Goal: Task Accomplishment & Management: Manage account settings

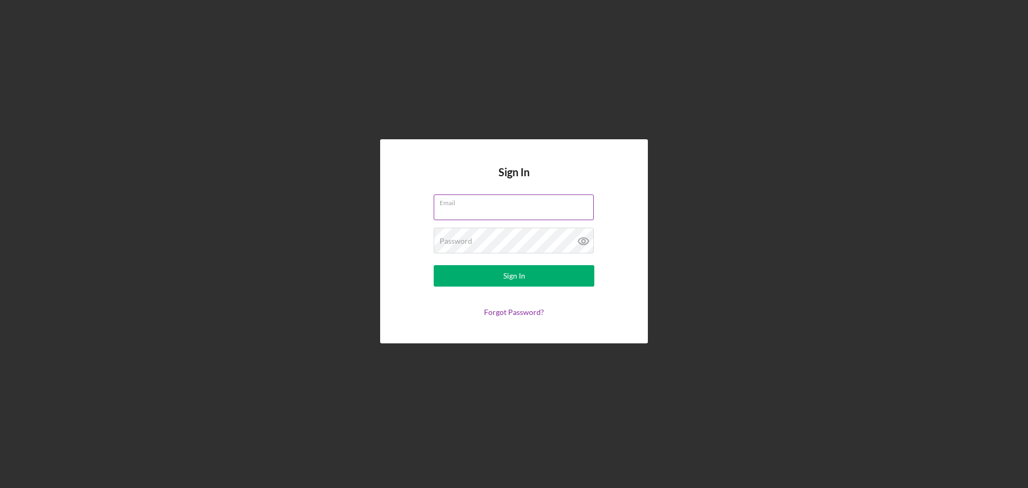
click at [490, 204] on label "Email" at bounding box center [517, 201] width 154 height 12
click at [490, 204] on input "Email" at bounding box center [514, 207] width 160 height 26
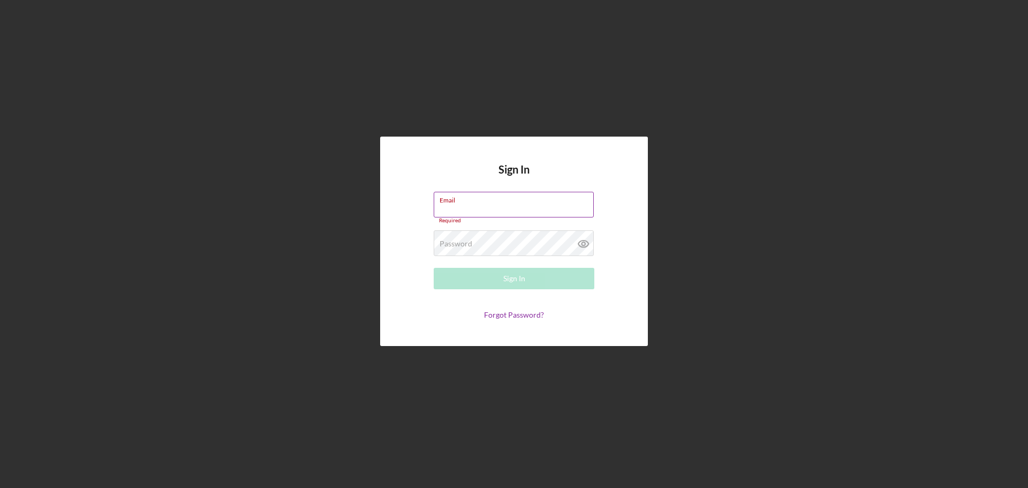
click at [522, 206] on input "Email" at bounding box center [514, 205] width 160 height 26
type input "[EMAIL_ADDRESS][DOMAIN_NAME]"
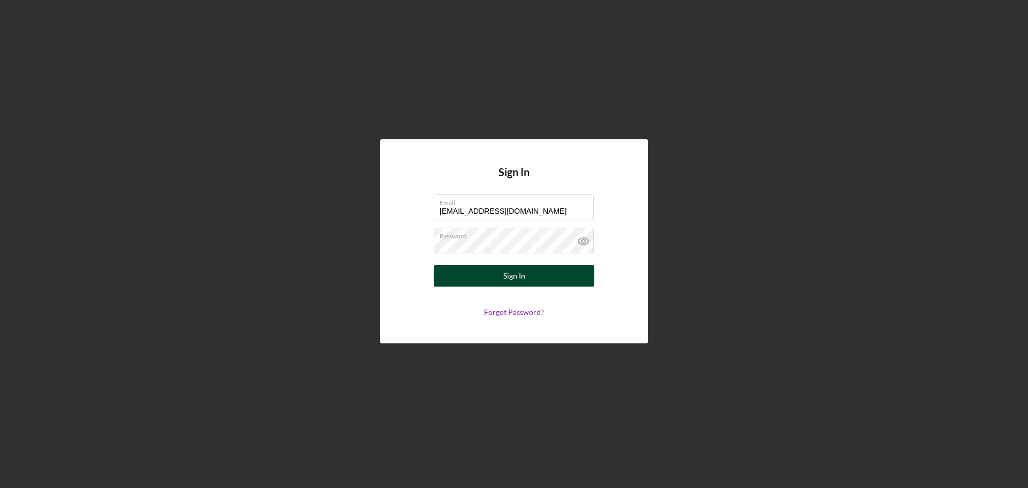
click at [499, 271] on button "Sign In" at bounding box center [514, 275] width 161 height 21
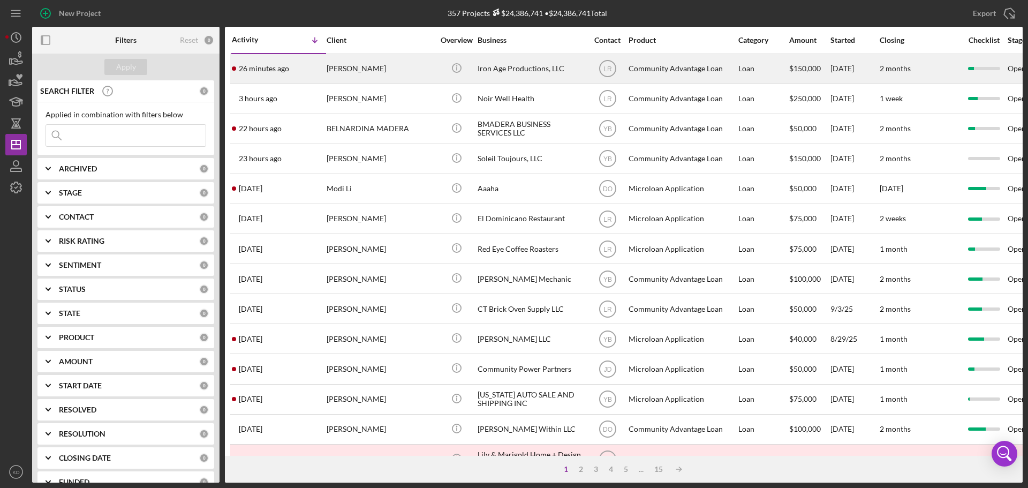
click at [514, 67] on div "Iron Age Productions, LLC" at bounding box center [531, 69] width 107 height 28
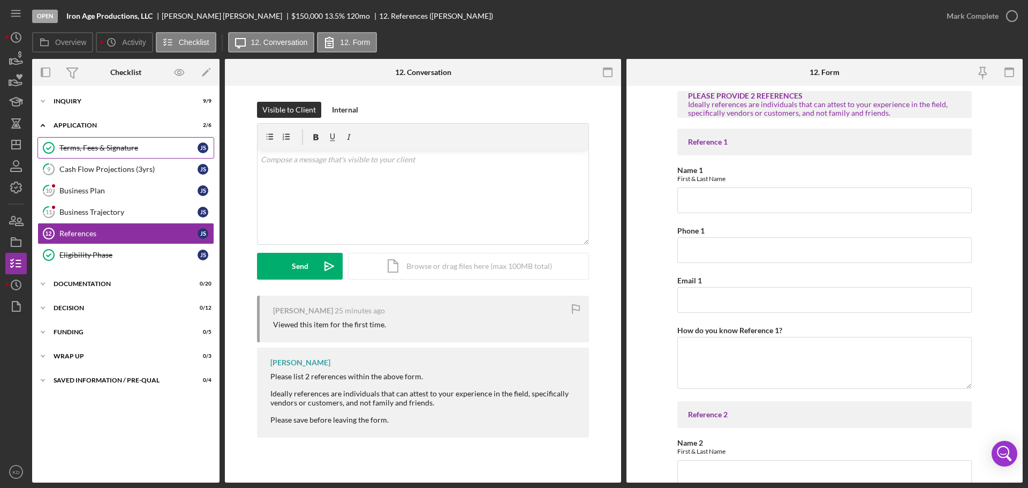
click at [86, 147] on div "Terms, Fees & Signature" at bounding box center [128, 148] width 138 height 9
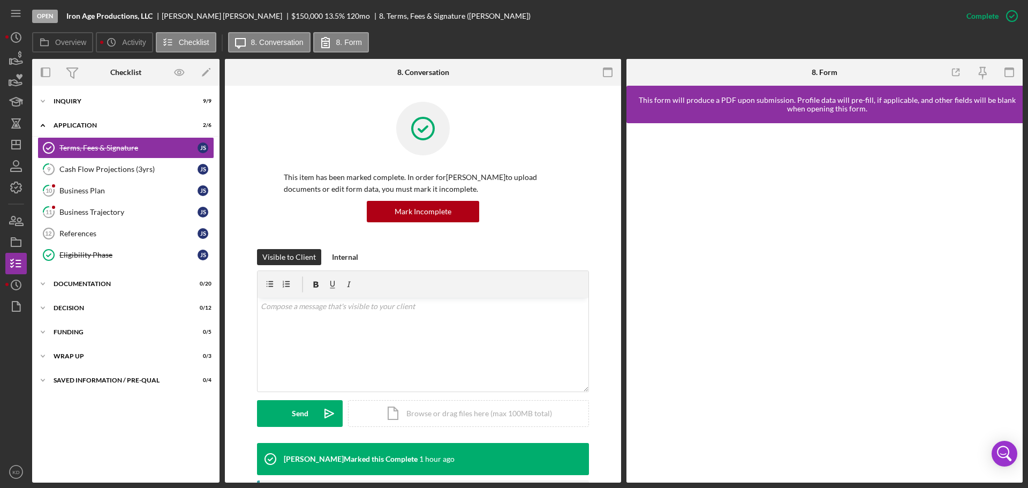
scroll to position [347, 0]
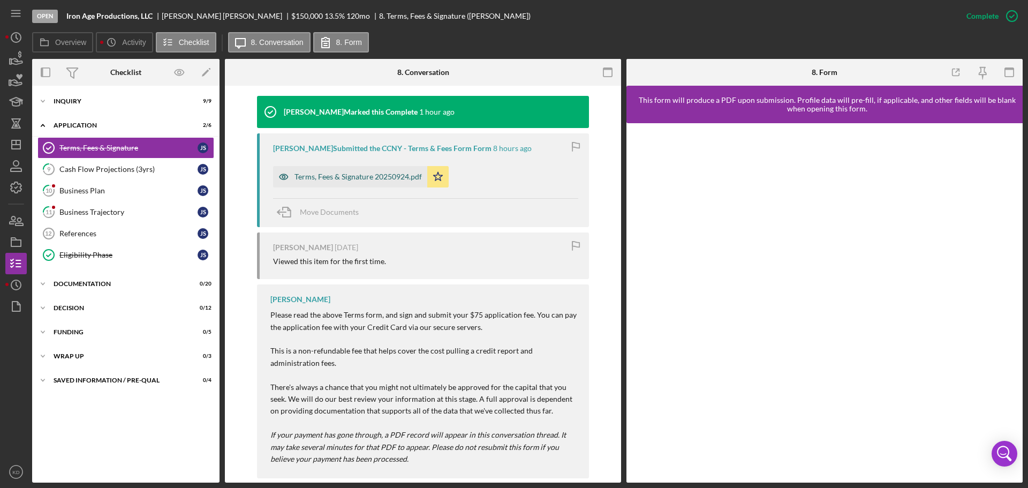
click at [382, 178] on div "Terms, Fees & Signature 20250924.pdf" at bounding box center [358, 176] width 127 height 9
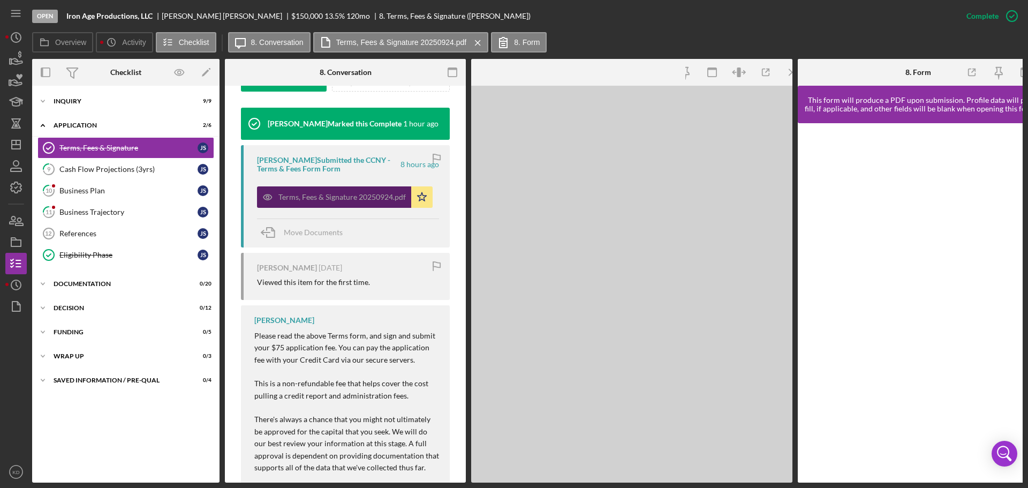
scroll to position [359, 0]
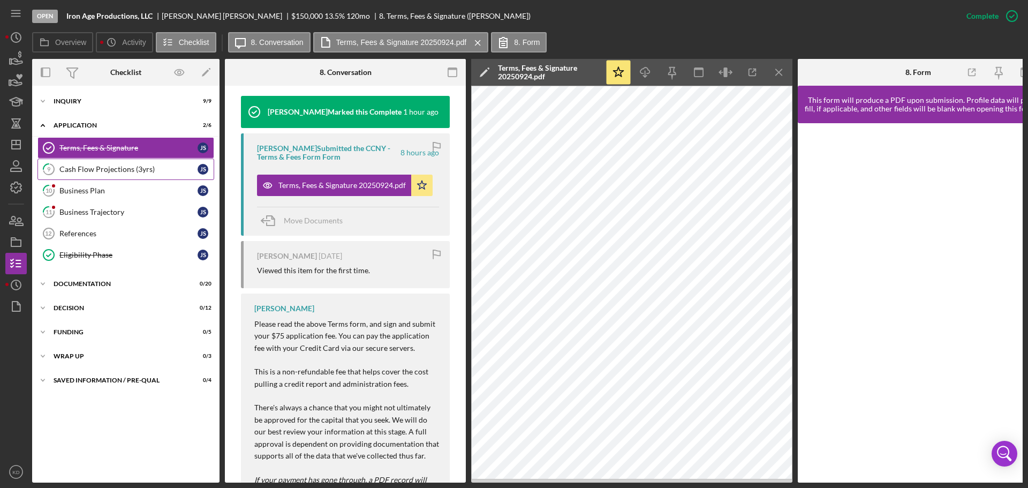
click at [87, 166] on div "Cash Flow Projections (3yrs)" at bounding box center [128, 169] width 138 height 9
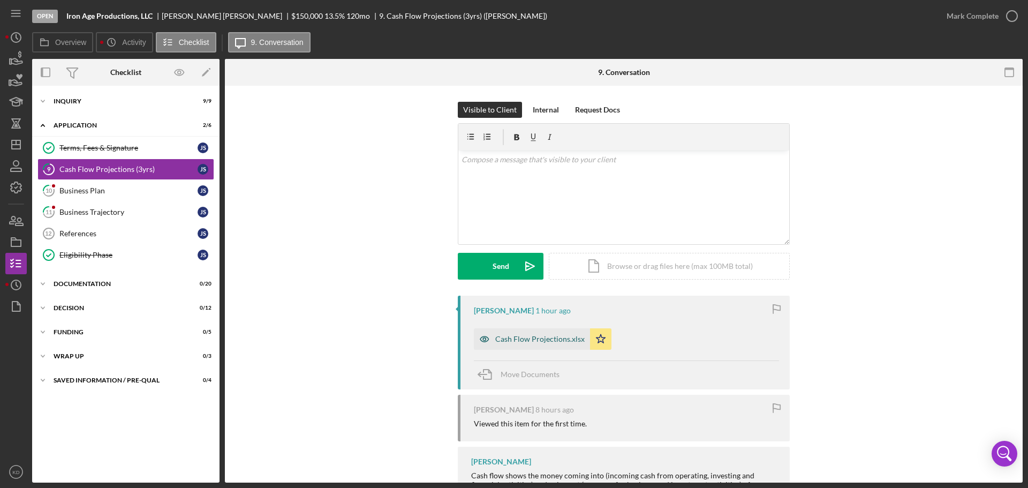
click at [544, 341] on div "Cash Flow Projections.xlsx" at bounding box center [539, 339] width 89 height 9
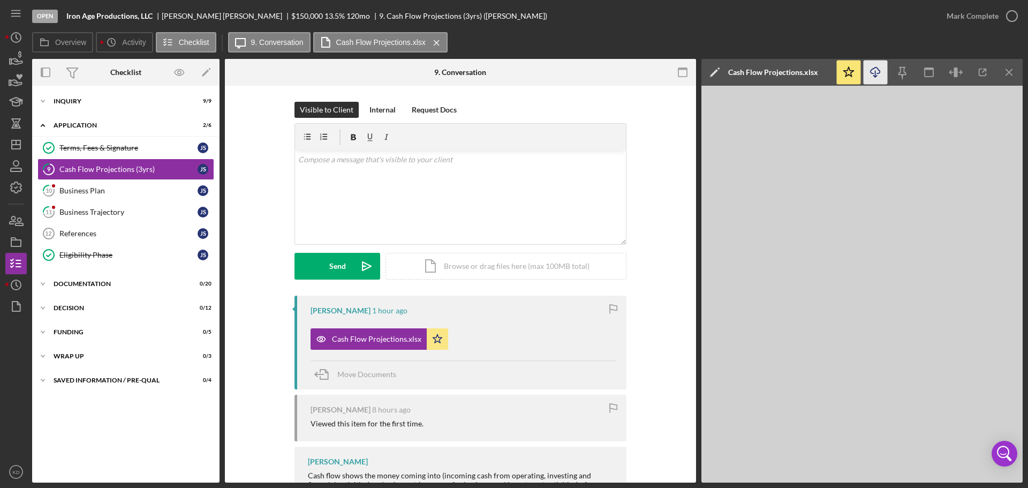
click at [874, 70] on icon "Icon/Download" at bounding box center [876, 73] width 24 height 24
click at [65, 188] on div "Business Plan" at bounding box center [128, 190] width 138 height 9
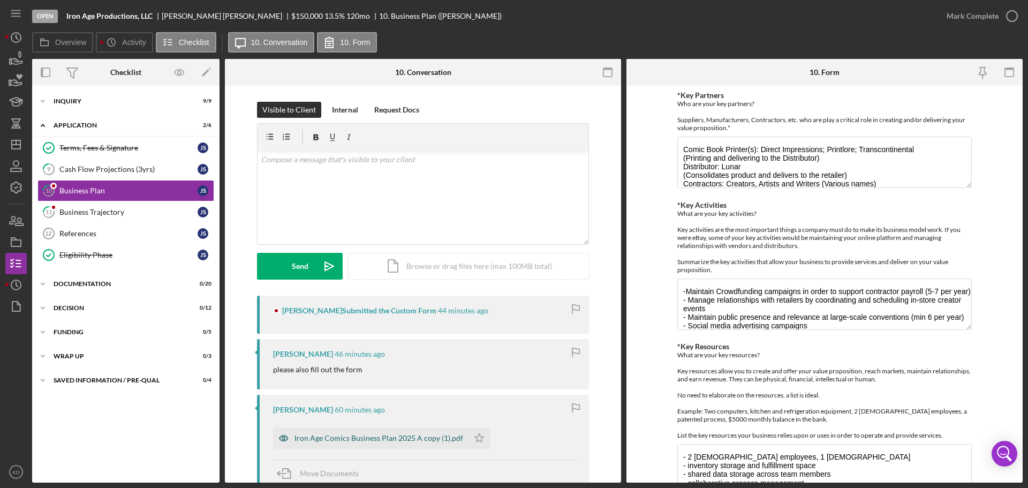
click at [357, 439] on div "Iron Age Comics Business Plan 2025 A copy (1).pdf" at bounding box center [379, 438] width 169 height 9
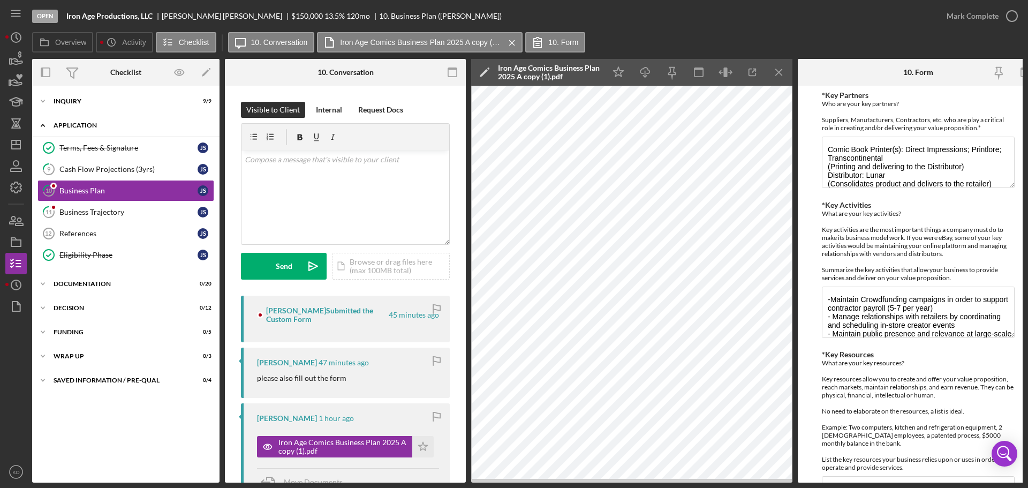
click at [41, 122] on icon "Icon/Expander" at bounding box center [42, 125] width 21 height 21
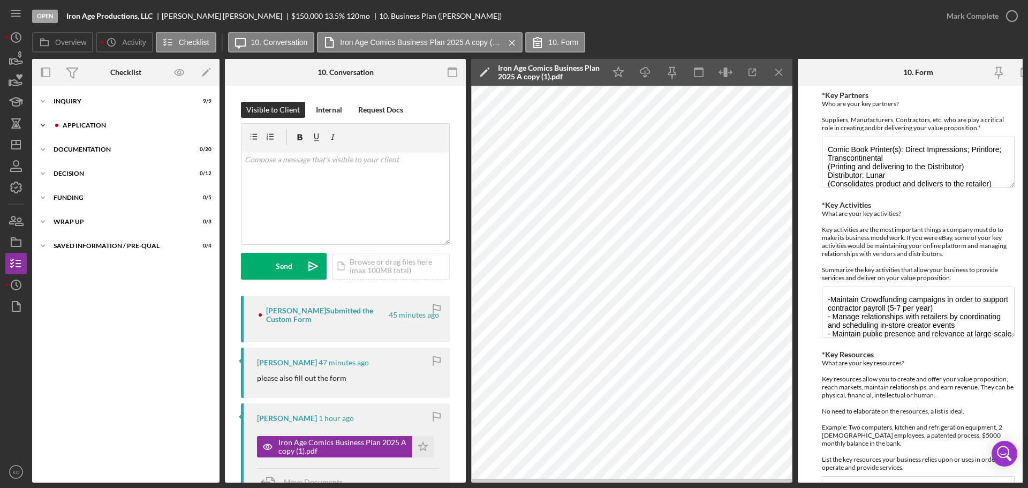
click at [41, 123] on icon "Icon/Expander" at bounding box center [42, 125] width 21 height 21
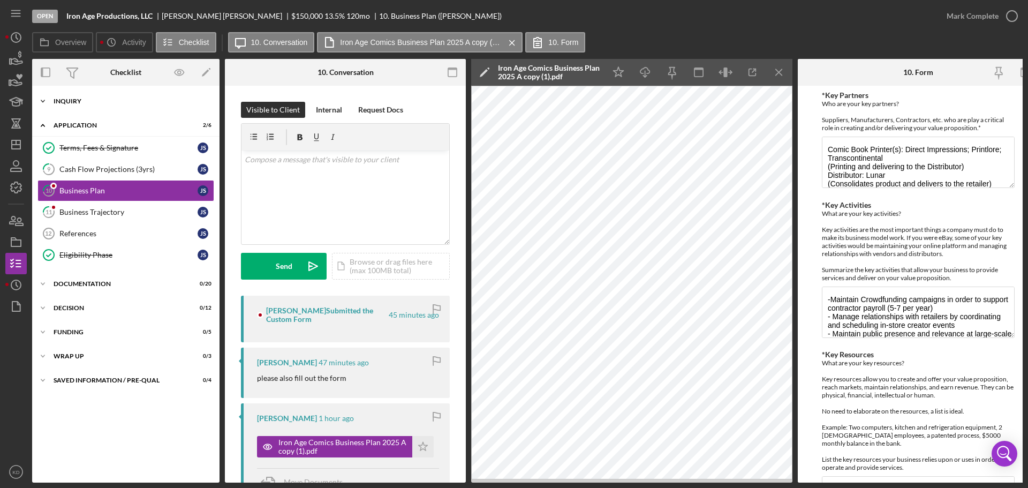
click at [43, 100] on icon "Icon/Expander" at bounding box center [42, 101] width 21 height 21
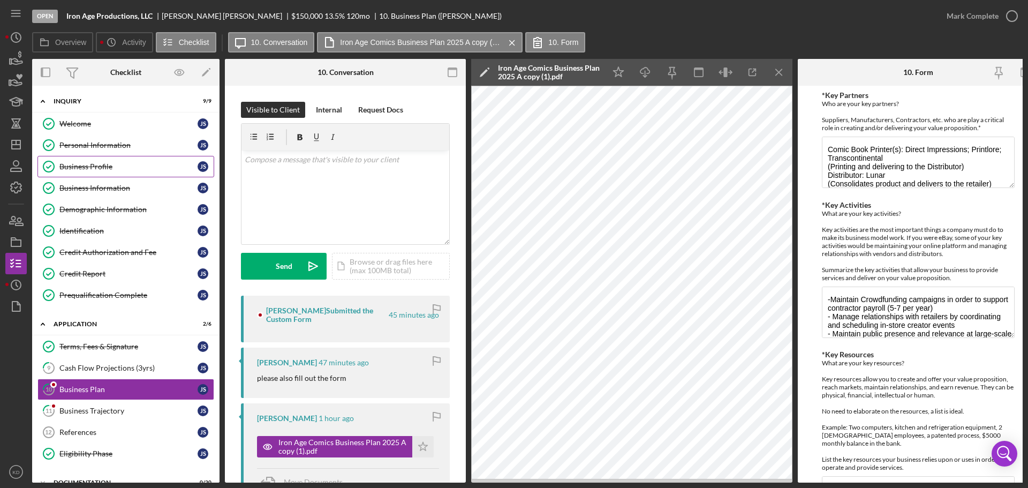
click at [99, 165] on div "Business Profile" at bounding box center [128, 166] width 138 height 9
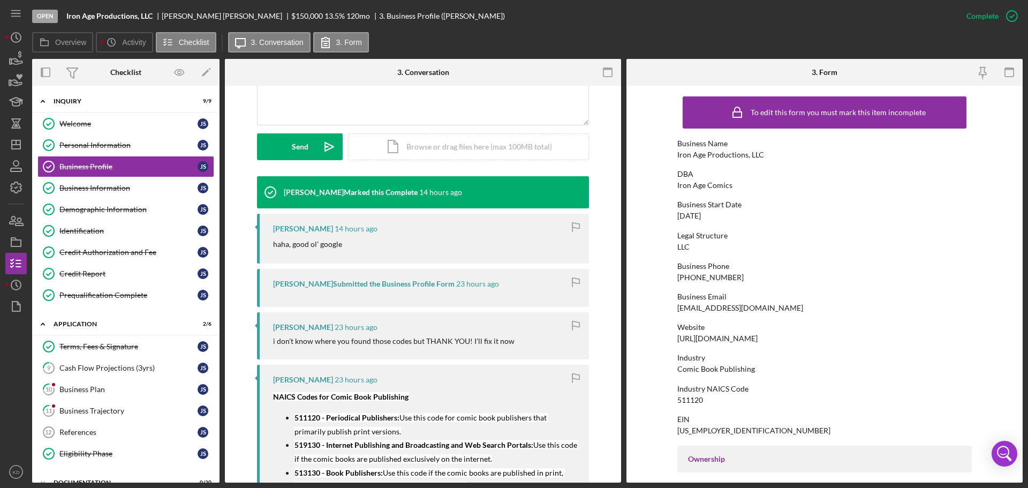
scroll to position [267, 0]
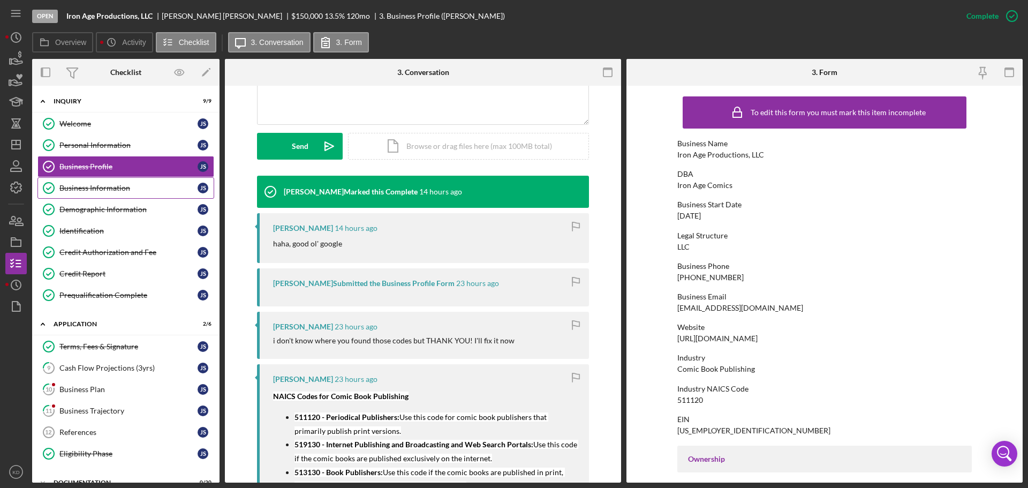
click at [108, 186] on div "Business Information" at bounding box center [128, 188] width 138 height 9
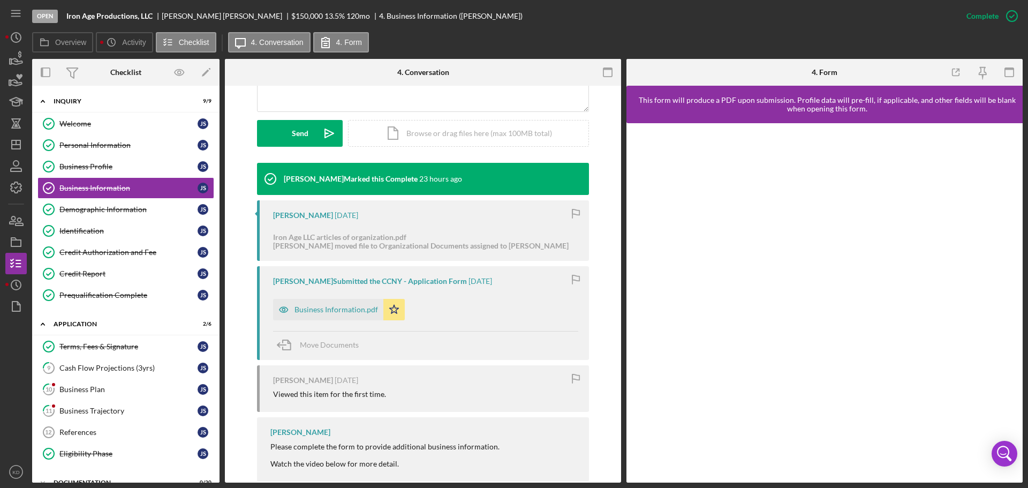
scroll to position [300, 0]
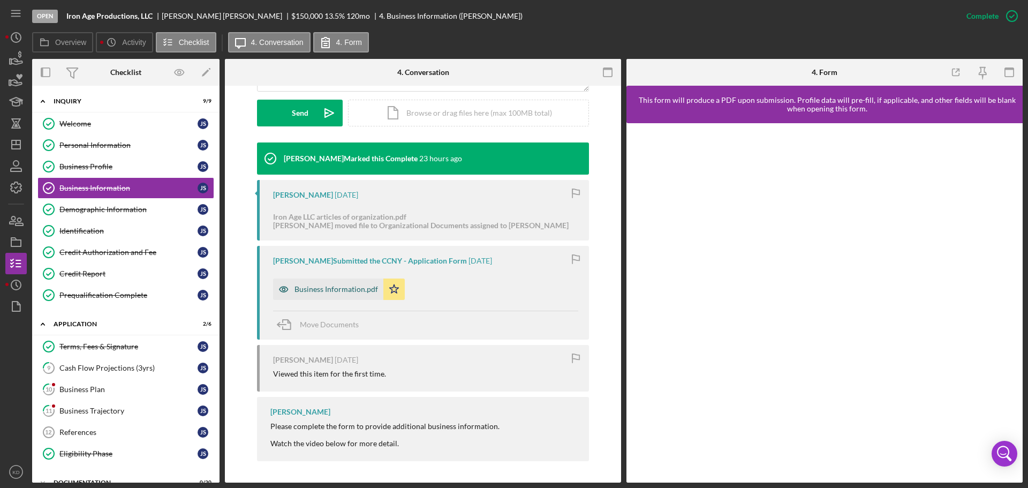
click at [349, 288] on div "Business Information.pdf" at bounding box center [337, 289] width 84 height 9
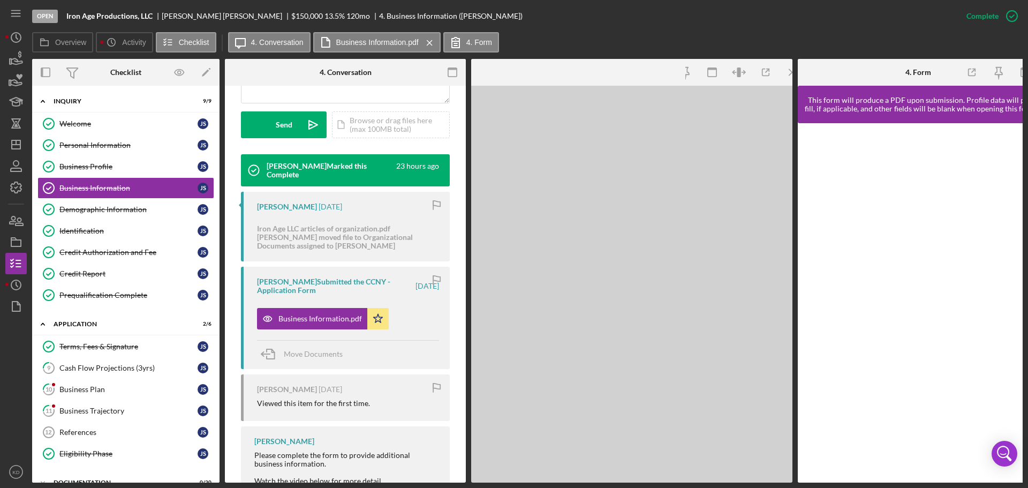
scroll to position [312, 0]
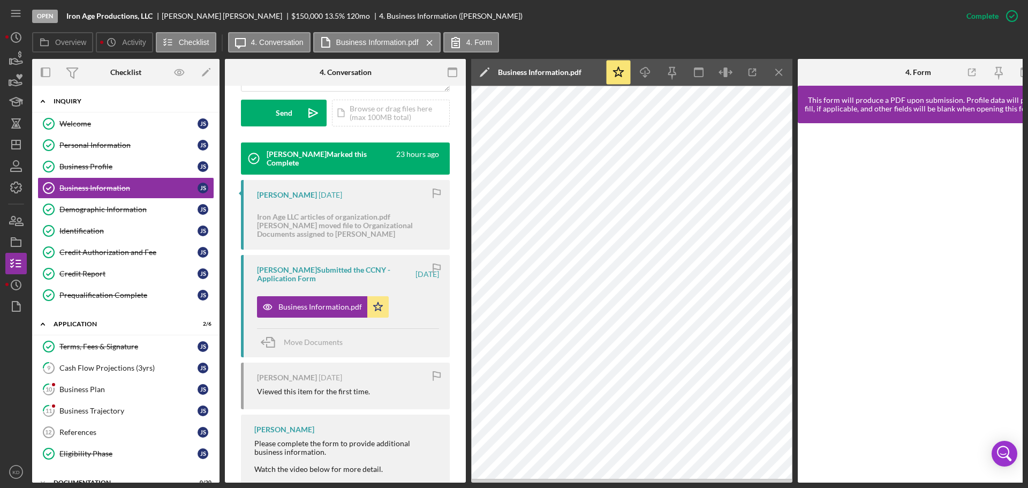
click at [44, 101] on icon "Icon/Expander" at bounding box center [42, 101] width 21 height 21
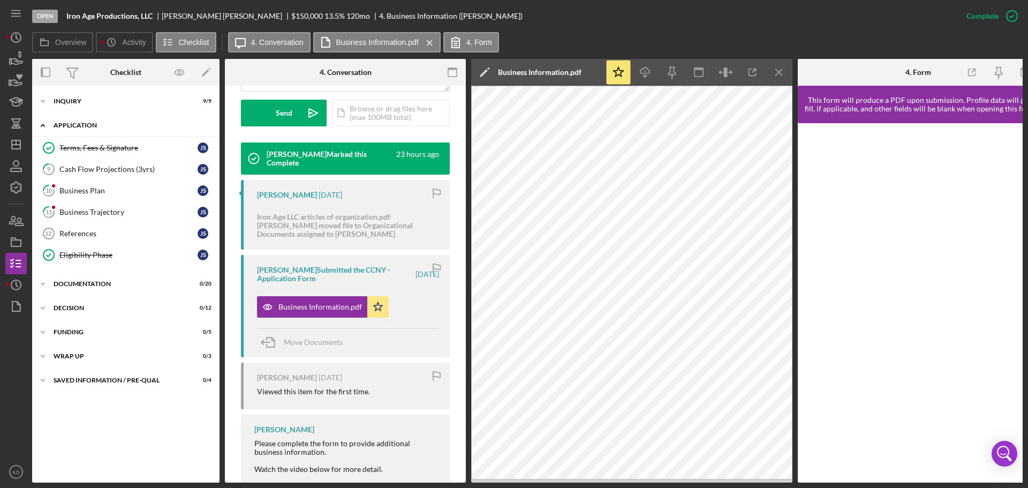
click at [45, 129] on icon "Icon/Expander" at bounding box center [42, 125] width 21 height 21
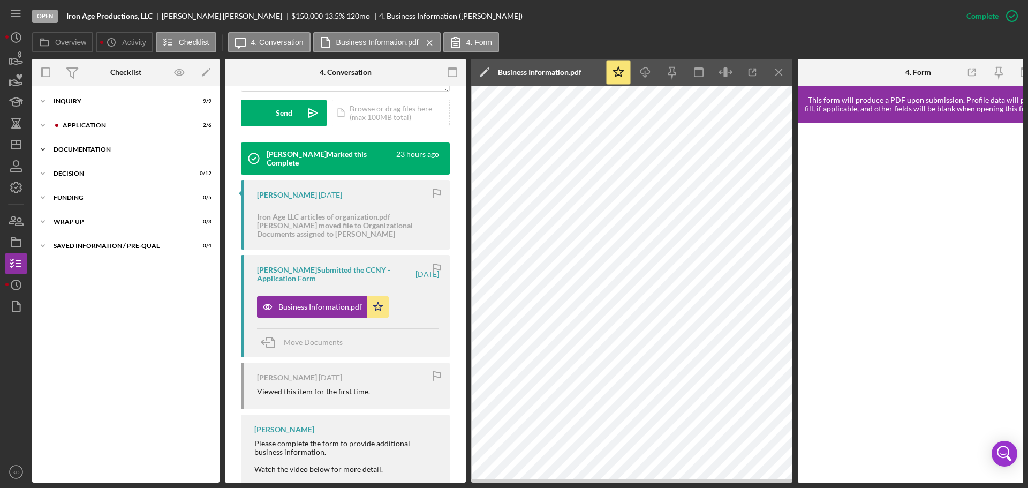
click at [43, 149] on polyline at bounding box center [42, 149] width 3 height 2
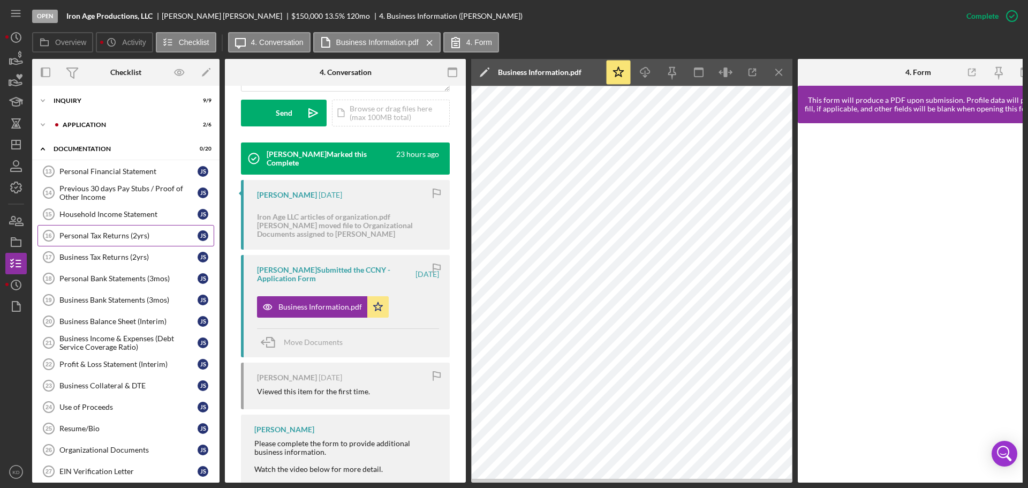
scroll to position [0, 0]
click at [42, 151] on icon "Icon/Expander" at bounding box center [42, 149] width 21 height 21
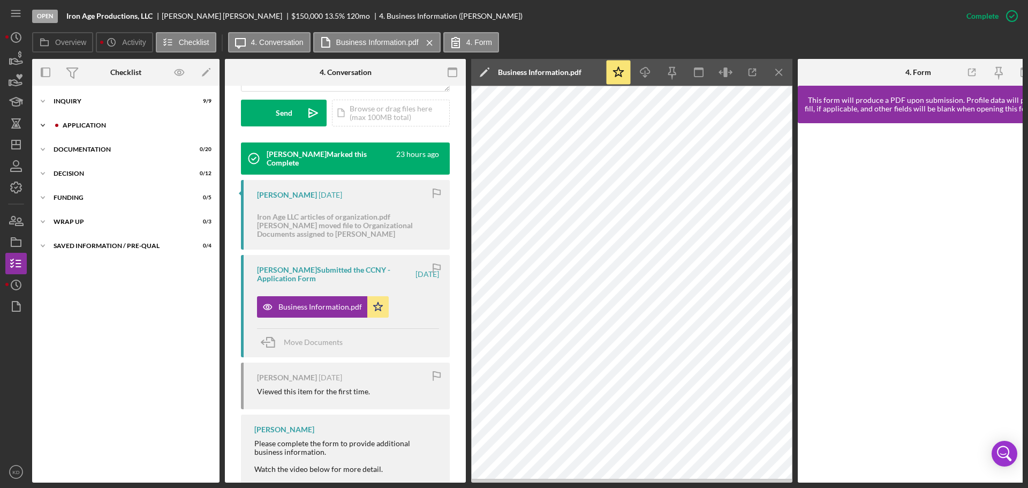
click at [41, 124] on polyline at bounding box center [42, 125] width 3 height 2
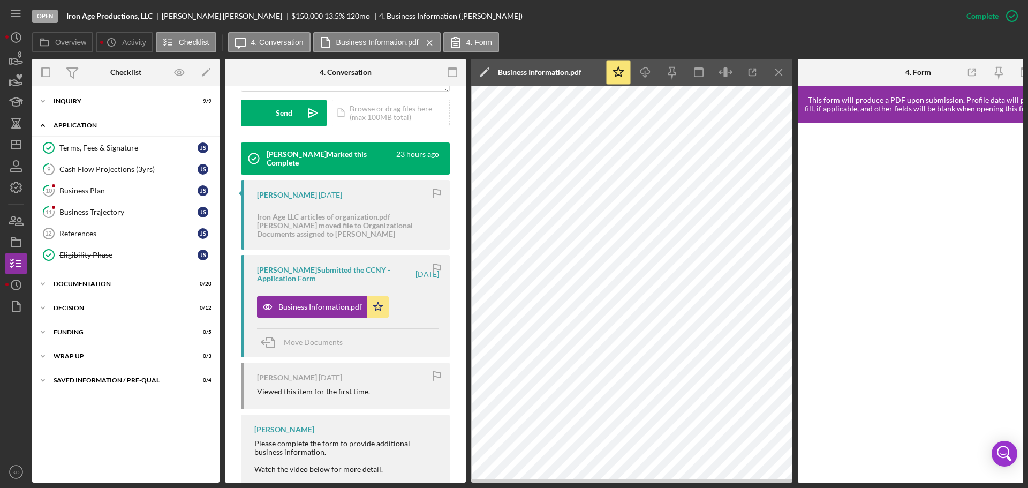
click at [41, 124] on icon "Icon/Expander" at bounding box center [42, 125] width 21 height 21
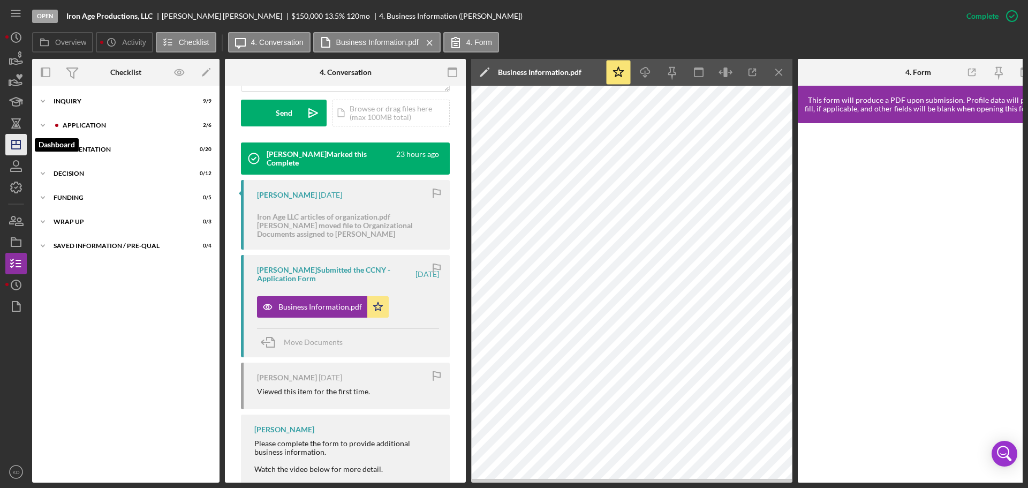
click at [13, 142] on icon "Icon/Dashboard" at bounding box center [16, 144] width 27 height 27
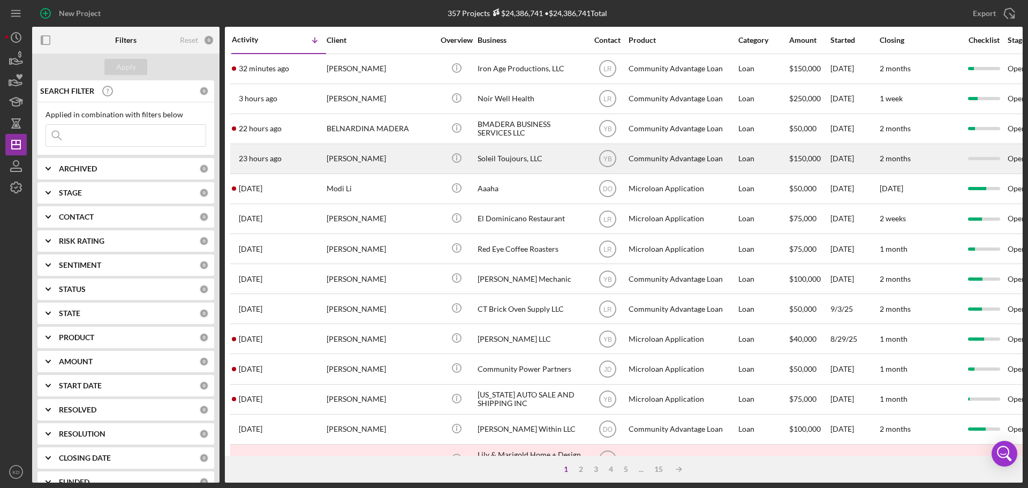
click at [498, 154] on div "Soleil Toujours, LLC" at bounding box center [531, 159] width 107 height 28
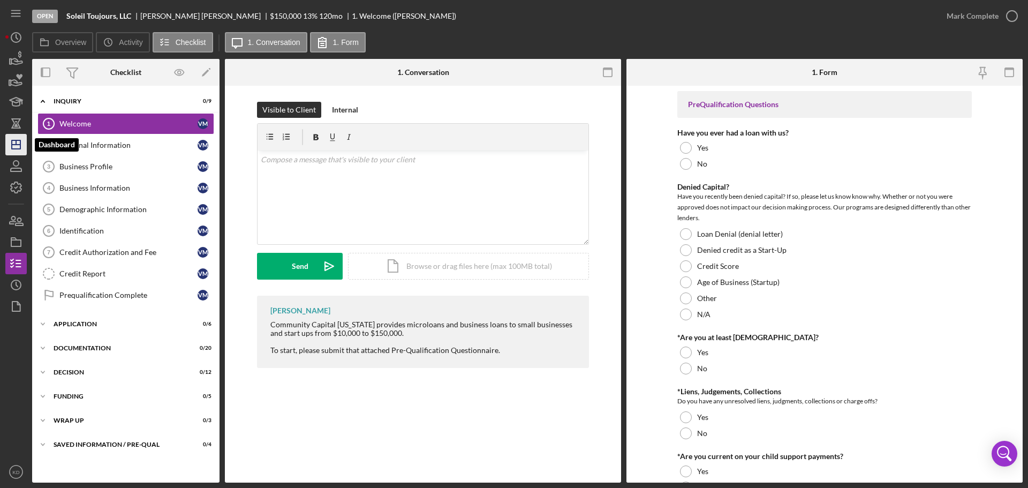
click at [18, 137] on icon "Icon/Dashboard" at bounding box center [16, 144] width 27 height 27
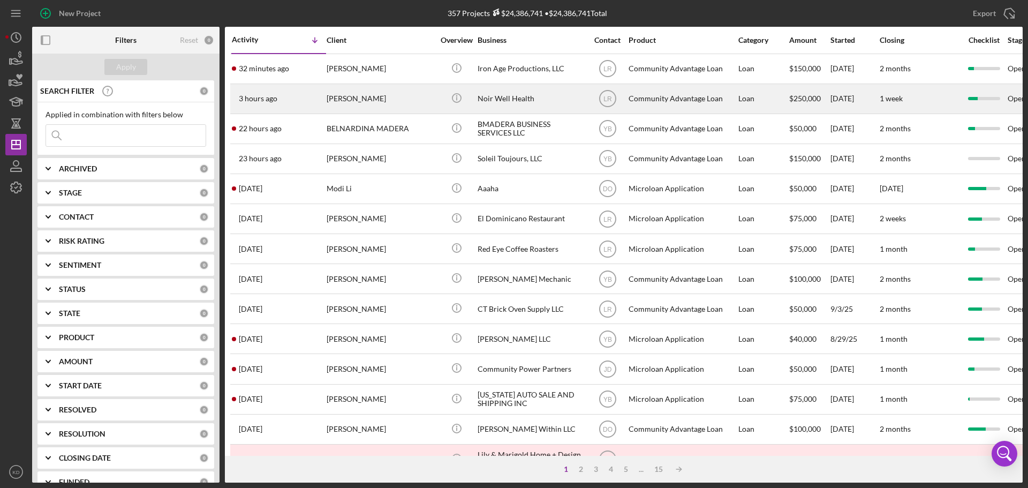
click at [544, 100] on div "Noir Well Health" at bounding box center [531, 99] width 107 height 28
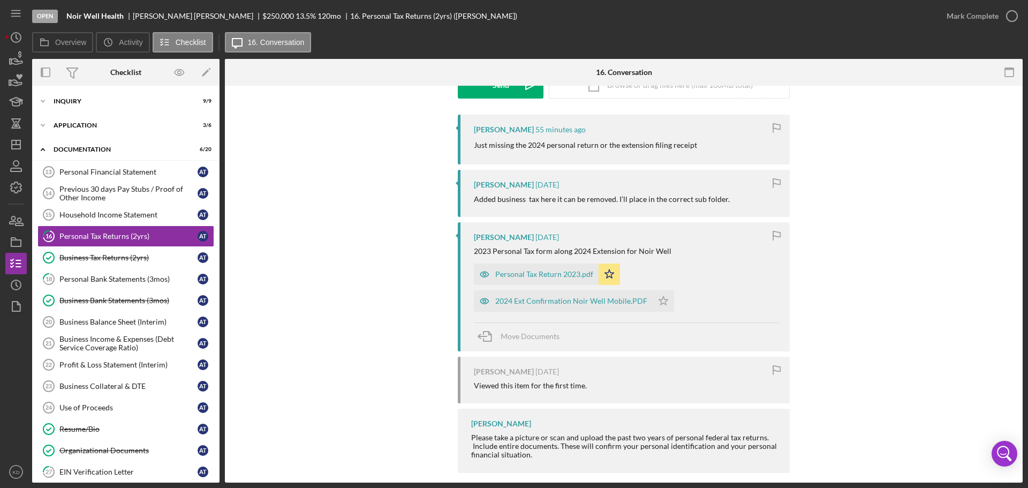
scroll to position [193, 0]
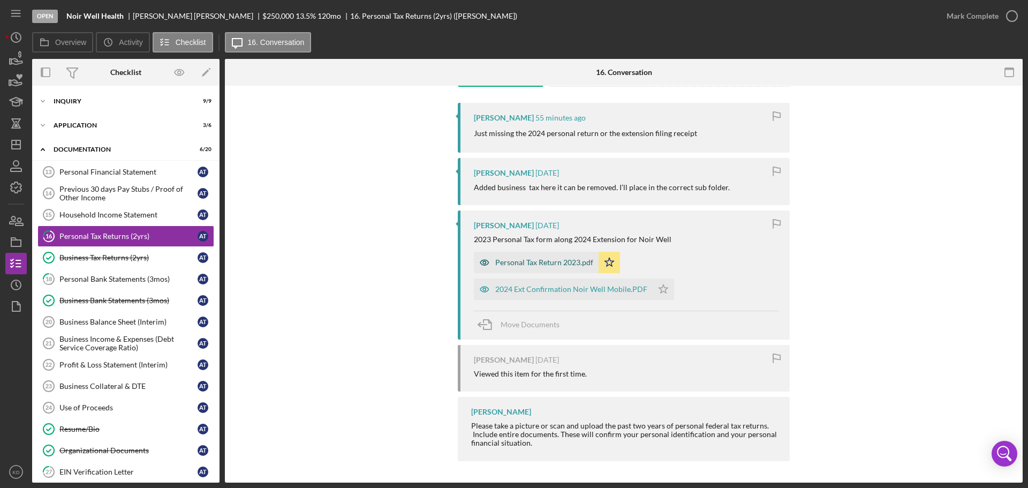
click at [537, 259] on div "Personal Tax Return 2023.pdf" at bounding box center [544, 262] width 98 height 9
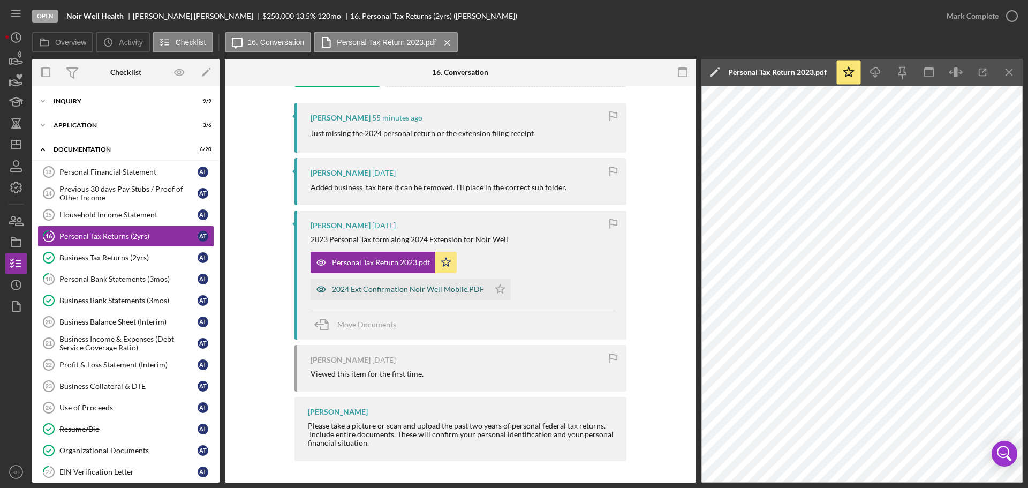
click at [367, 292] on div "2024 Ext Confirmation Noir Well Mobile.PDF" at bounding box center [408, 289] width 152 height 9
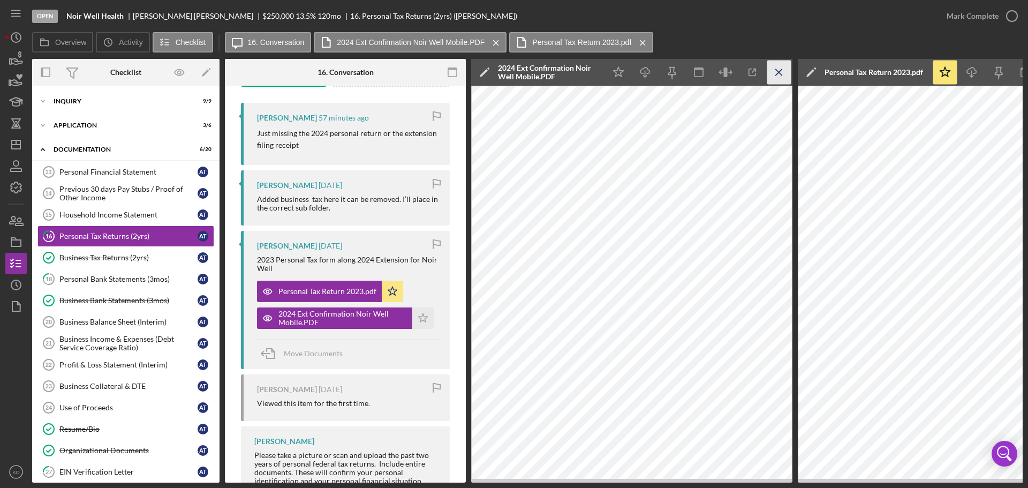
click at [776, 69] on line "button" at bounding box center [779, 72] width 6 height 6
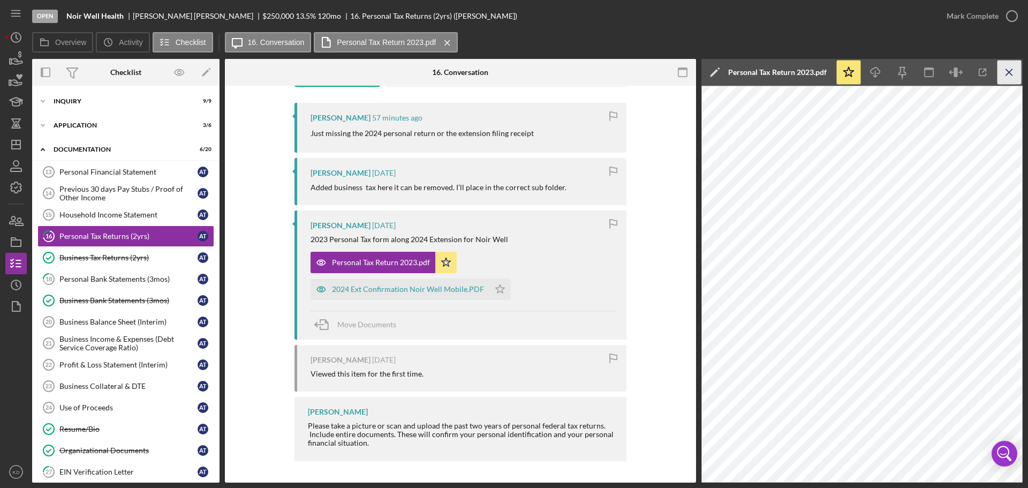
click at [1012, 70] on icon "Icon/Menu Close" at bounding box center [1010, 73] width 24 height 24
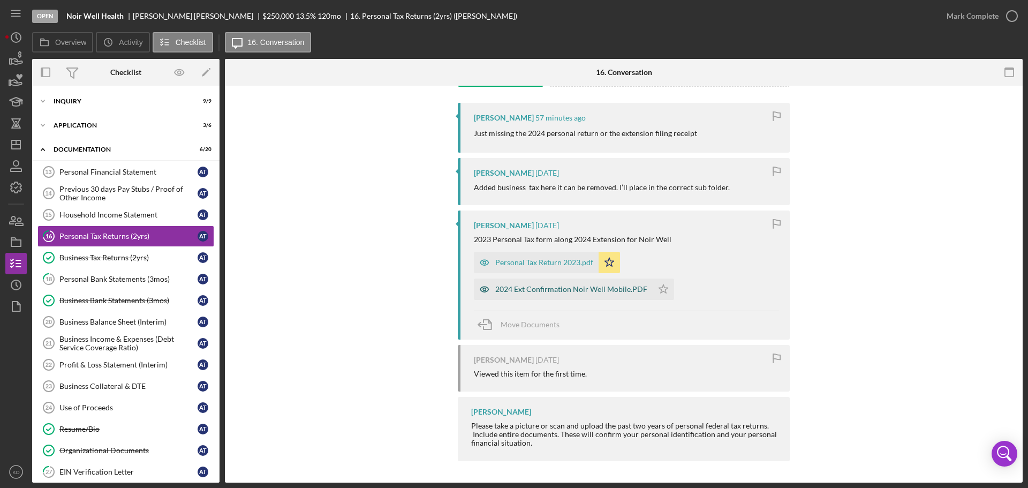
click at [522, 288] on div "2024 Ext Confirmation Noir Well Mobile.PDF" at bounding box center [571, 289] width 152 height 9
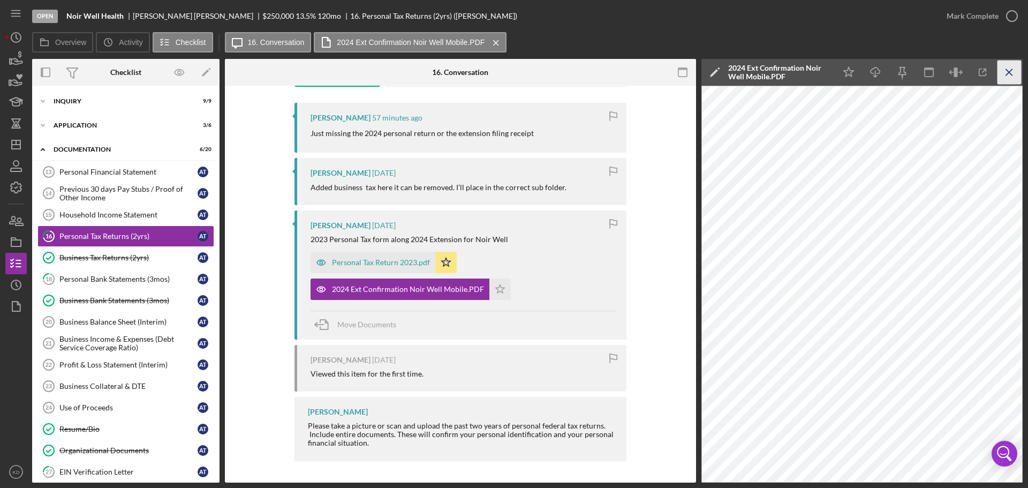
click at [1010, 67] on icon "Icon/Menu Close" at bounding box center [1010, 73] width 24 height 24
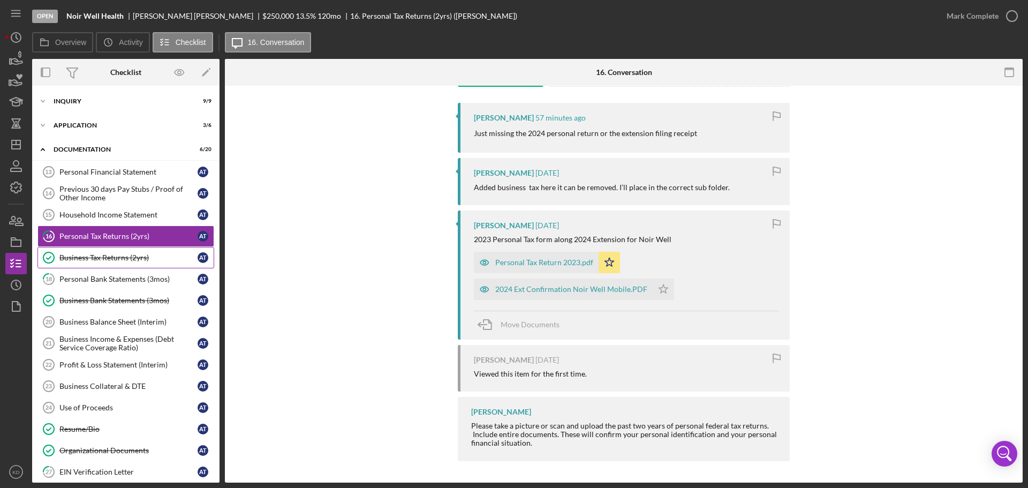
click at [132, 257] on div "Business Tax Returns (2yrs)" at bounding box center [128, 257] width 138 height 9
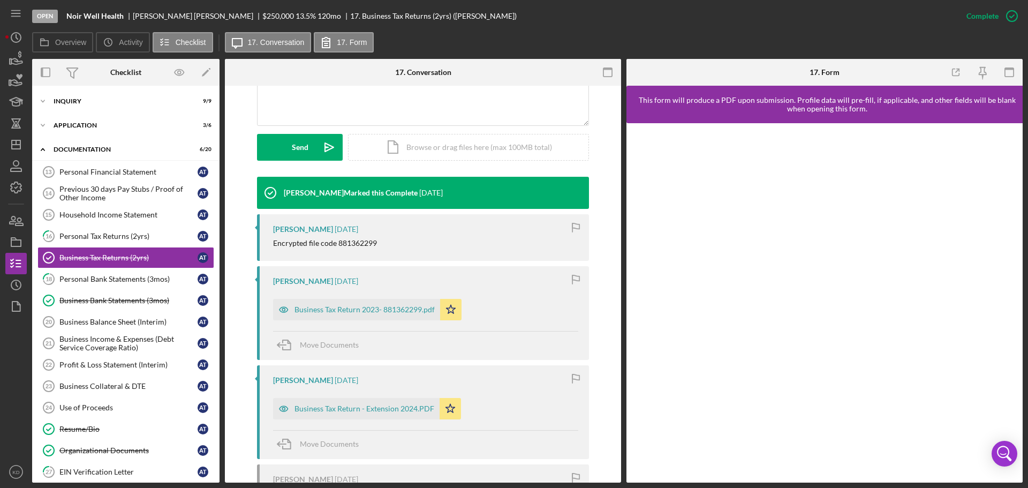
scroll to position [267, 0]
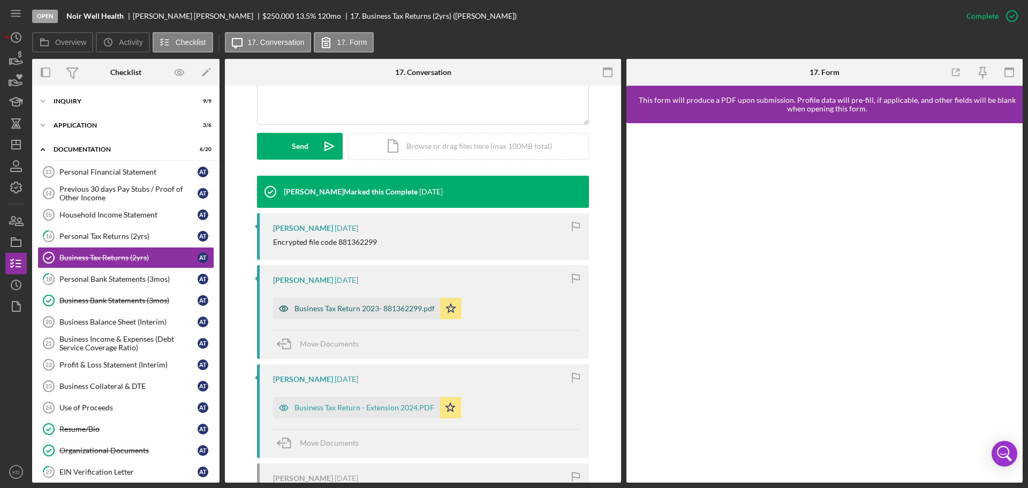
click at [356, 304] on div "Business Tax Return 2023- 881362299.pdf" at bounding box center [365, 308] width 140 height 9
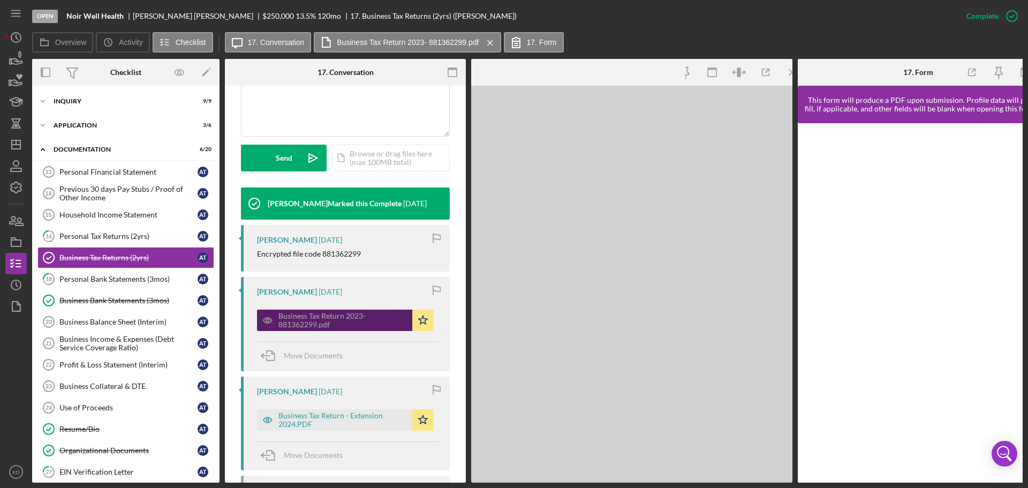
scroll to position [279, 0]
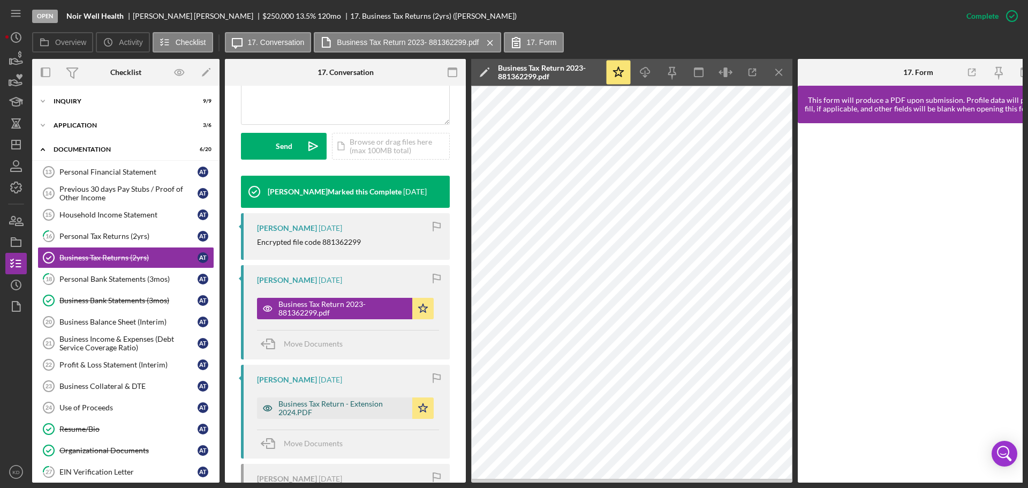
click at [330, 405] on div "Business Tax Return - Extension 2024.PDF" at bounding box center [343, 408] width 129 height 17
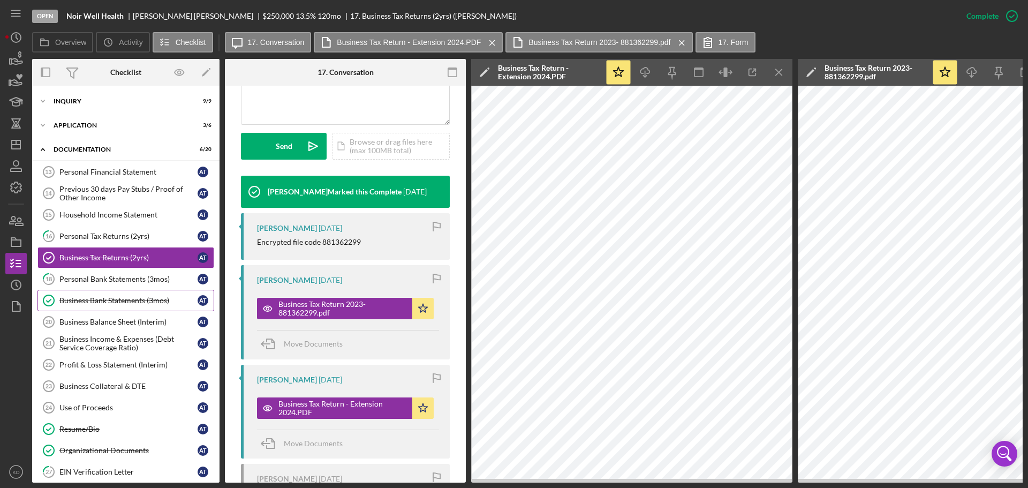
click at [84, 302] on div "Business Bank Statements (3mos)" at bounding box center [128, 300] width 138 height 9
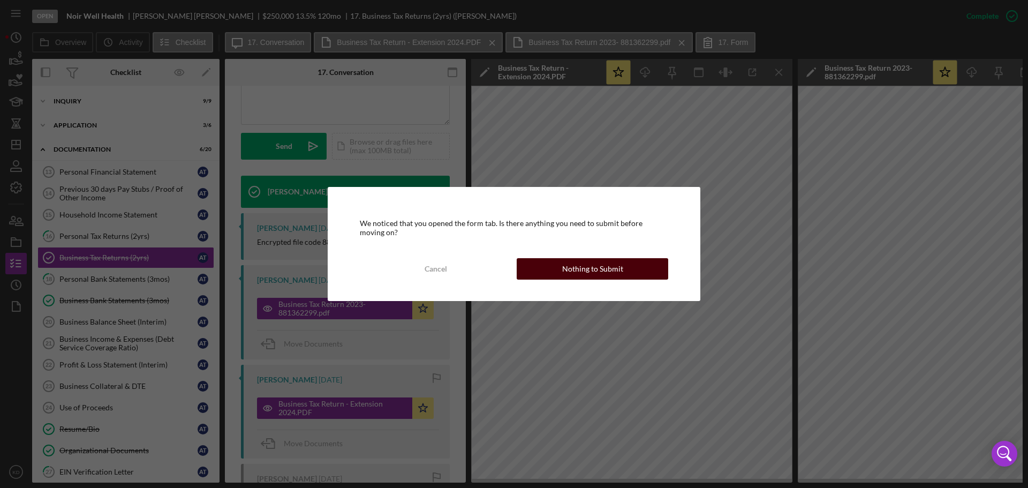
click at [610, 273] on div "Nothing to Submit" at bounding box center [592, 268] width 61 height 21
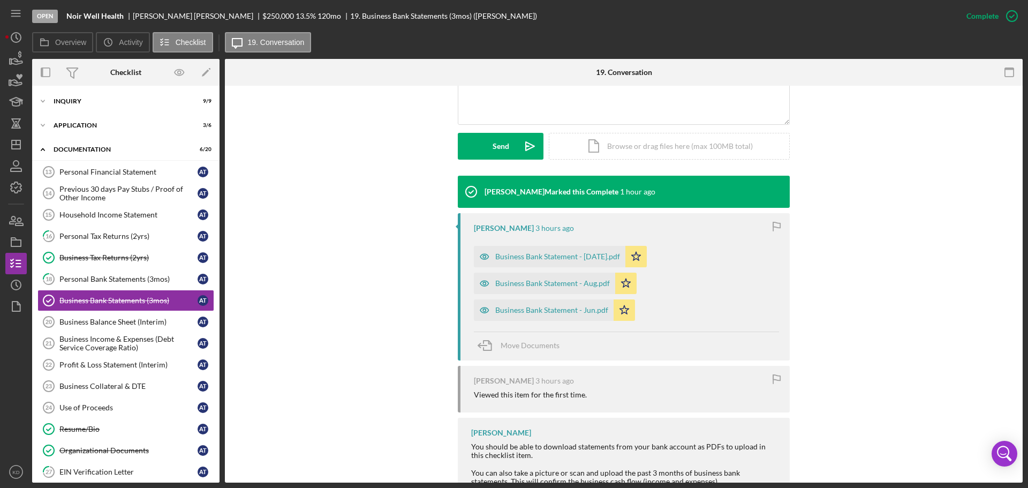
scroll to position [268, 0]
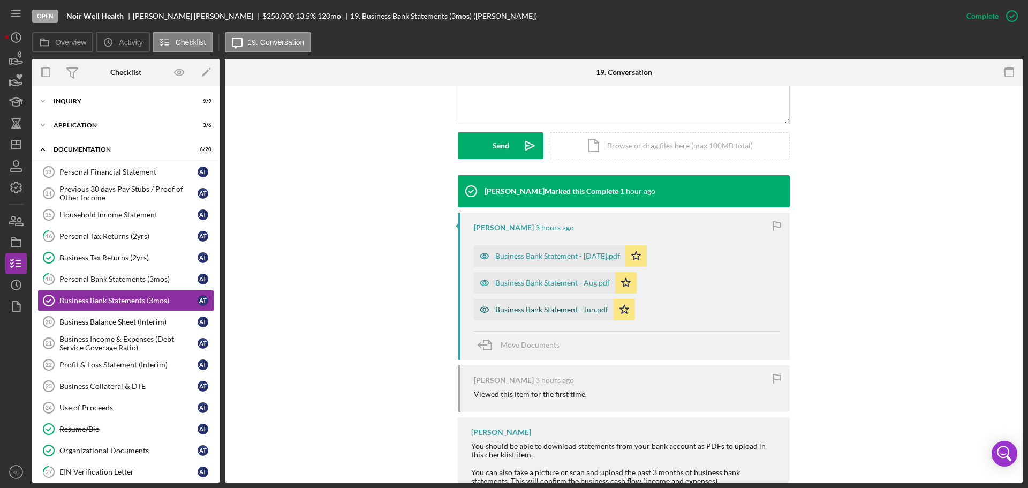
click at [570, 306] on div "Business Bank Statement - Jun.pdf" at bounding box center [551, 309] width 113 height 9
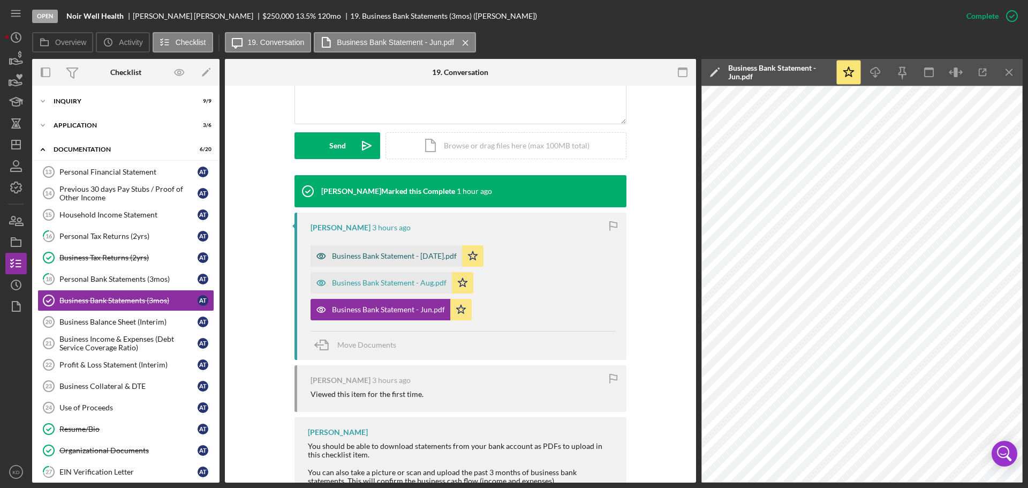
click at [390, 254] on div "Business Bank Statement - [DATE].pdf" at bounding box center [394, 256] width 125 height 9
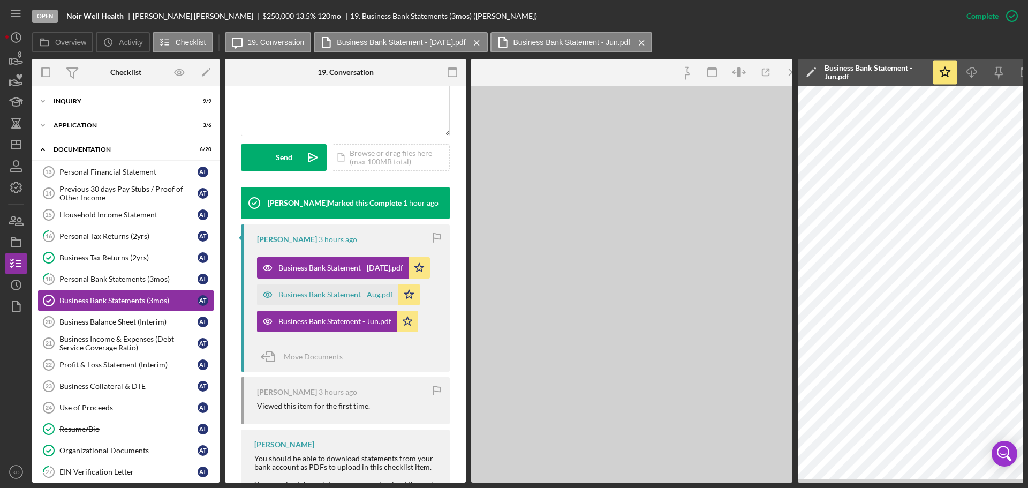
scroll to position [280, 0]
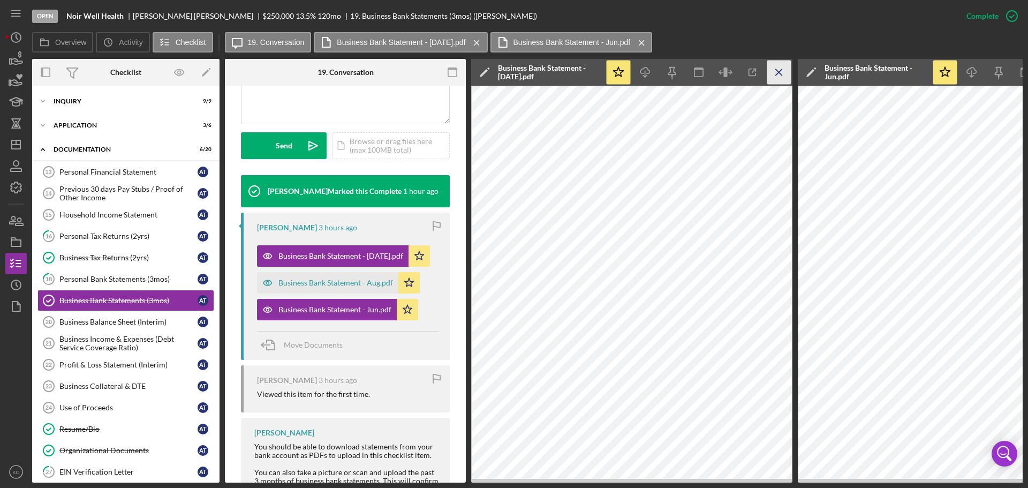
click at [772, 72] on icon "Icon/Menu Close" at bounding box center [780, 73] width 24 height 24
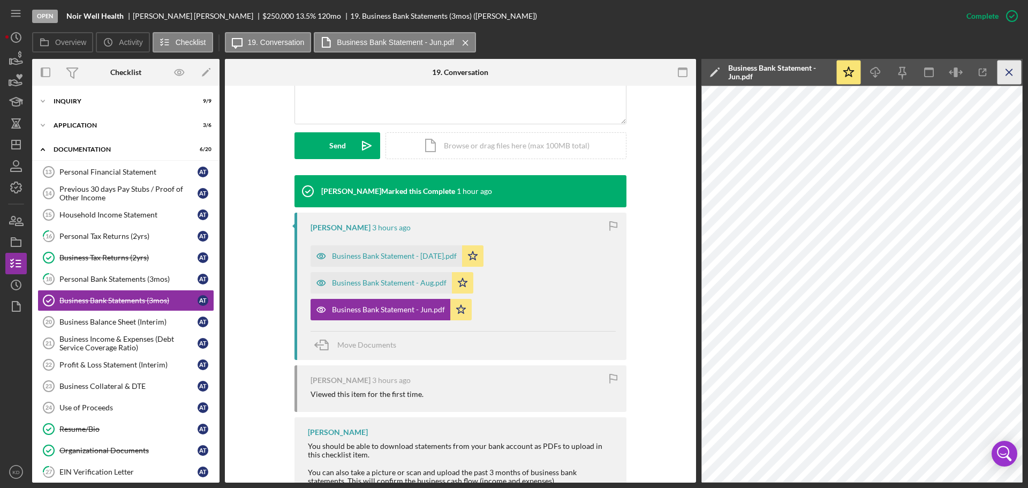
drag, startPoint x: 1005, startPoint y: 74, endPoint x: 998, endPoint y: 76, distance: 7.0
click at [1005, 74] on icon "Icon/Menu Close" at bounding box center [1010, 73] width 24 height 24
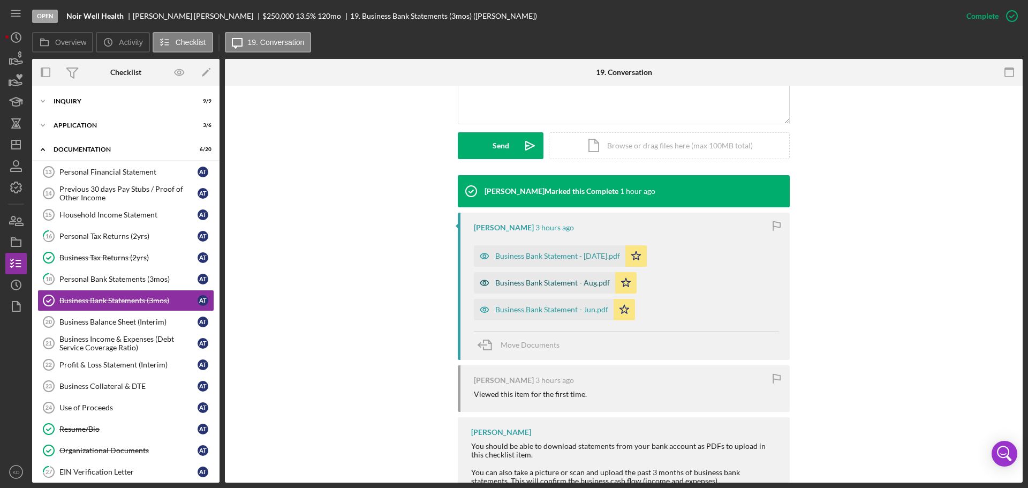
click at [533, 281] on div "Business Bank Statement - Aug.pdf" at bounding box center [552, 283] width 115 height 9
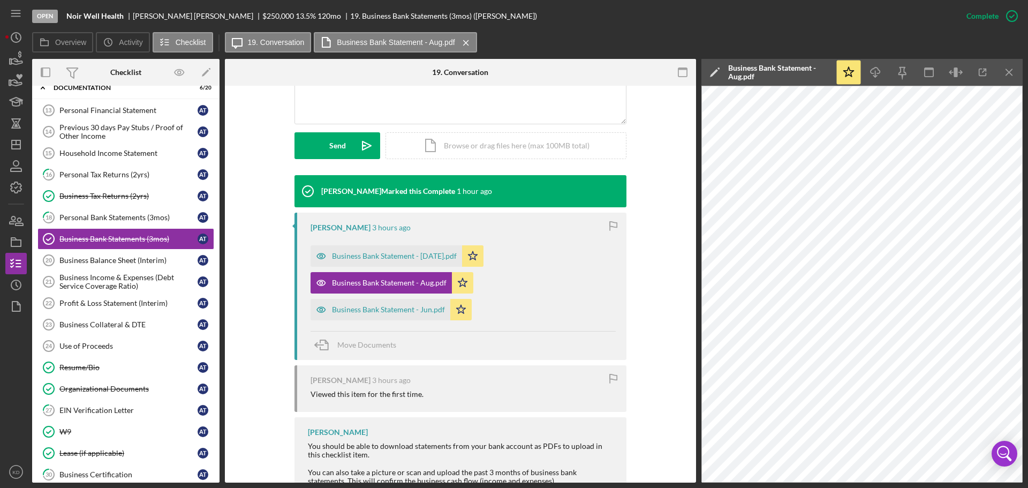
scroll to position [66, 0]
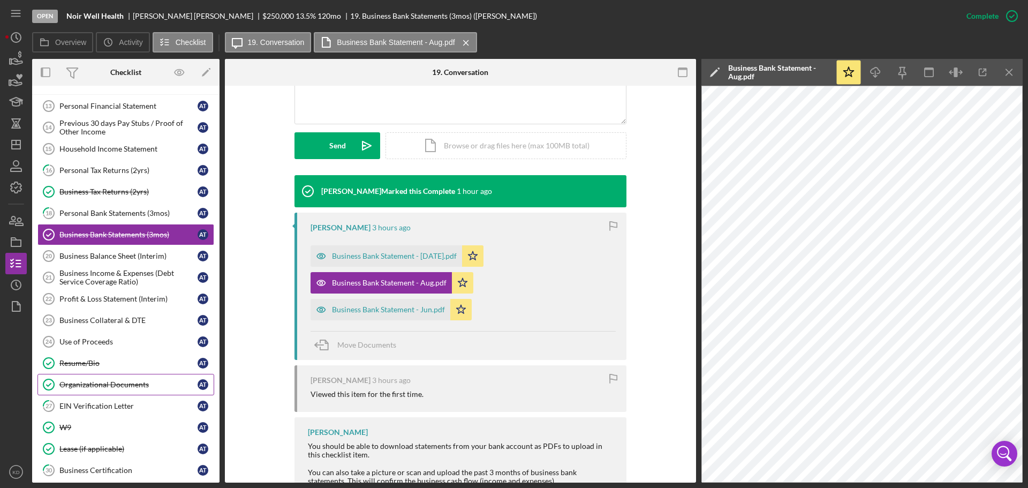
click at [76, 381] on div "Organizational Documents" at bounding box center [128, 384] width 138 height 9
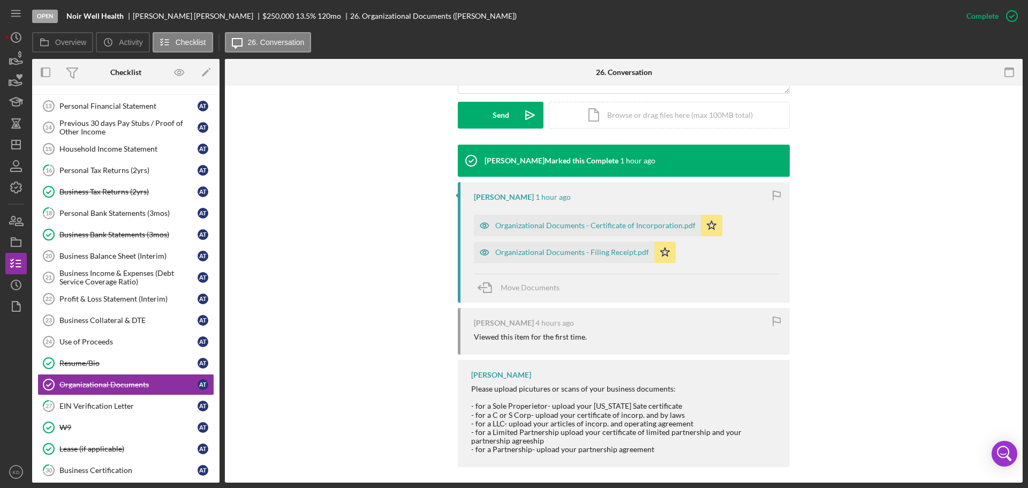
scroll to position [304, 0]
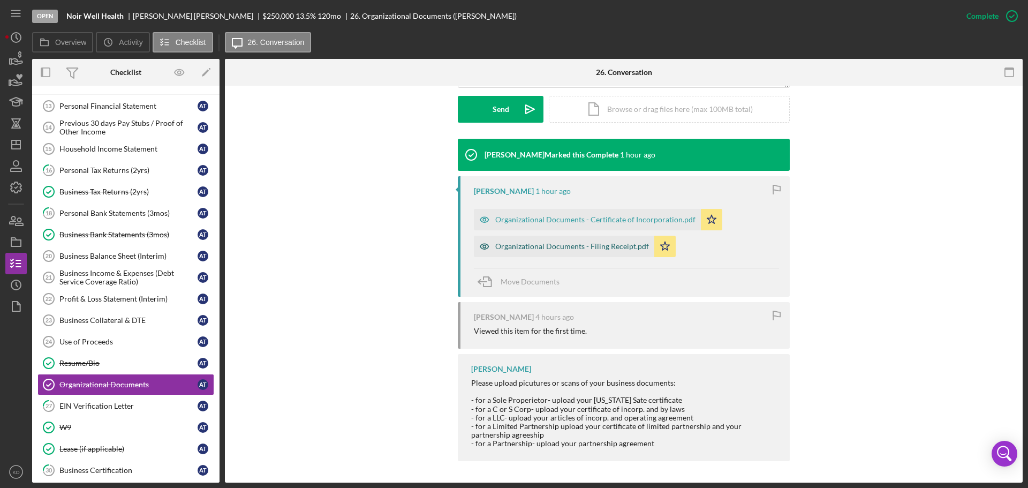
click at [547, 253] on div "Organizational Documents - Filing Receipt.pdf" at bounding box center [564, 246] width 180 height 21
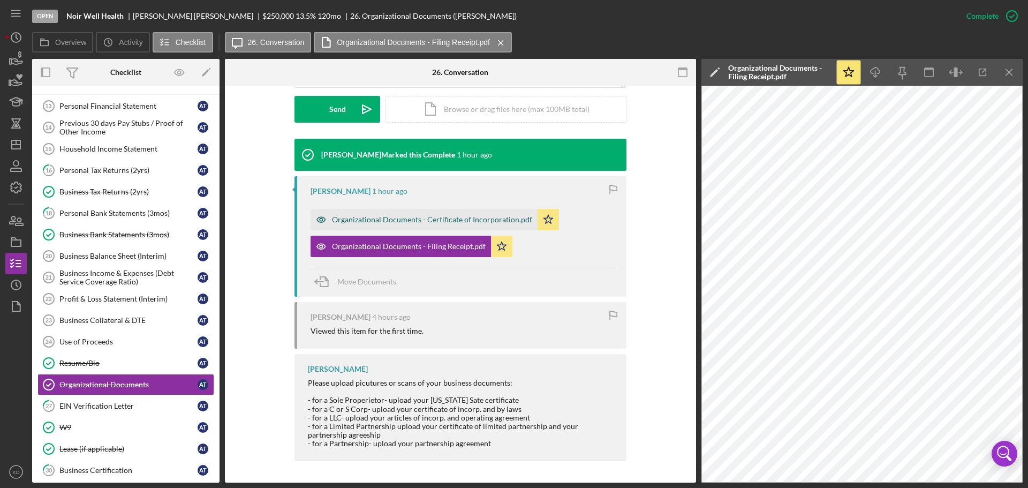
click at [391, 223] on div "Organizational Documents - Certificate of Incorporation.pdf" at bounding box center [432, 219] width 200 height 9
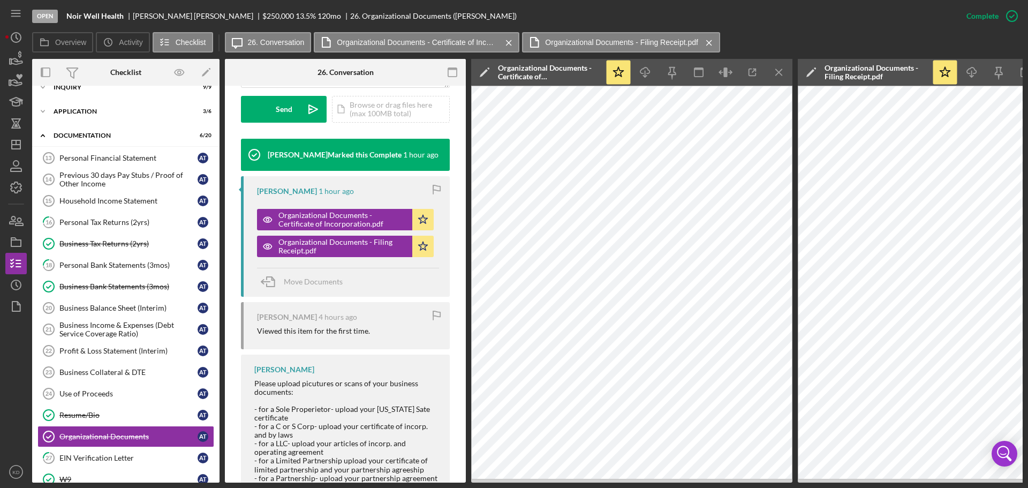
scroll to position [0, 0]
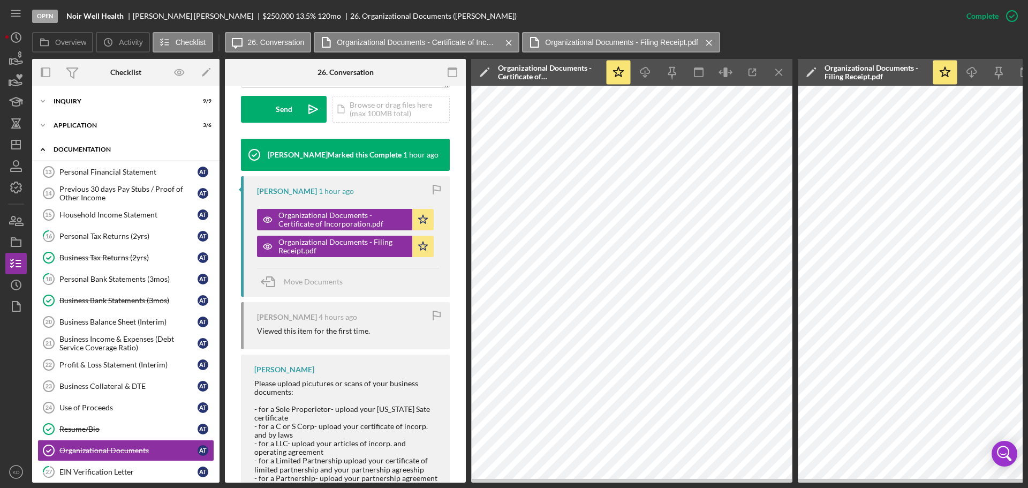
click at [41, 147] on icon "Icon/Expander" at bounding box center [42, 149] width 21 height 21
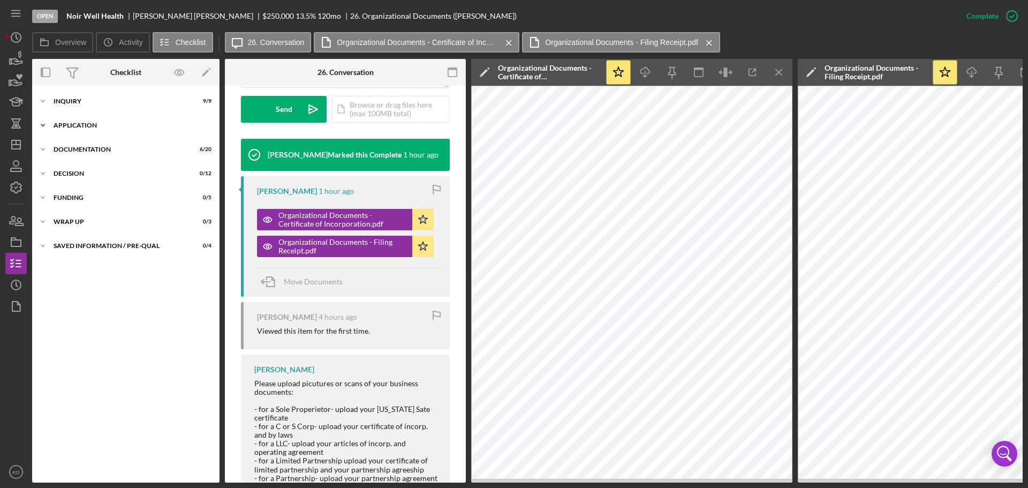
click at [42, 123] on icon "Icon/Expander" at bounding box center [42, 125] width 21 height 21
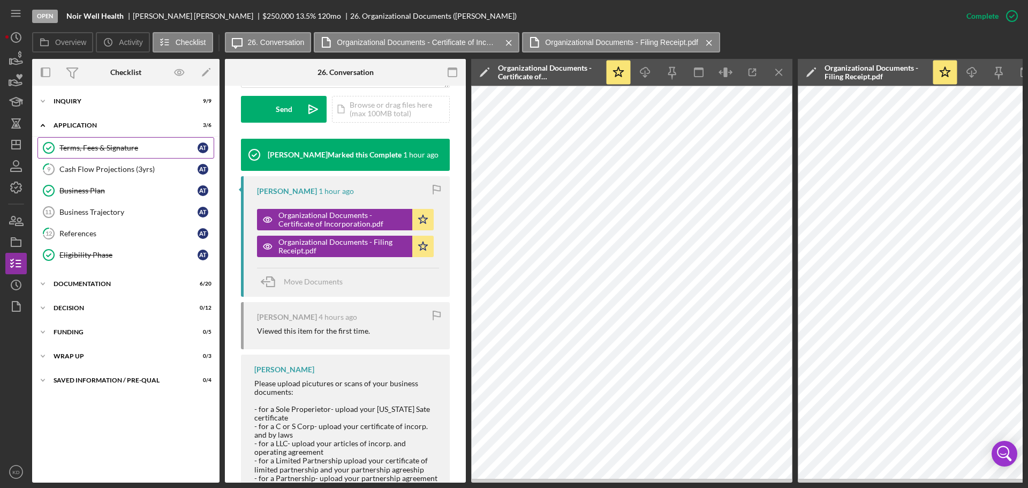
click at [76, 148] on div "Terms, Fees & Signature" at bounding box center [128, 148] width 138 height 9
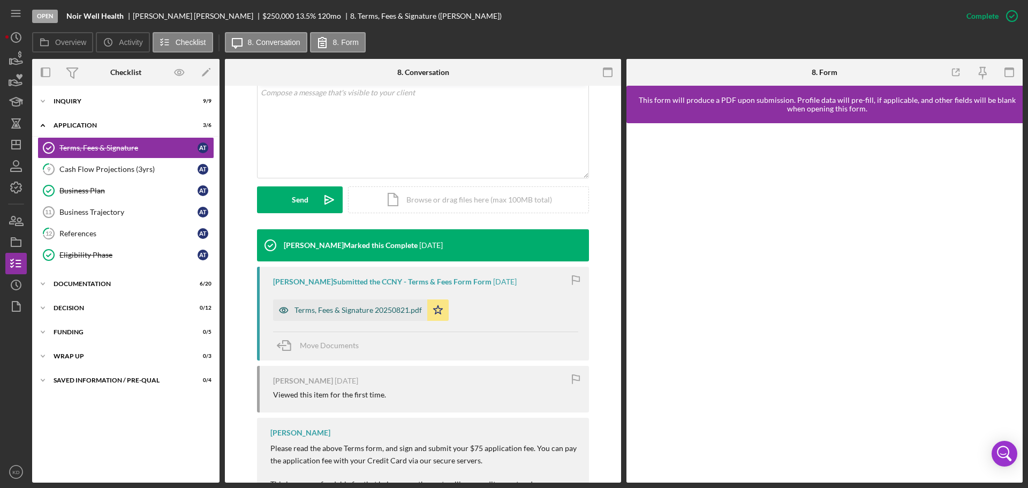
scroll to position [214, 0]
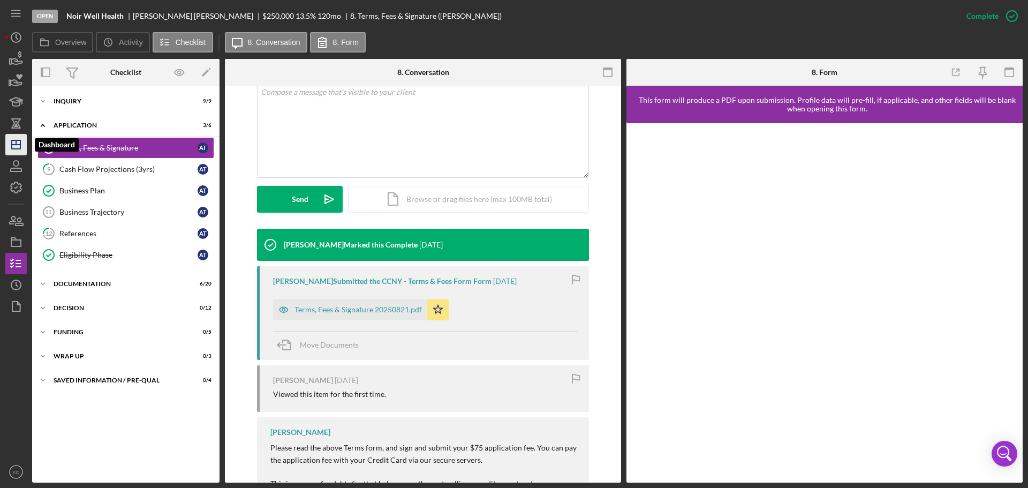
click at [14, 143] on icon "Icon/Dashboard" at bounding box center [16, 144] width 27 height 27
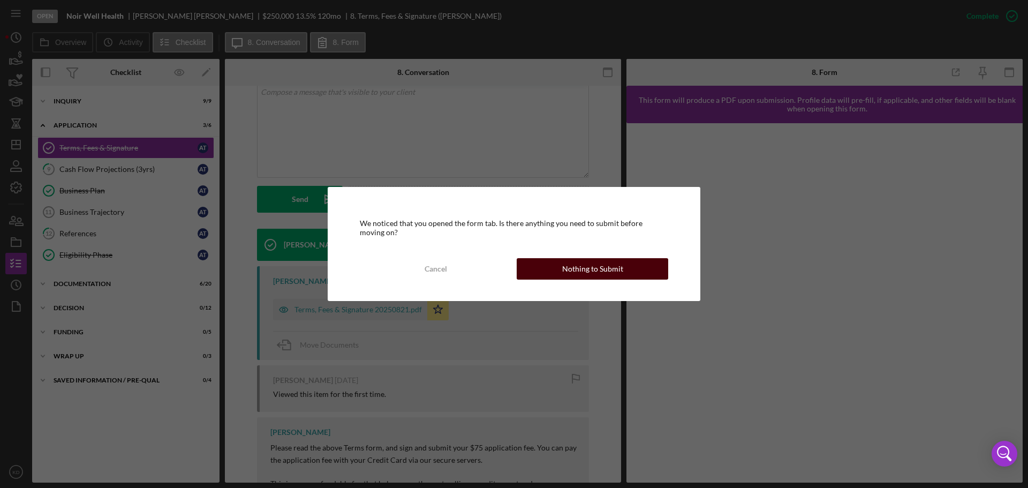
click at [644, 265] on button "Nothing to Submit" at bounding box center [593, 268] width 152 height 21
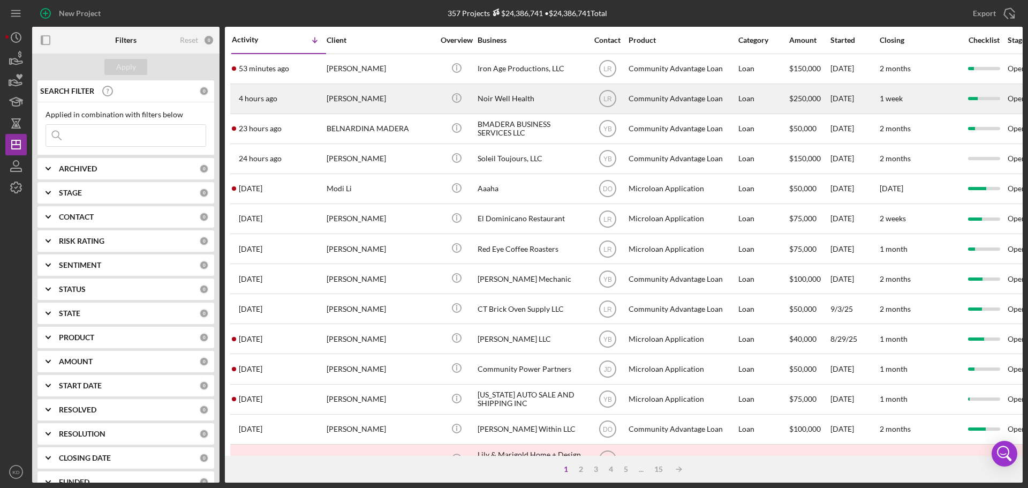
click at [498, 94] on div "Noir Well Health" at bounding box center [531, 99] width 107 height 28
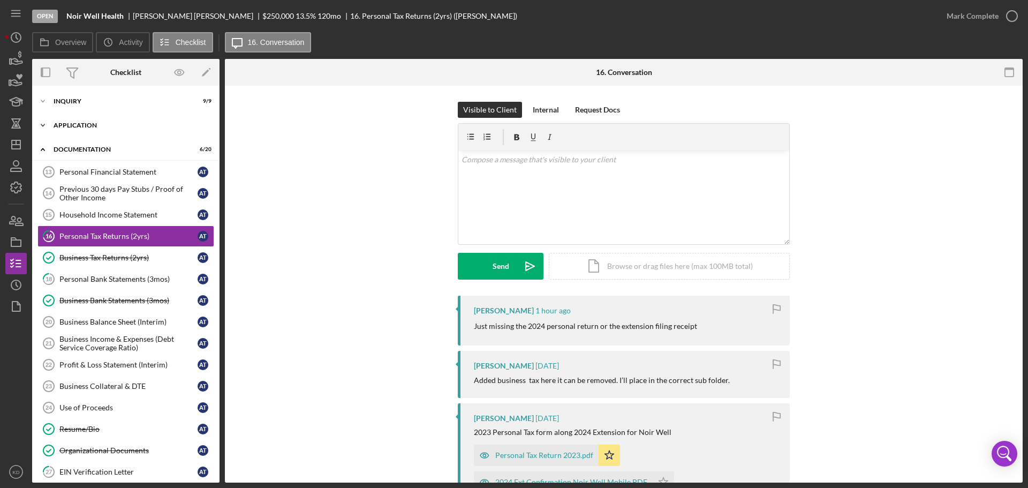
click at [44, 123] on icon "Icon/Expander" at bounding box center [42, 125] width 21 height 21
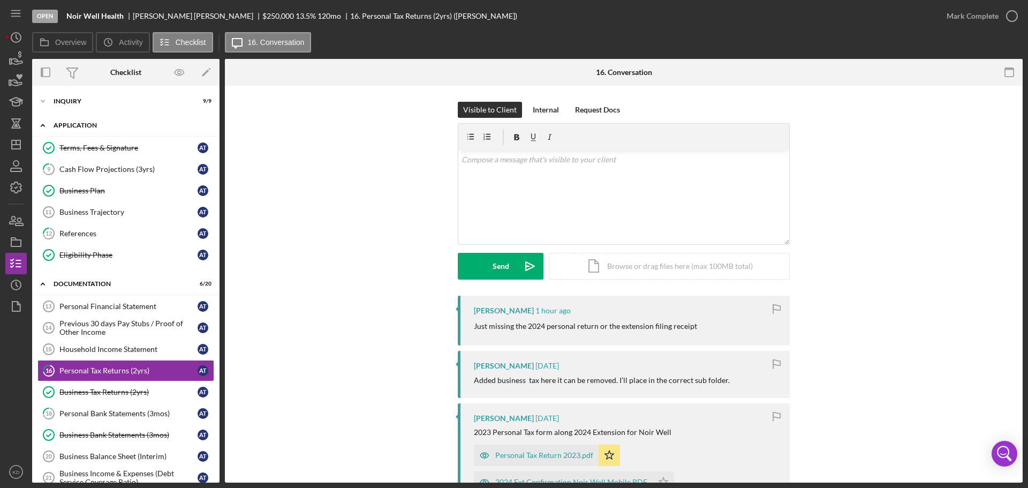
click at [44, 123] on icon "Icon/Expander" at bounding box center [42, 125] width 21 height 21
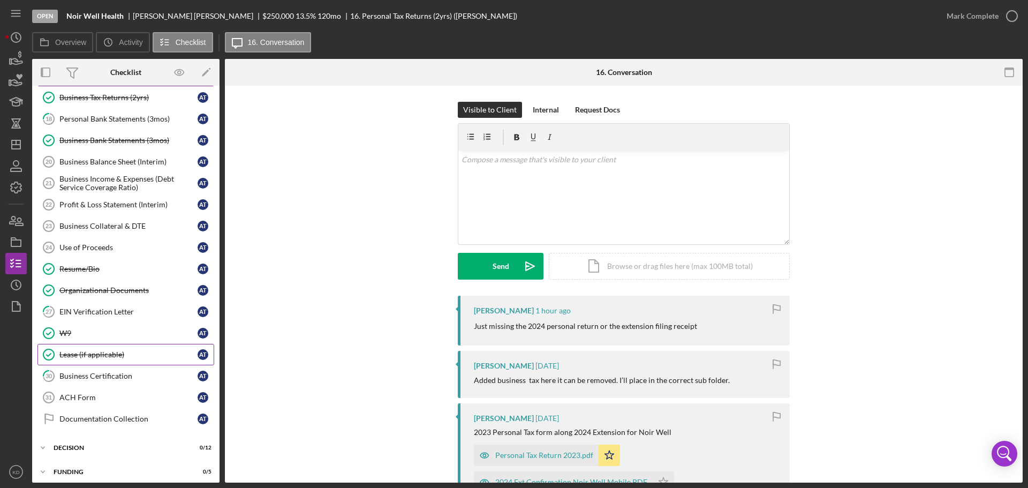
scroll to position [161, 0]
click at [82, 307] on div "EIN Verification Letter" at bounding box center [128, 311] width 138 height 9
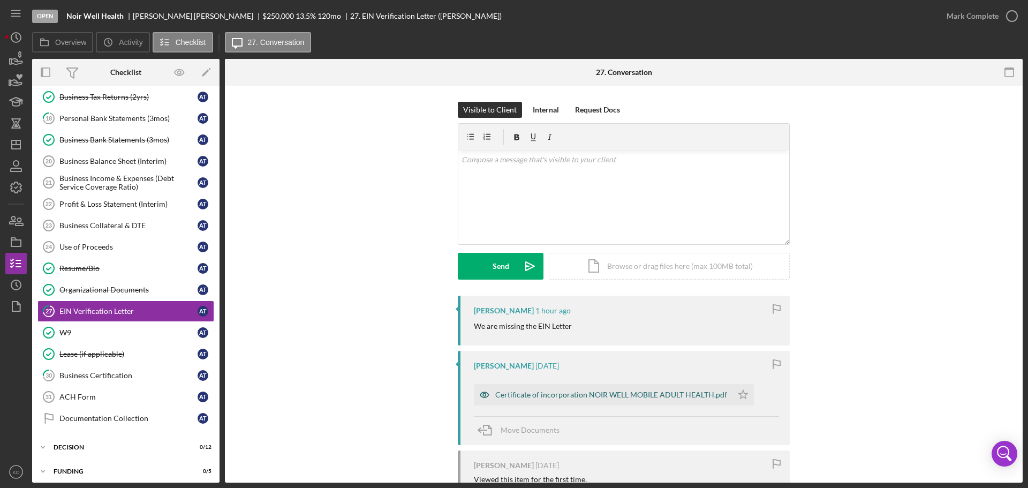
click at [597, 396] on div "Certificate of incorporation NOIR WELL MOBILE ADULT HEALTH.pdf" at bounding box center [611, 394] width 232 height 9
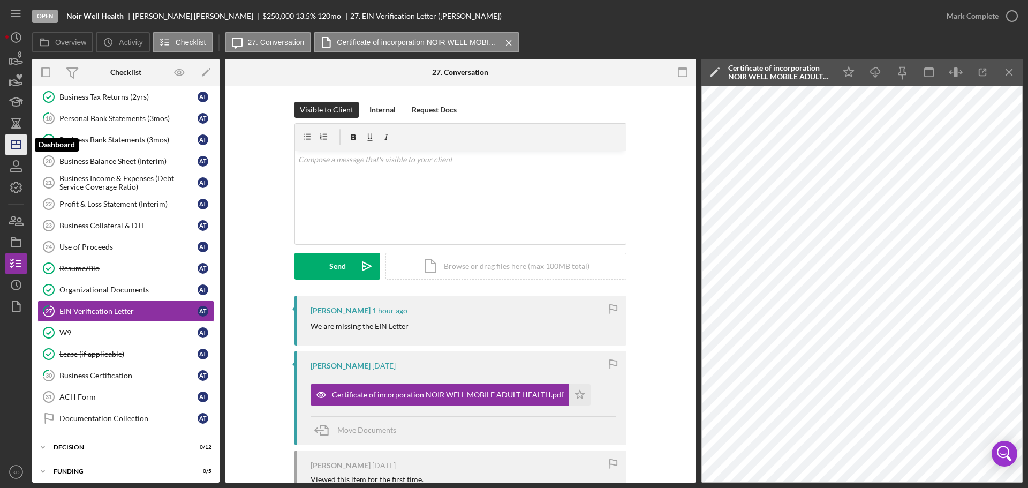
click at [12, 140] on polygon "button" at bounding box center [16, 144] width 9 height 9
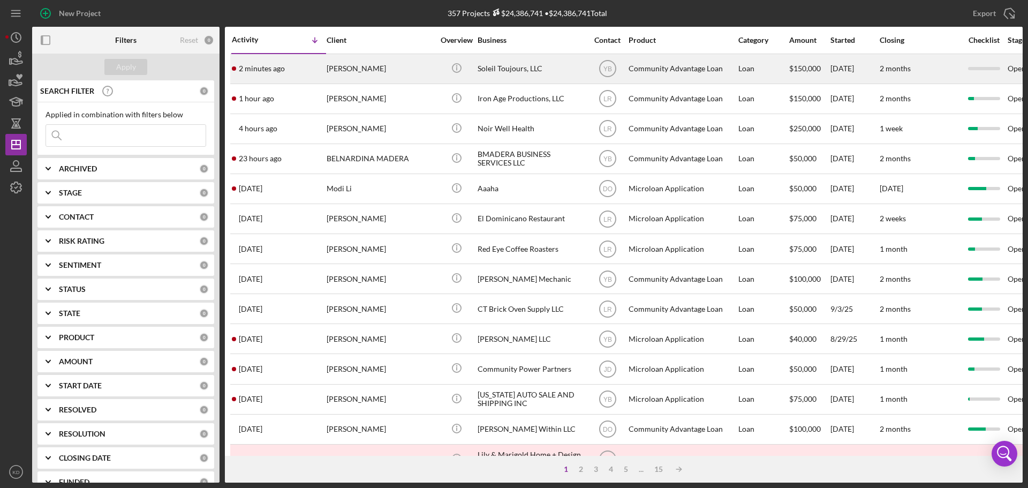
click at [490, 62] on div "Soleil Toujours, LLC" at bounding box center [531, 69] width 107 height 28
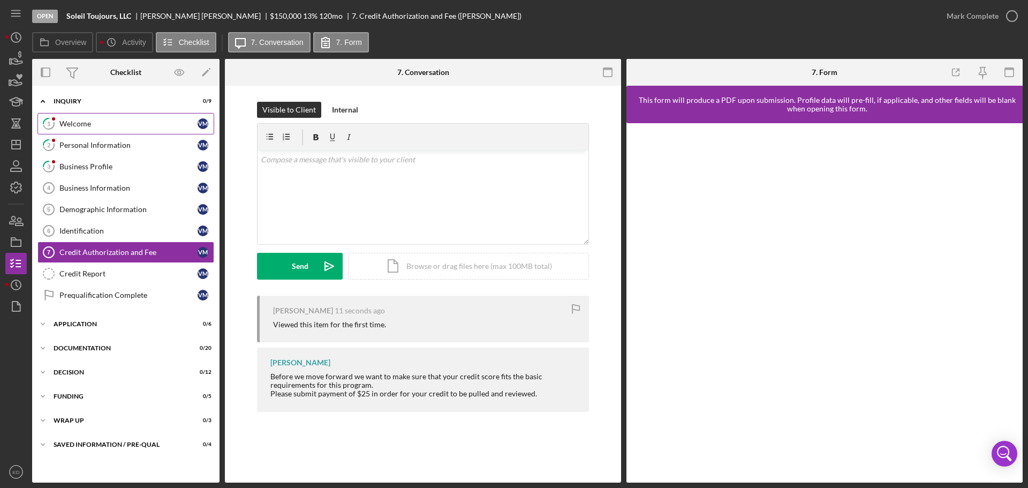
click at [69, 121] on div "Welcome" at bounding box center [128, 123] width 138 height 9
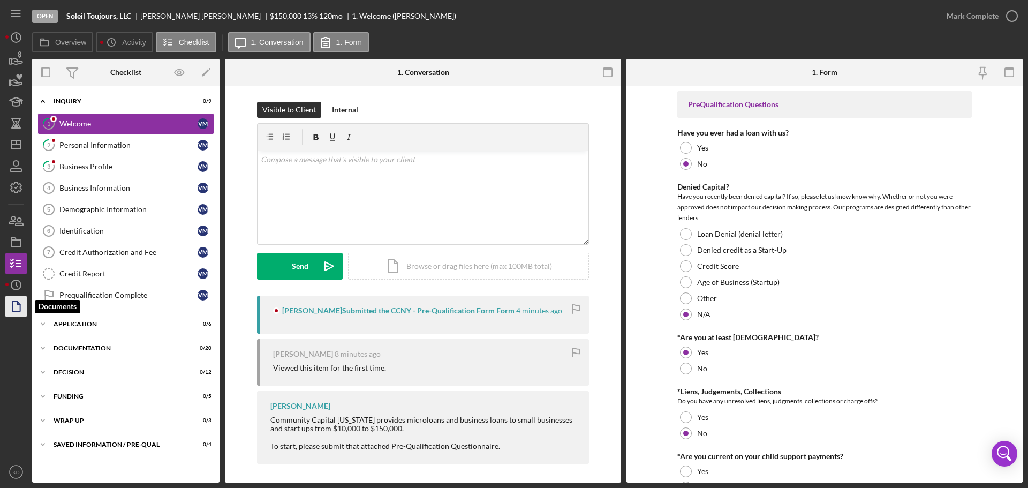
click at [19, 306] on icon "button" at bounding box center [16, 306] width 27 height 27
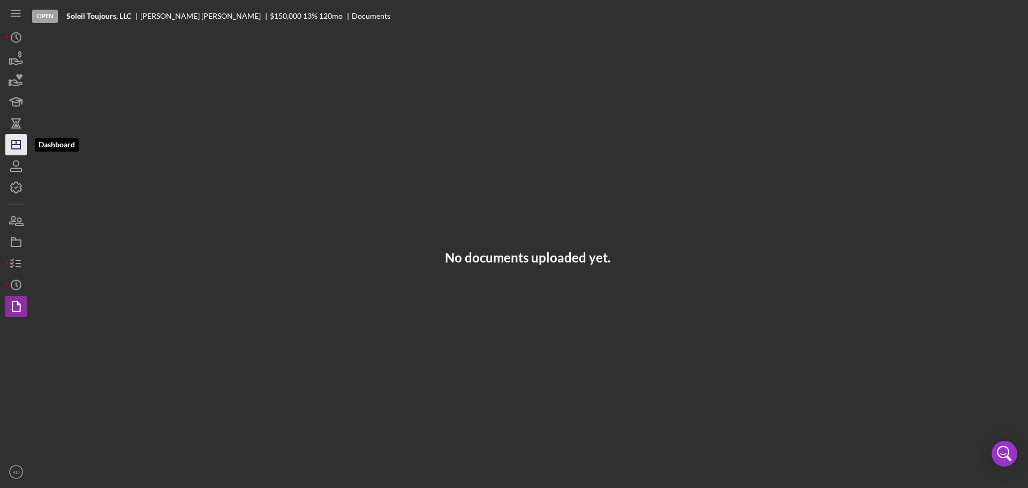
click at [14, 142] on icon "Icon/Dashboard" at bounding box center [16, 144] width 27 height 27
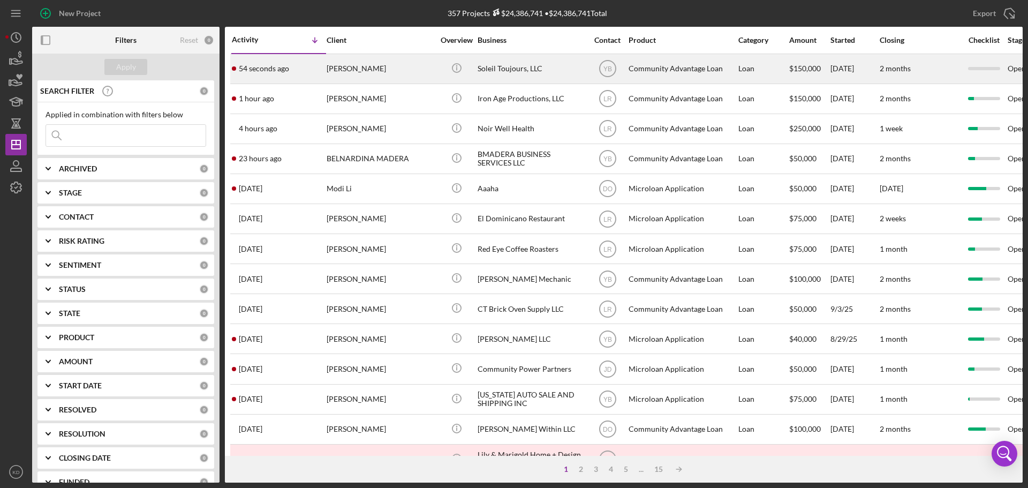
click at [502, 70] on div "Soleil Toujours, LLC" at bounding box center [531, 69] width 107 height 28
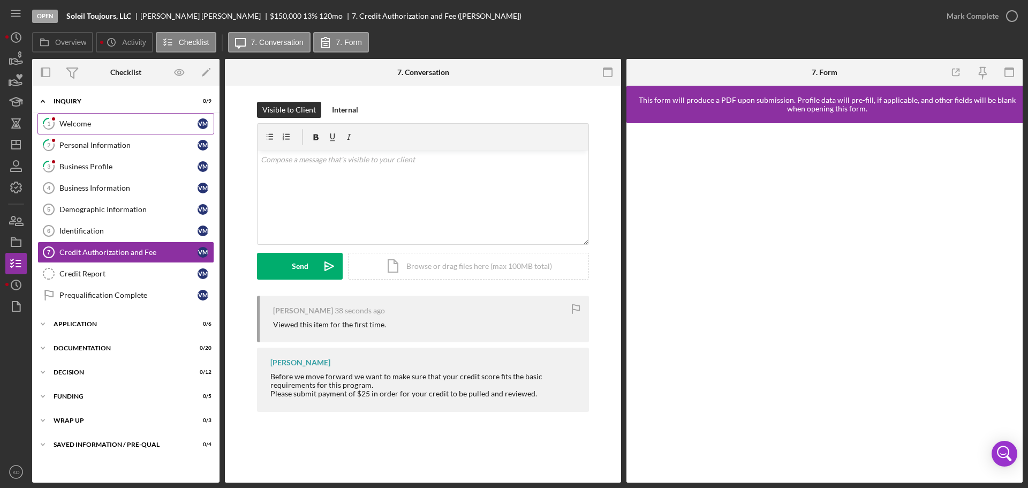
click at [68, 122] on div "Welcome" at bounding box center [128, 123] width 138 height 9
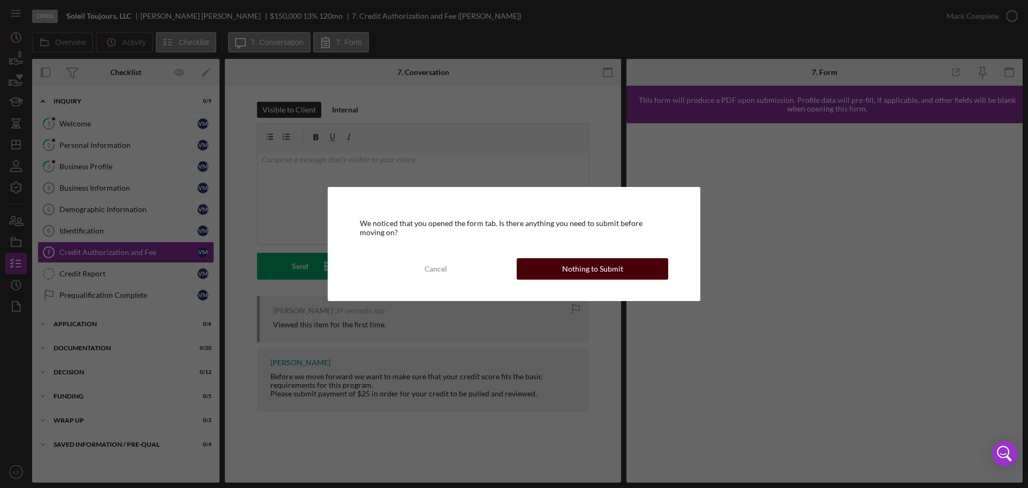
click at [622, 267] on button "Nothing to Submit" at bounding box center [593, 268] width 152 height 21
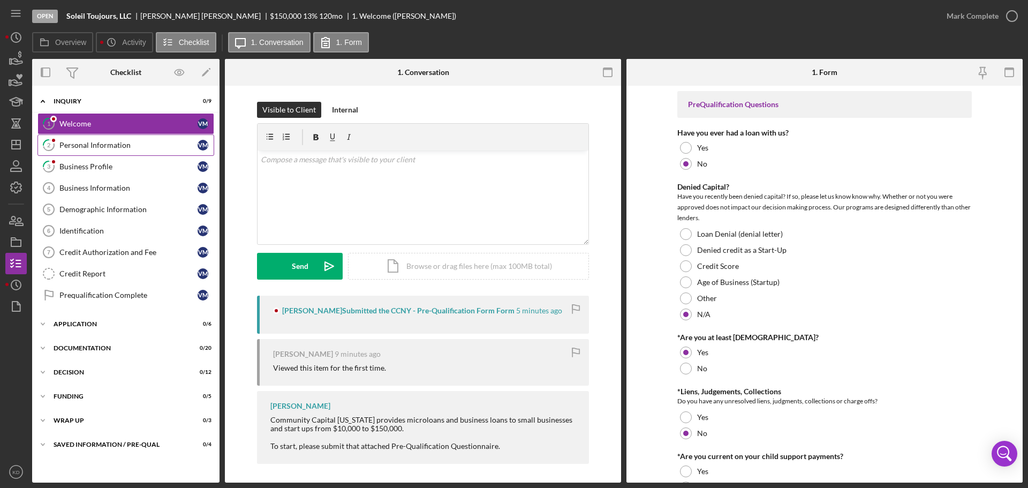
click at [77, 144] on div "Personal Information" at bounding box center [128, 145] width 138 height 9
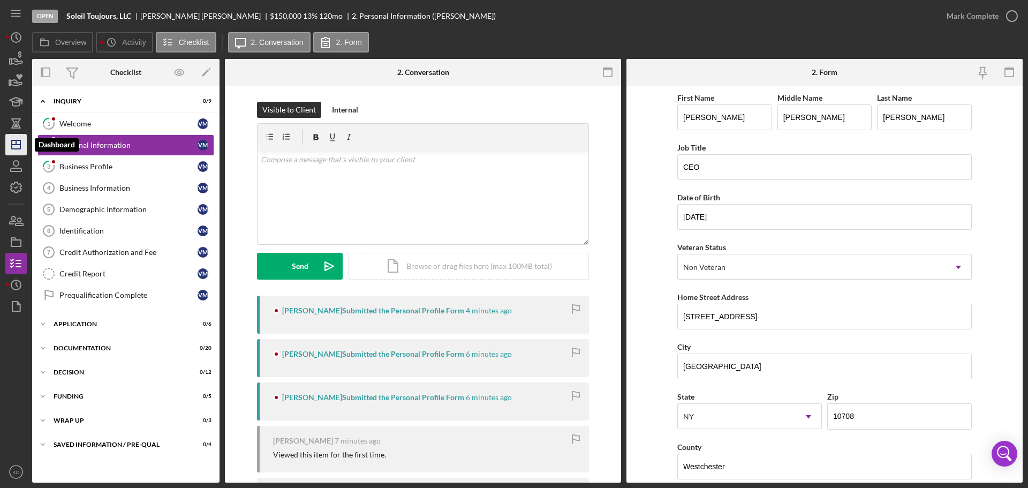
click at [19, 139] on icon "Icon/Dashboard" at bounding box center [16, 144] width 27 height 27
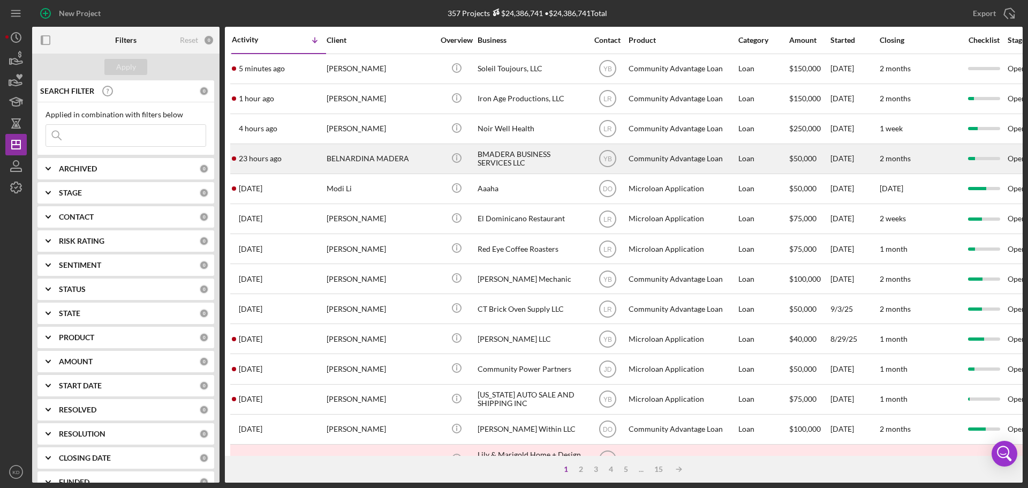
click at [490, 160] on div "BMADERA BUSINESS SERVICES LLC" at bounding box center [531, 159] width 107 height 28
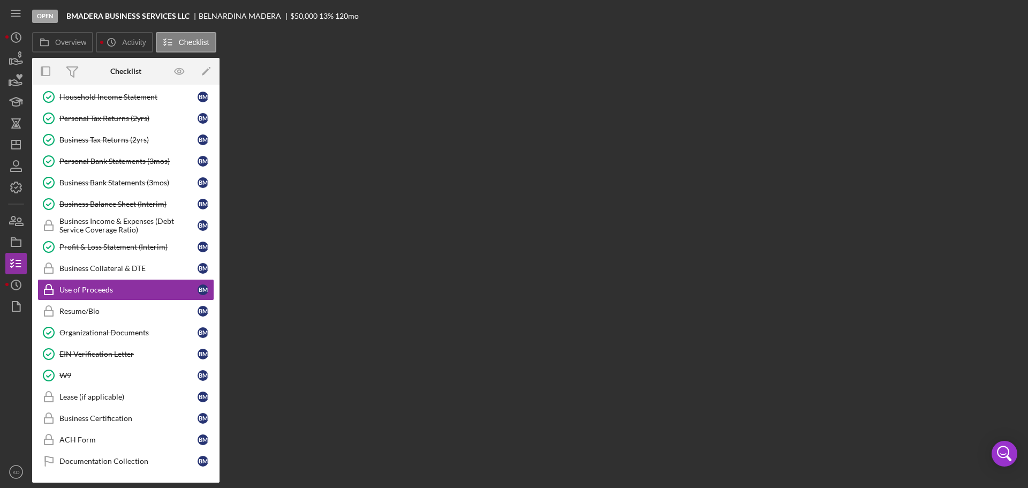
scroll to position [123, 0]
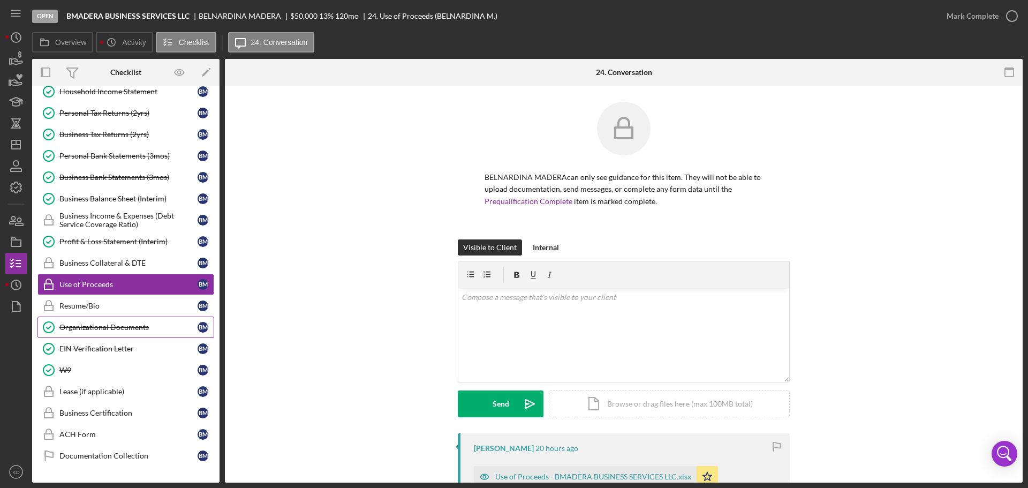
click at [66, 328] on div "Organizational Documents" at bounding box center [128, 327] width 138 height 9
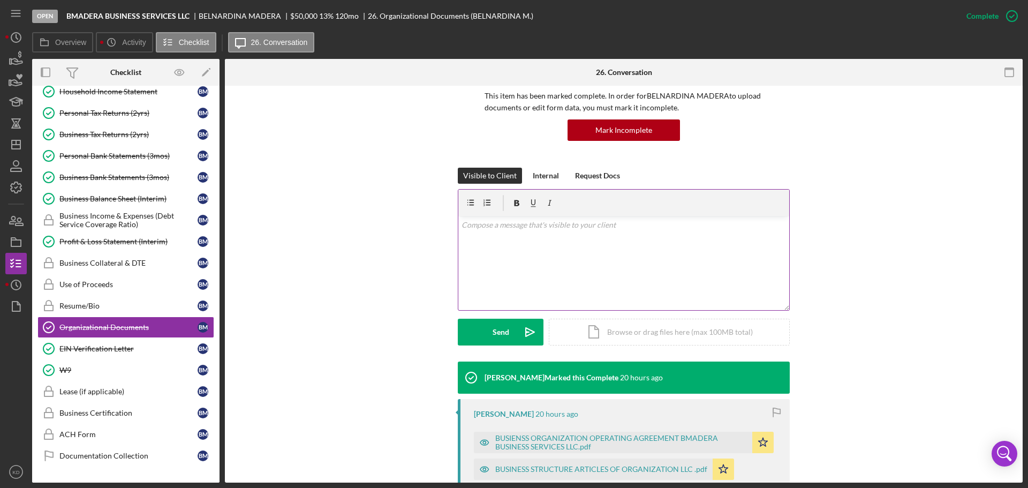
scroll to position [252, 0]
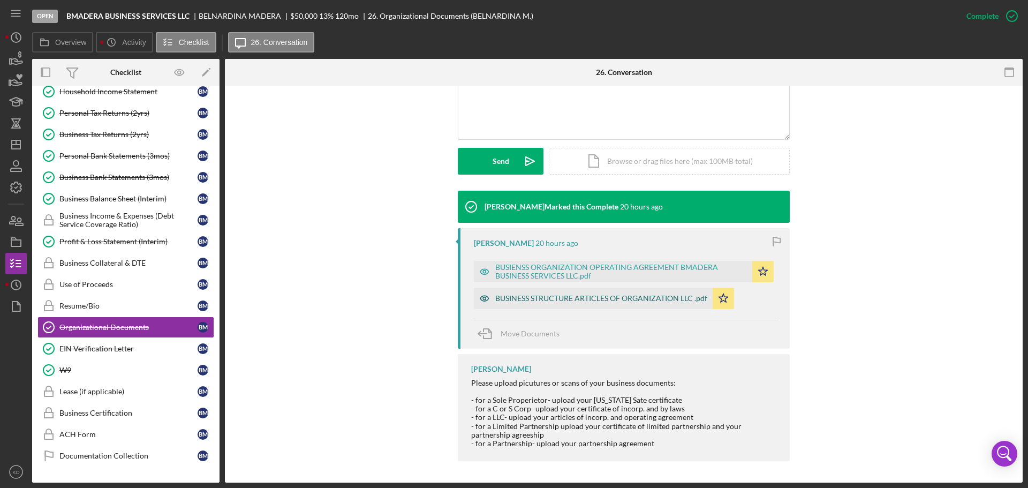
click at [558, 300] on div "BUSINESS STRUCTURE ARTICLES OF ORGANIZATION LLC .pdf" at bounding box center [601, 298] width 212 height 9
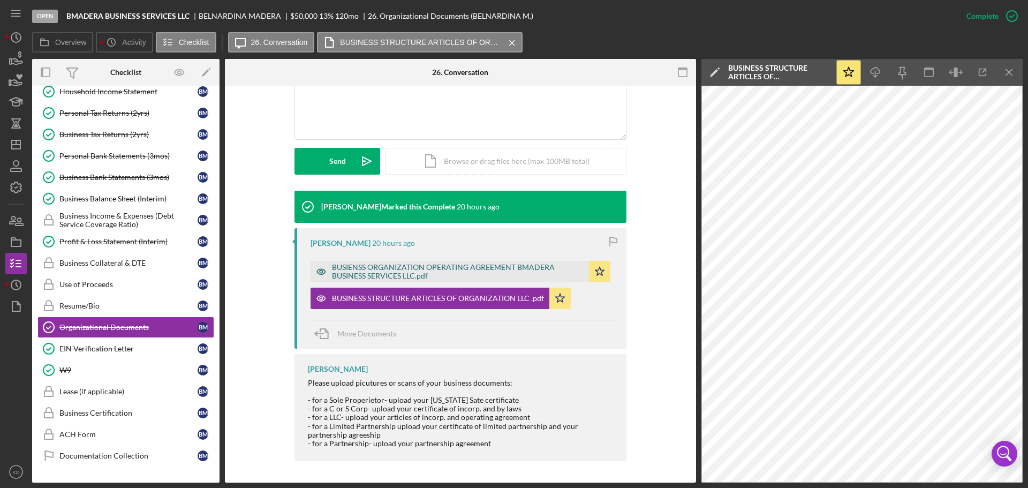
click at [408, 273] on div "BUSIENSS ORGANIZATION OPERATING AGREEMENT BMADERA BUSINESS SERVICES LLC.pdf" at bounding box center [458, 271] width 252 height 17
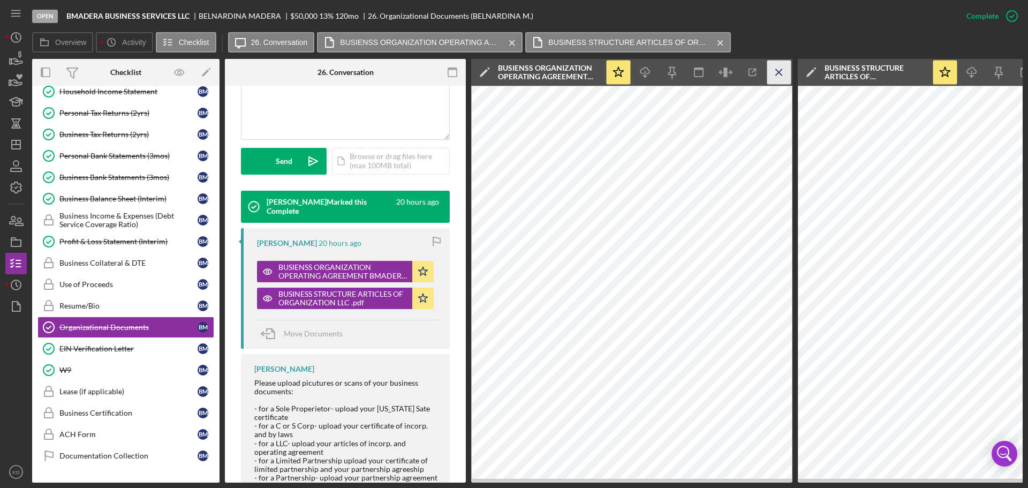
click at [776, 71] on icon "Icon/Menu Close" at bounding box center [780, 73] width 24 height 24
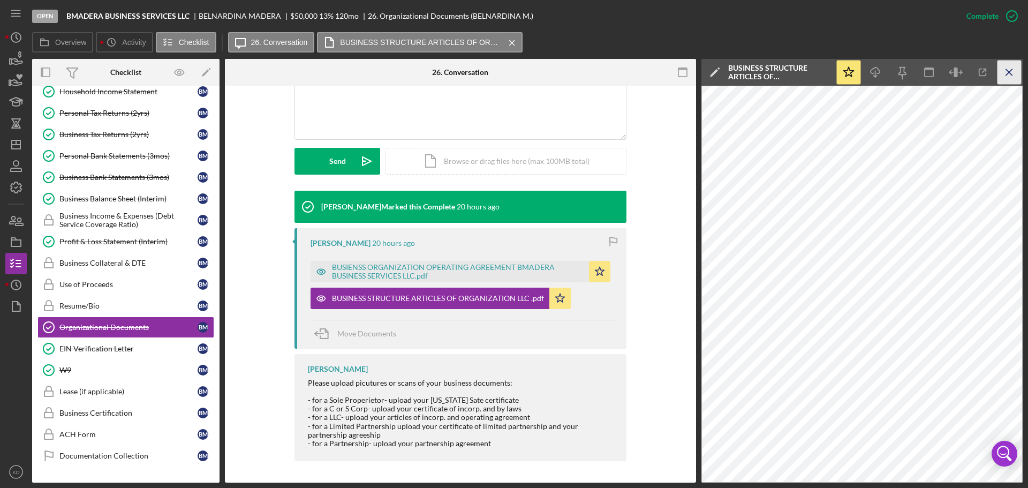
click at [1005, 76] on icon "Icon/Menu Close" at bounding box center [1010, 73] width 24 height 24
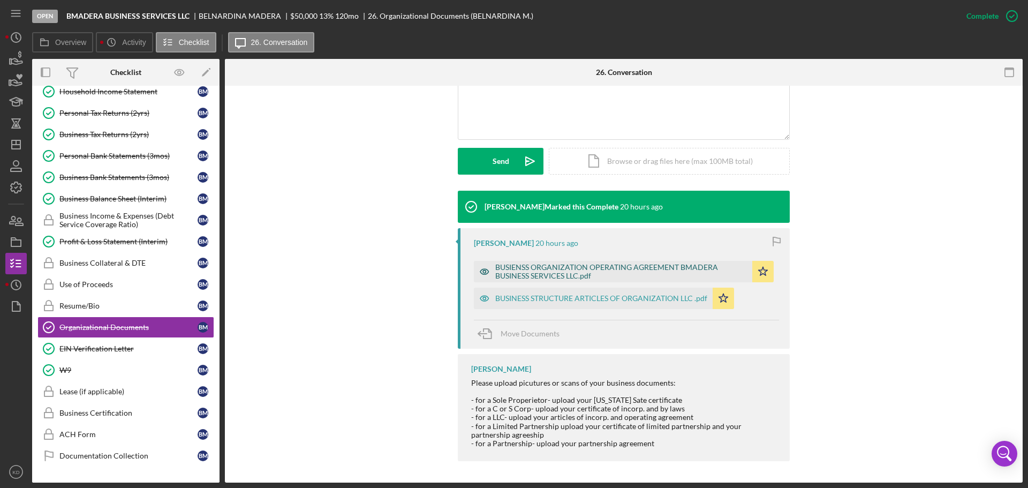
click at [538, 267] on div "BUSIENSS ORGANIZATION OPERATING AGREEMENT BMADERA BUSINESS SERVICES LLC.pdf" at bounding box center [621, 271] width 252 height 17
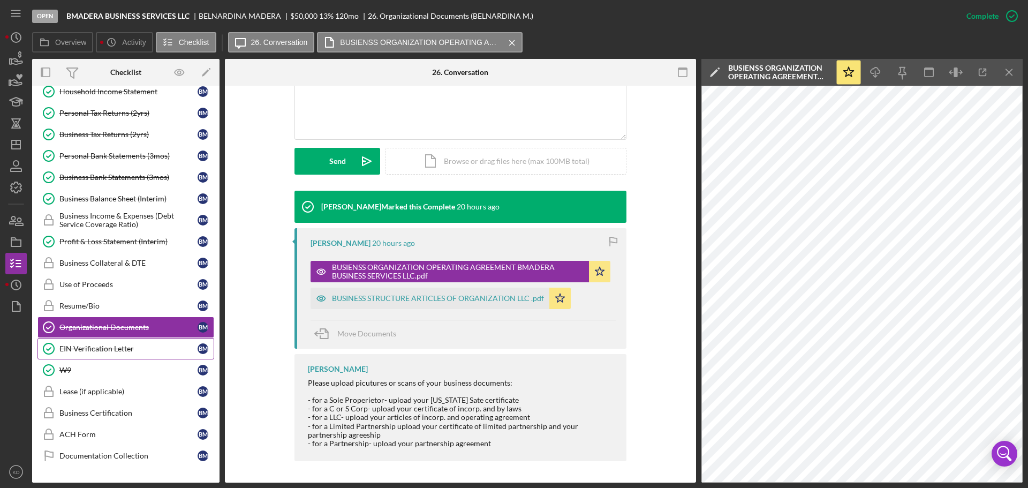
click at [90, 341] on link "EIN Verification Letter EIN Verification Letter B M" at bounding box center [125, 348] width 177 height 21
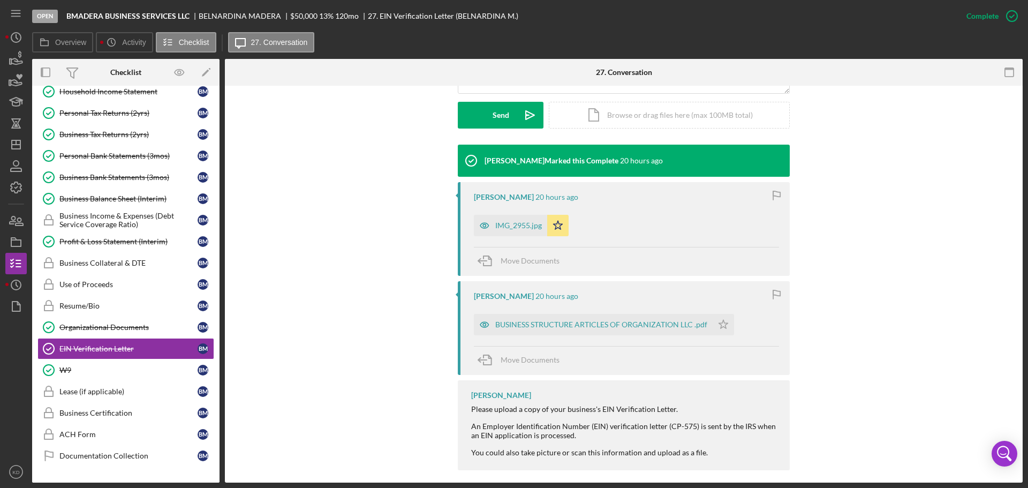
scroll to position [307, 0]
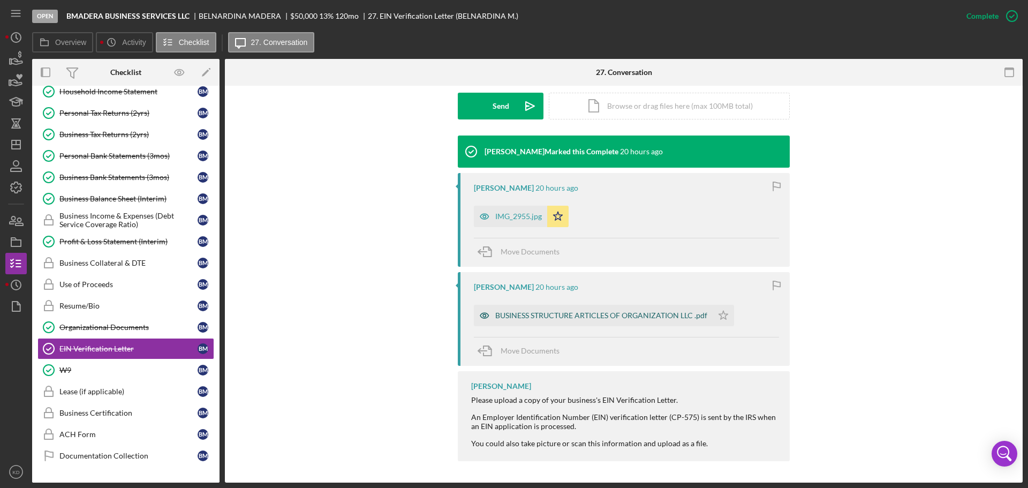
click at [552, 319] on div "BUSINESS STRUCTURE ARTICLES OF ORGANIZATION LLC .pdf" at bounding box center [601, 315] width 212 height 9
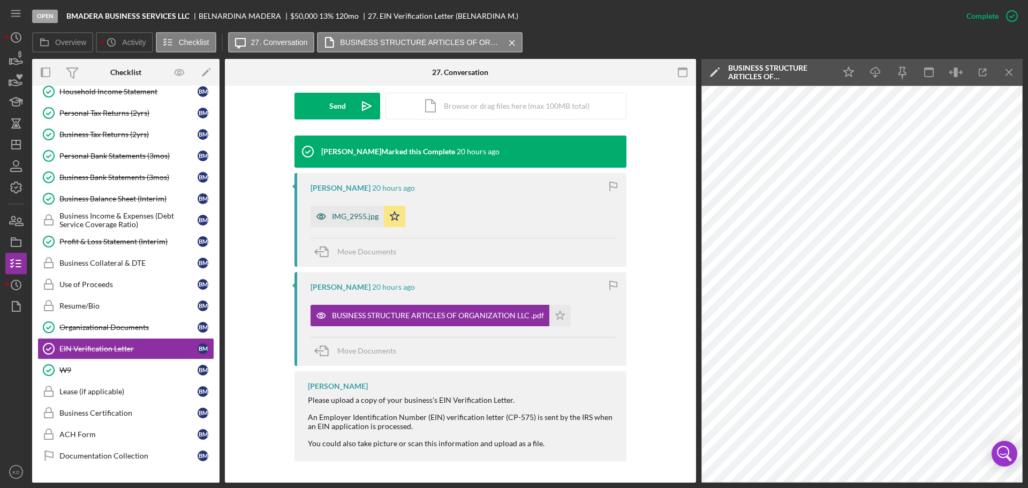
click at [348, 217] on div "IMG_2955.jpg" at bounding box center [355, 216] width 47 height 9
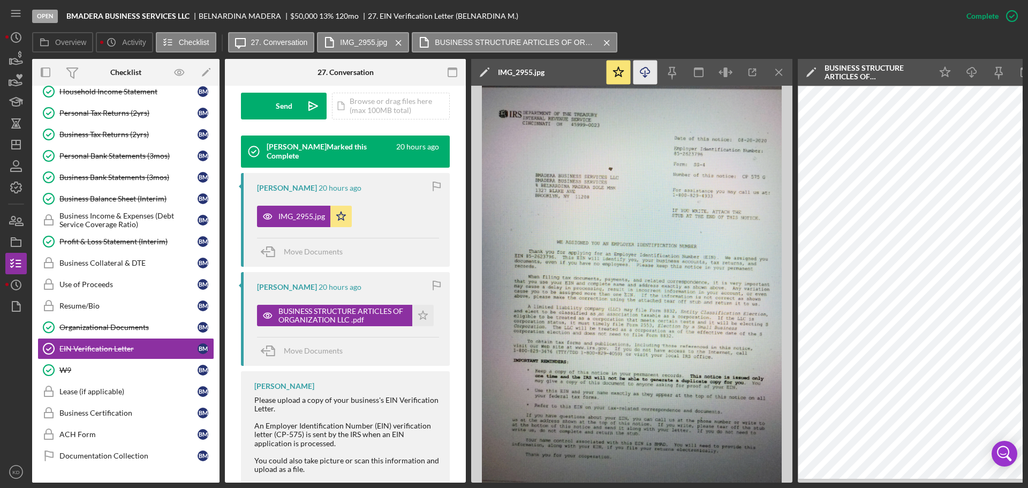
click at [643, 68] on icon "Icon/Download" at bounding box center [646, 73] width 24 height 24
click at [76, 370] on div "W9" at bounding box center [128, 370] width 138 height 9
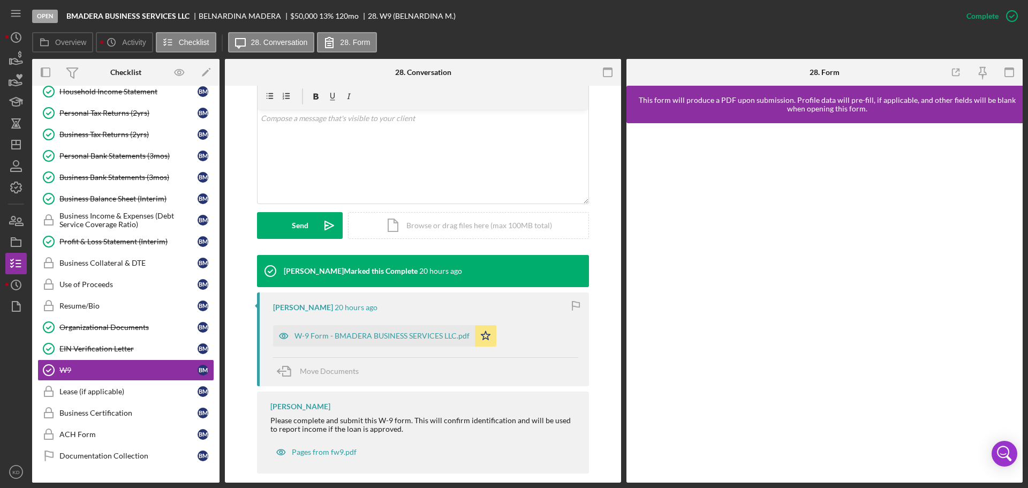
scroll to position [200, 0]
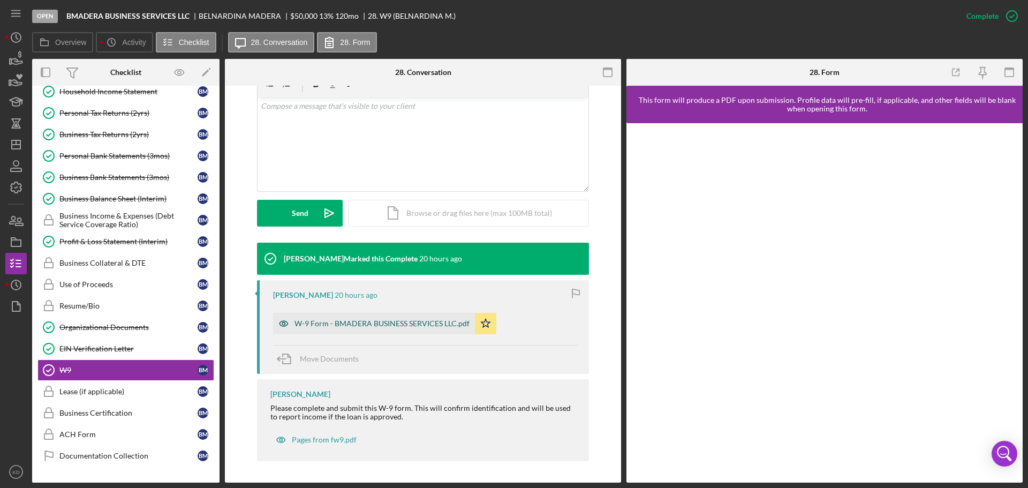
click at [328, 321] on div "W-9 Form - BMADERA BUSINESS SERVICES LLC.pdf" at bounding box center [382, 323] width 175 height 9
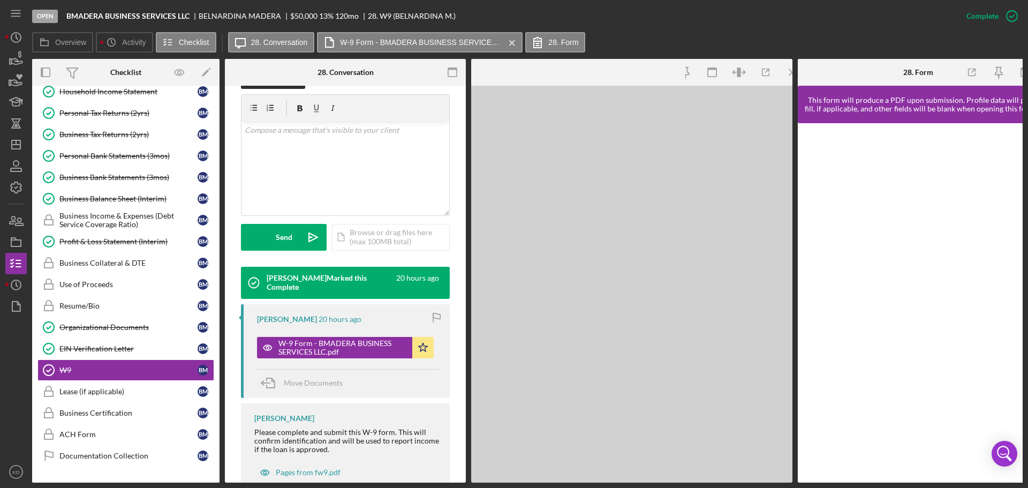
scroll to position [224, 0]
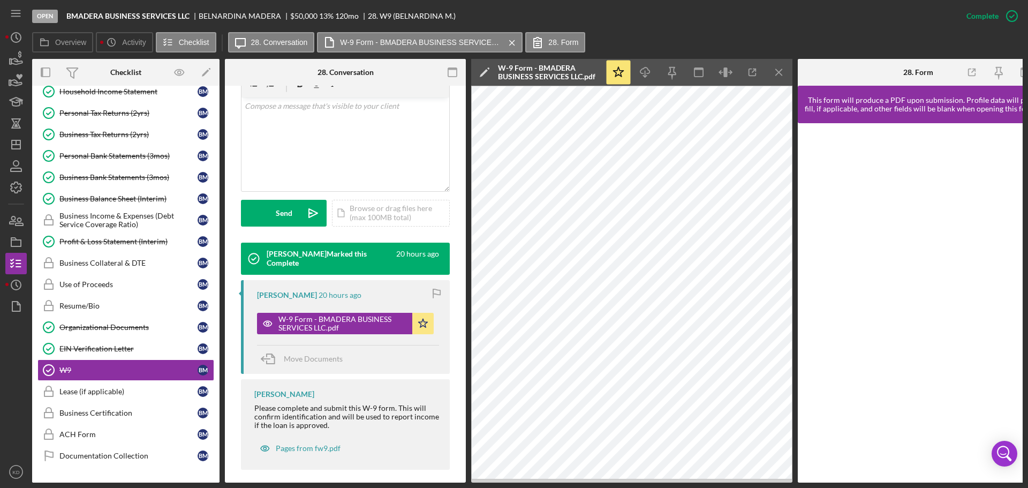
click at [216, 110] on div "Personal Financial Statement Personal Financial Statement B M Previous 30 days …" at bounding box center [125, 255] width 187 height 434
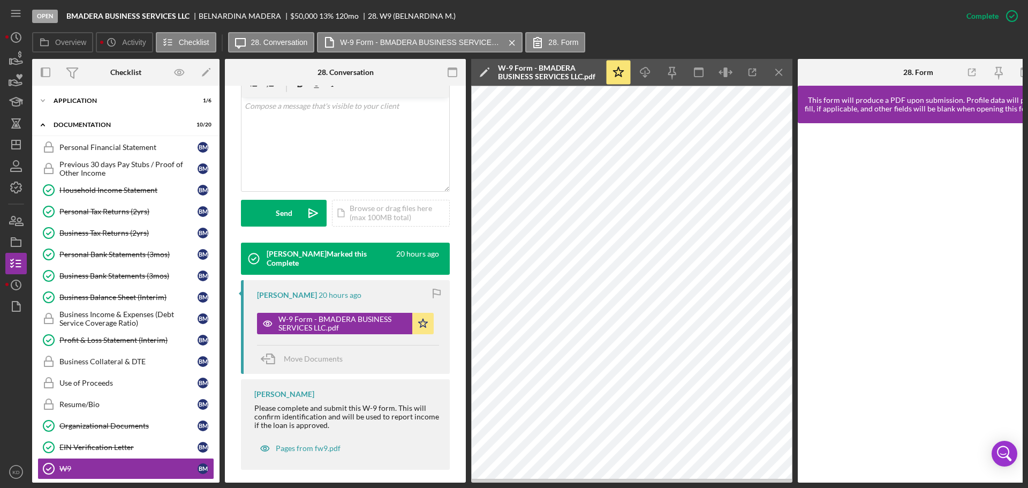
scroll to position [0, 0]
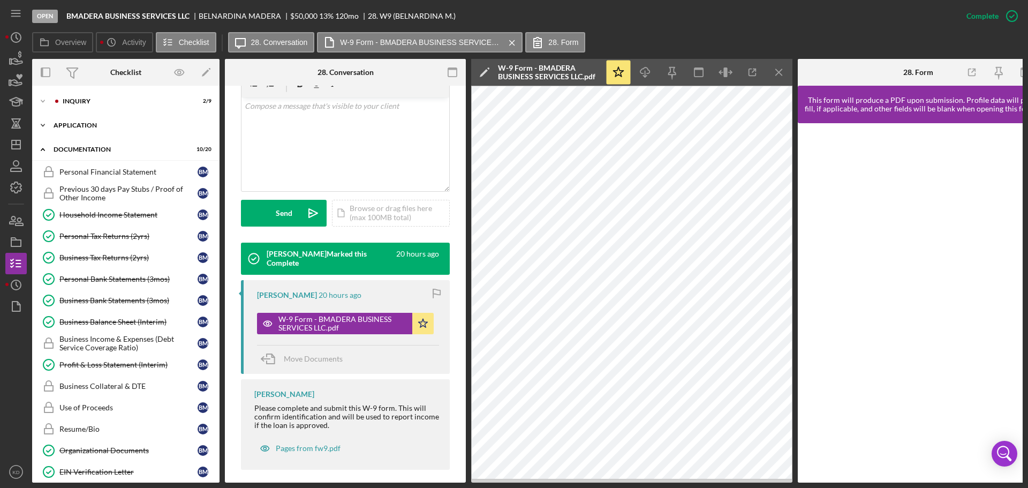
click at [44, 124] on icon "Icon/Expander" at bounding box center [42, 125] width 21 height 21
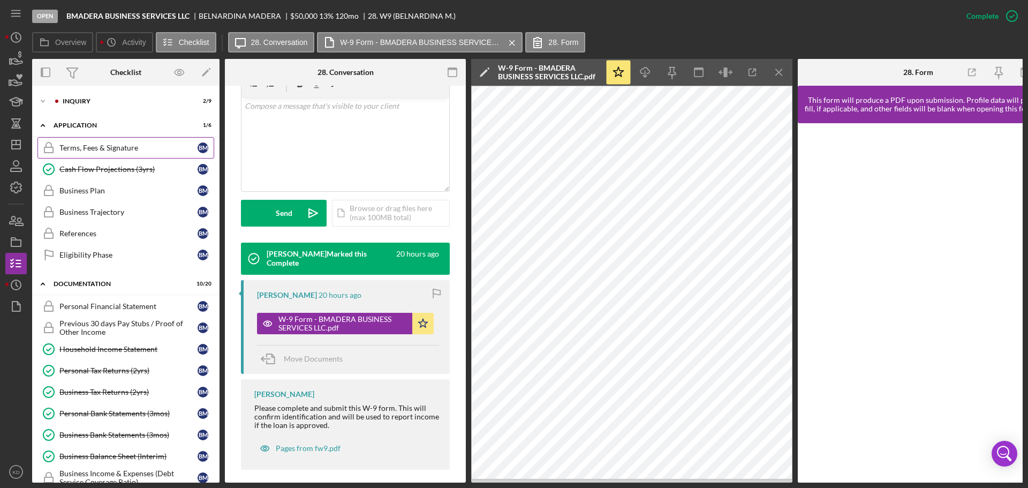
click at [101, 149] on div "Terms, Fees & Signature" at bounding box center [128, 148] width 138 height 9
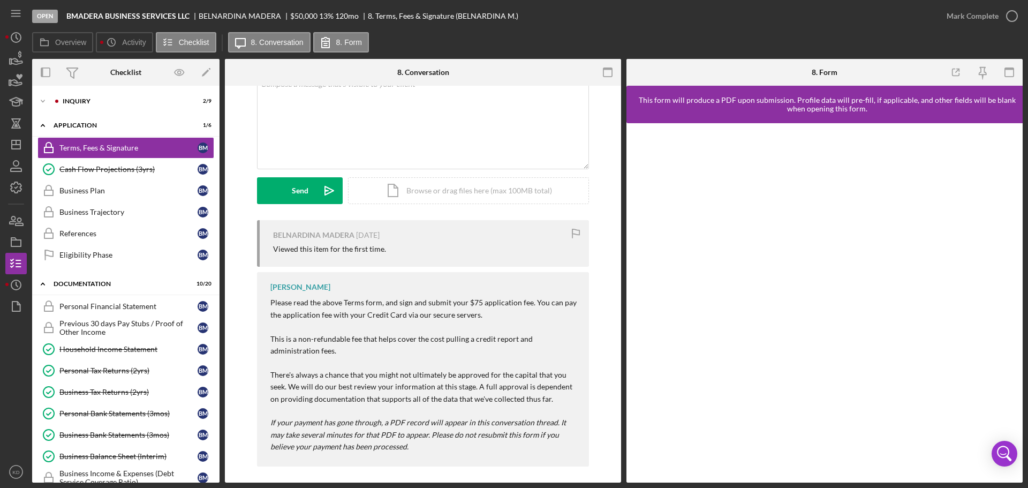
scroll to position [214, 0]
click at [19, 147] on icon "Icon/Dashboard" at bounding box center [16, 144] width 27 height 27
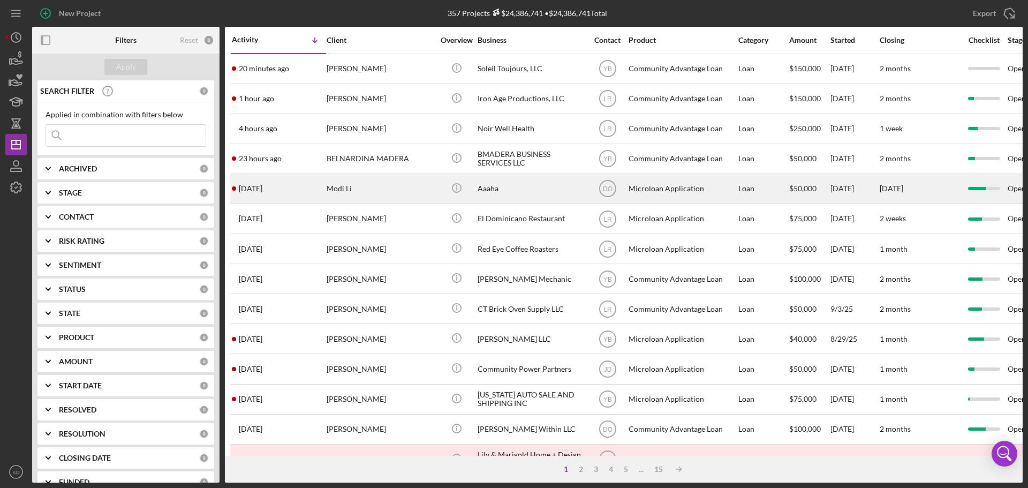
click at [491, 186] on div "Aaaha" at bounding box center [531, 189] width 107 height 28
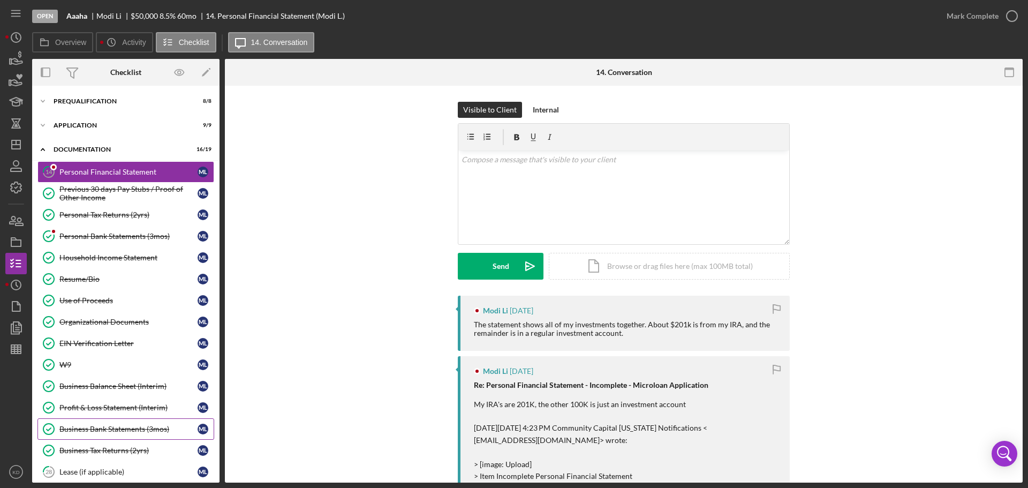
click at [111, 429] on div "Business Bank Statements (3mos)" at bounding box center [128, 429] width 138 height 9
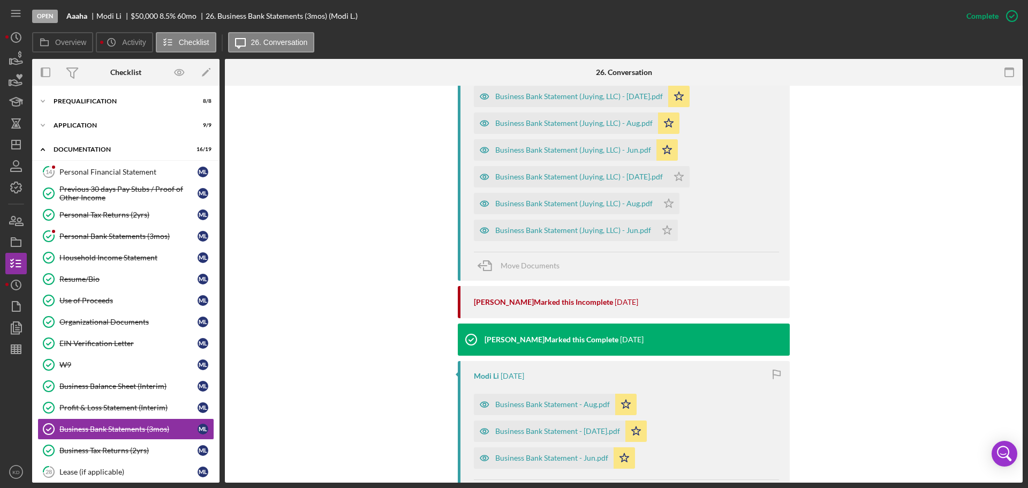
scroll to position [428, 0]
click at [600, 232] on div "Business Bank Statement (Juying, LLC) - Jun.pdf" at bounding box center [573, 229] width 156 height 9
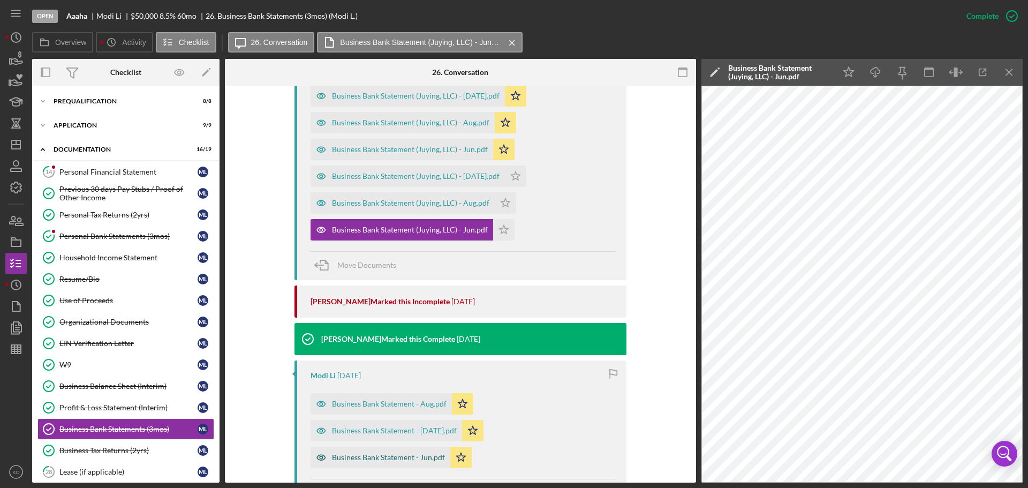
click at [414, 458] on div "Business Bank Statement - Jun.pdf" at bounding box center [388, 457] width 113 height 9
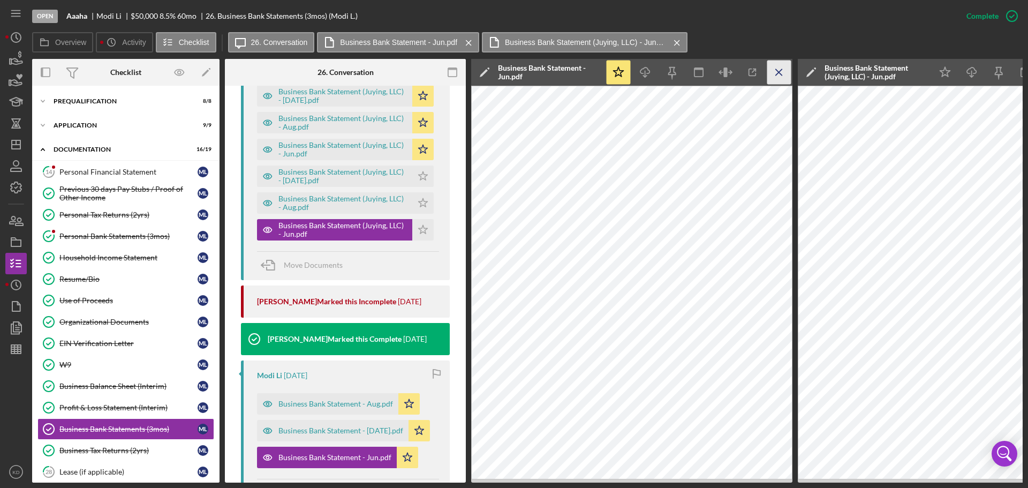
click at [780, 73] on icon "Icon/Menu Close" at bounding box center [780, 73] width 24 height 24
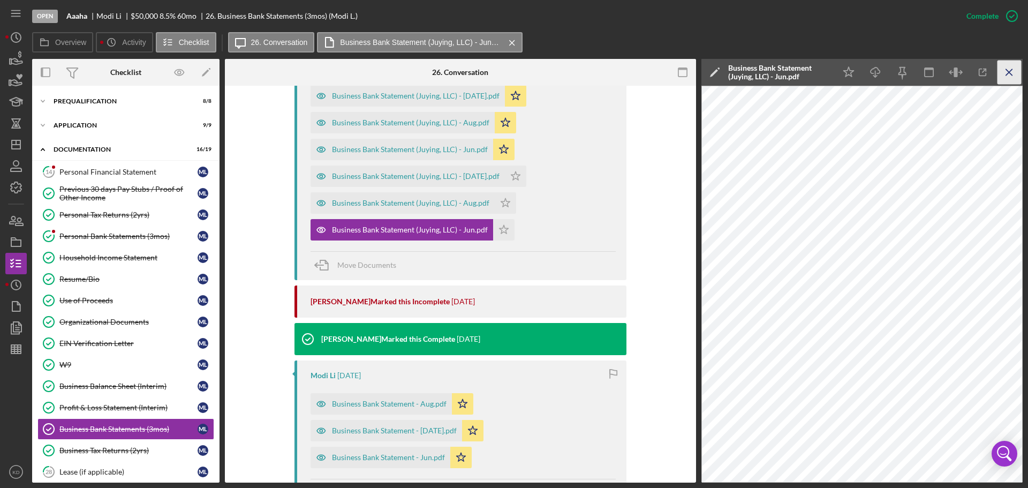
click at [1007, 70] on line "button" at bounding box center [1009, 72] width 6 height 6
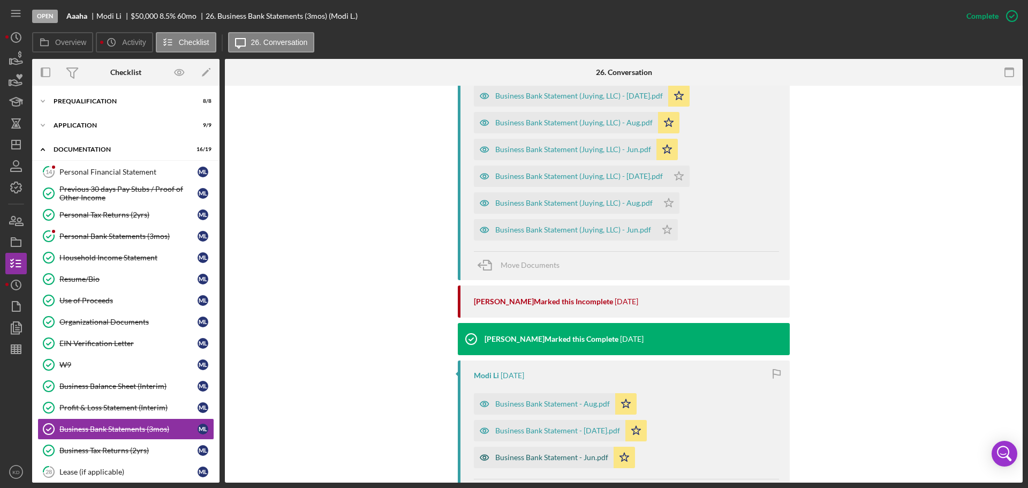
click at [573, 456] on div "Business Bank Statement - Jun.pdf" at bounding box center [551, 457] width 113 height 9
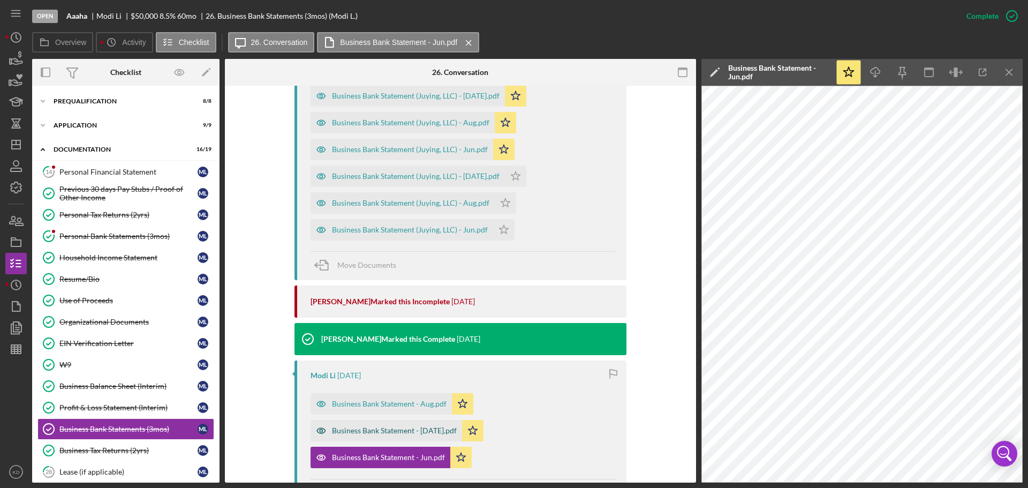
click at [357, 432] on div "Business Bank Statement - [DATE].pdf" at bounding box center [394, 430] width 125 height 9
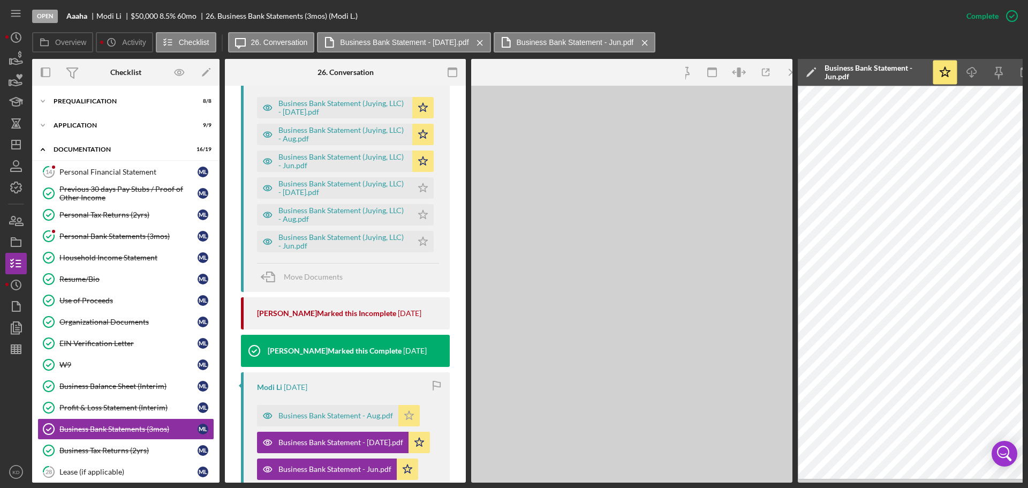
scroll to position [440, 0]
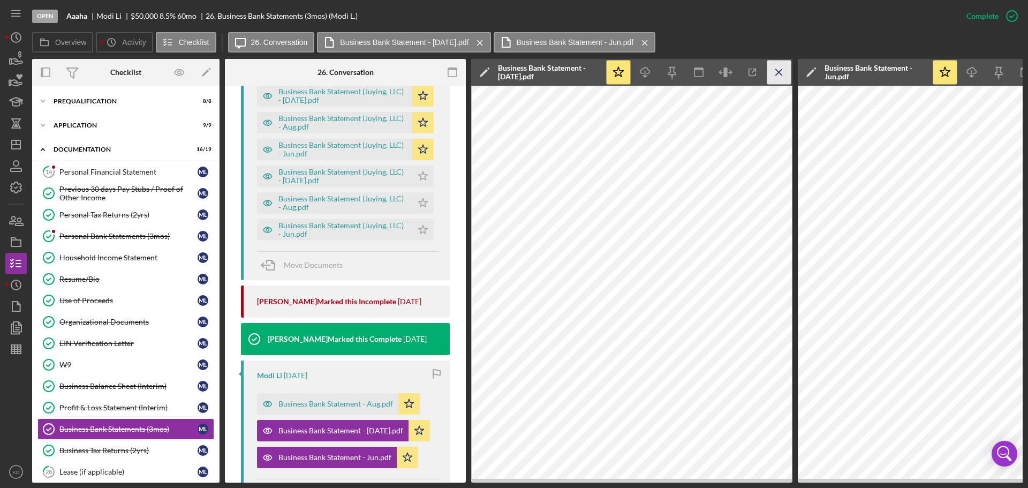
click at [777, 78] on icon "Icon/Menu Close" at bounding box center [780, 73] width 24 height 24
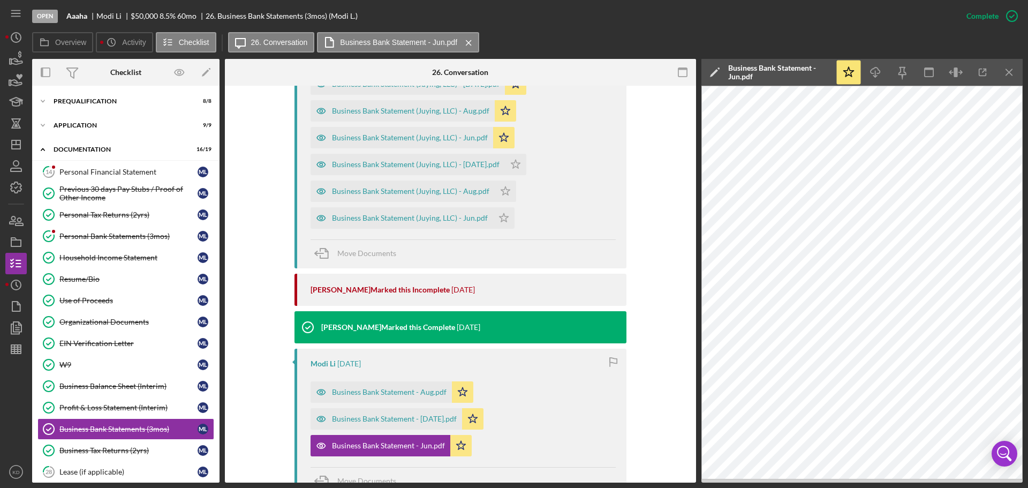
scroll to position [428, 0]
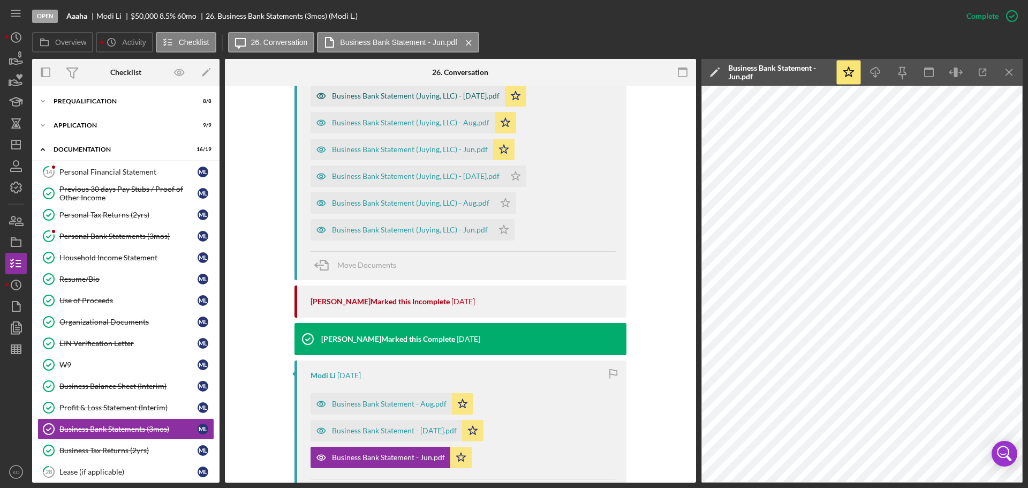
click at [401, 96] on div "Business Bank Statement (Juying, LLC) - [DATE].pdf" at bounding box center [416, 96] width 168 height 9
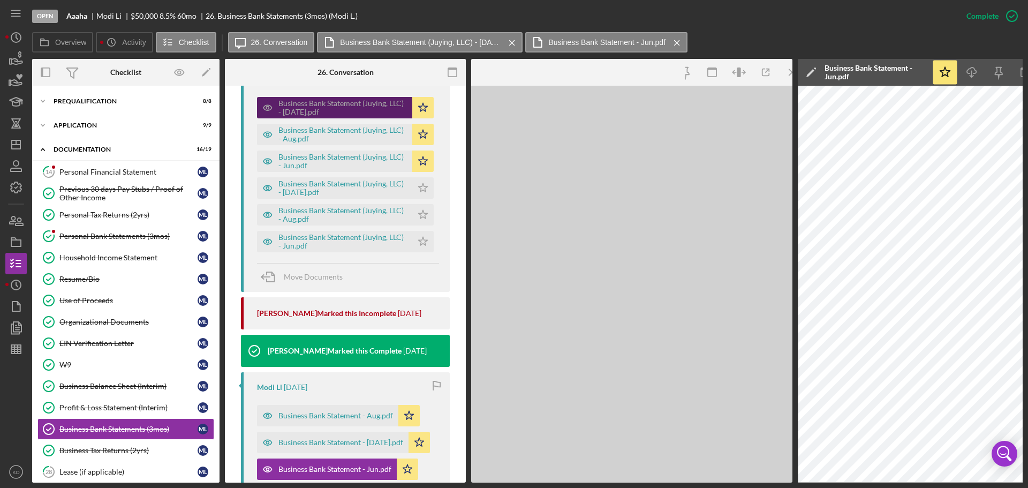
scroll to position [440, 0]
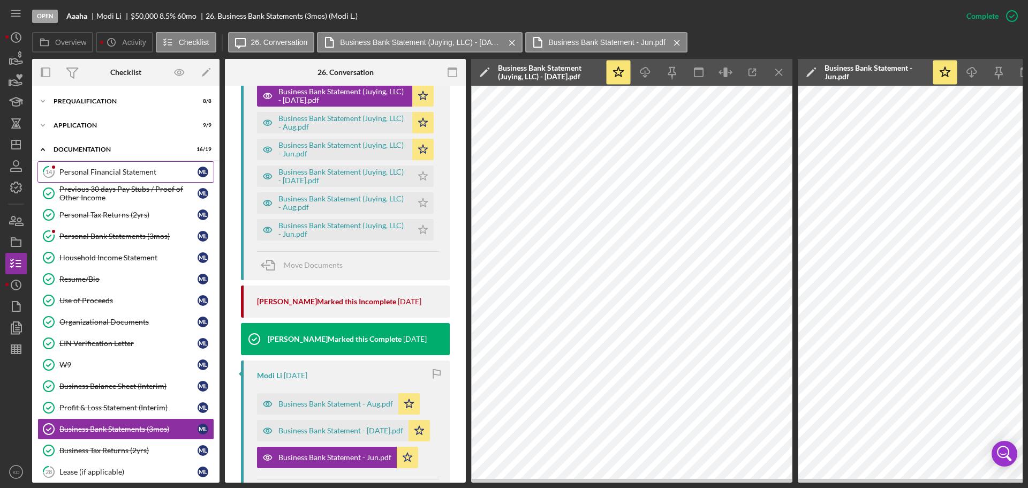
click at [77, 175] on div "Personal Financial Statement" at bounding box center [128, 172] width 138 height 9
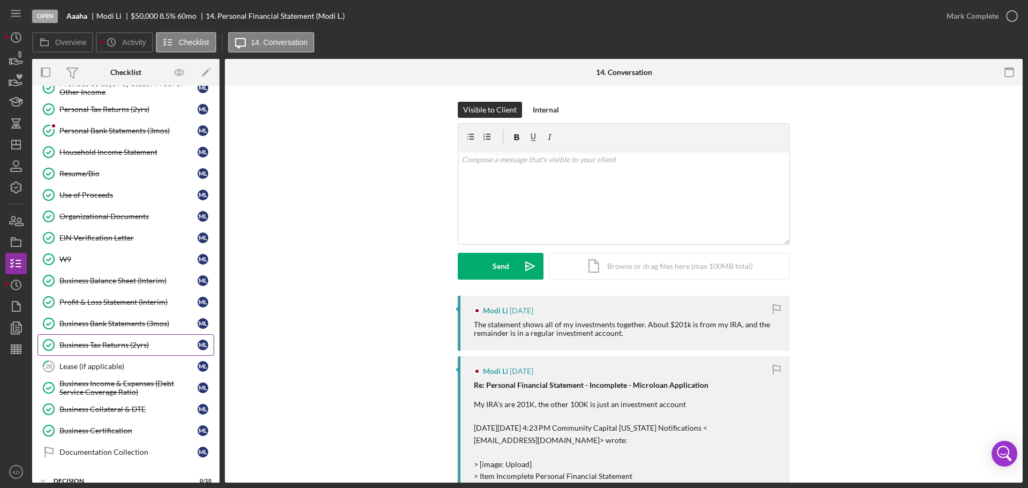
scroll to position [106, 0]
click at [85, 365] on div "Lease (if applicable)" at bounding box center [128, 366] width 138 height 9
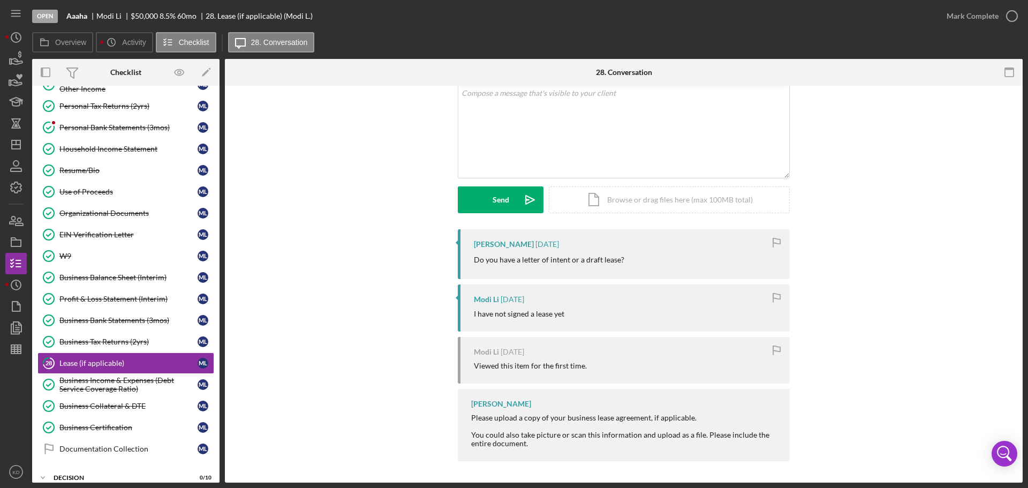
scroll to position [110, 0]
click at [12, 141] on polygon "button" at bounding box center [16, 144] width 9 height 9
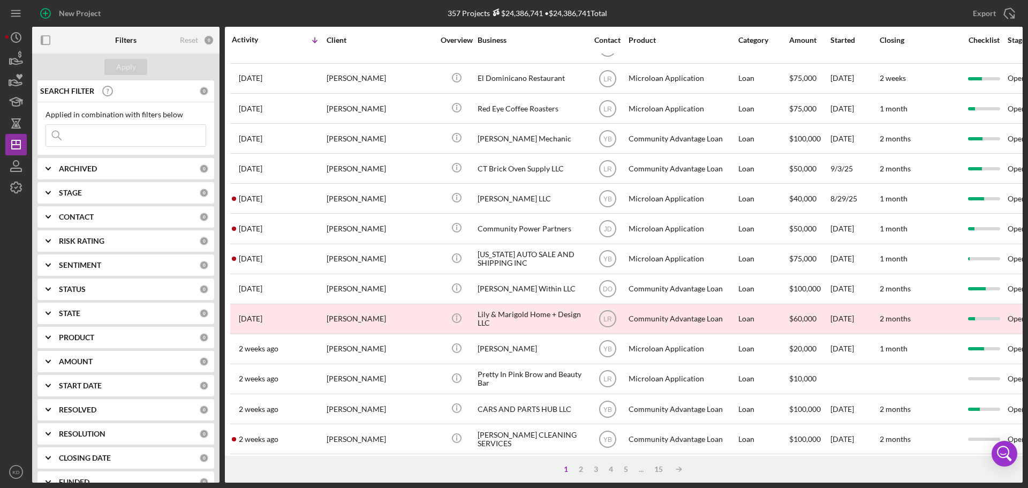
scroll to position [150, 0]
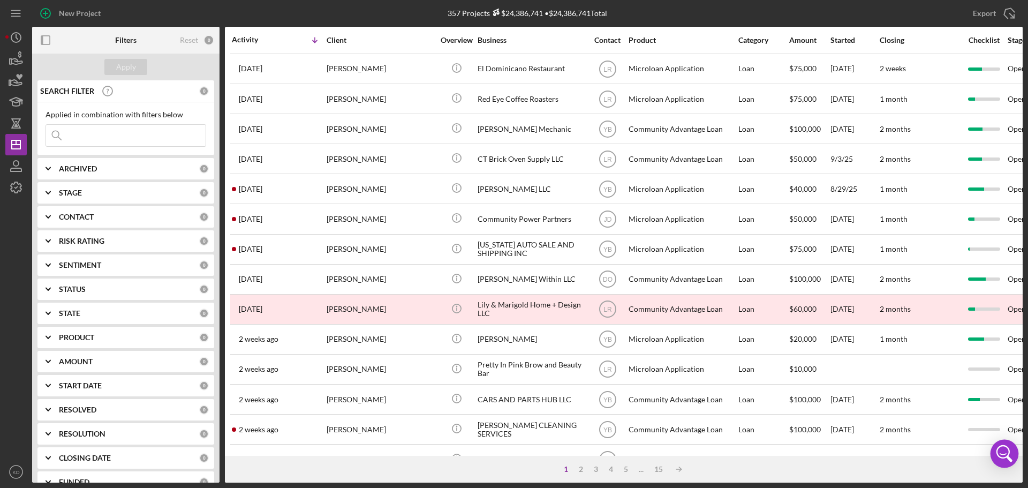
click at [1014, 444] on icon "Open Intercom Messenger" at bounding box center [1005, 454] width 26 height 26
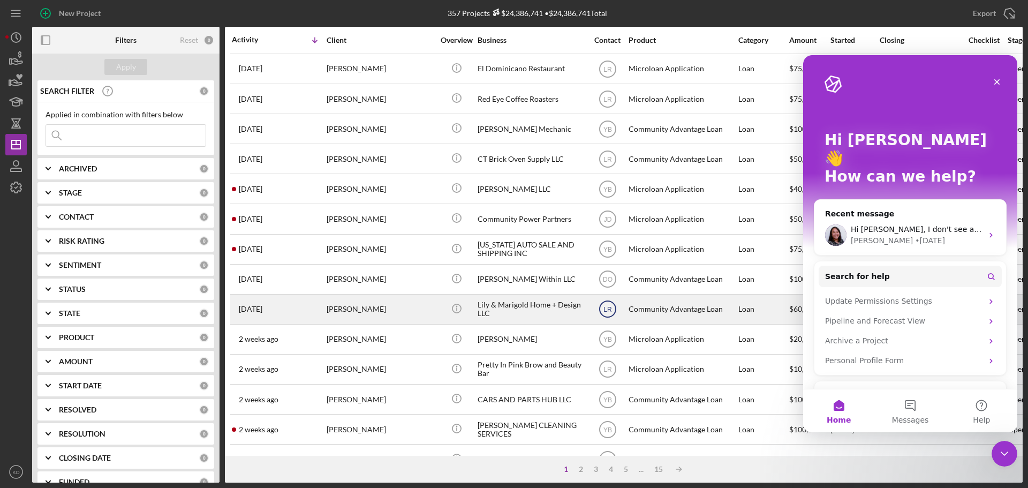
scroll to position [0, 0]
click at [598, 305] on icon "LR" at bounding box center [608, 309] width 27 height 27
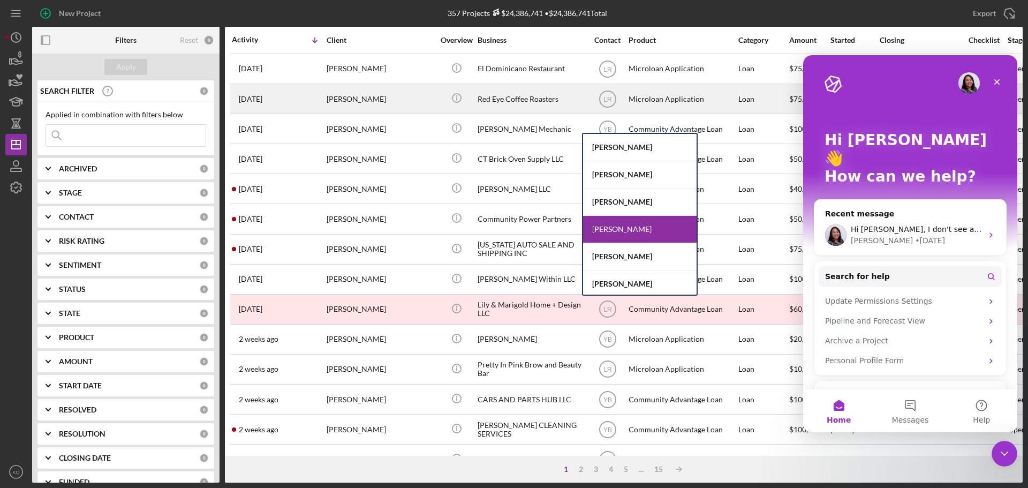
click at [775, 101] on div "Loan" at bounding box center [764, 99] width 50 height 28
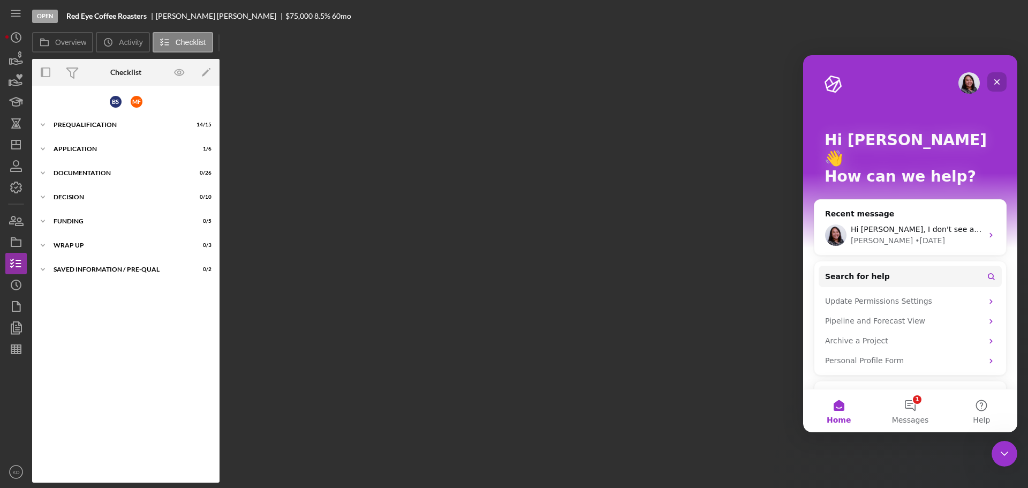
click at [994, 82] on icon "Close" at bounding box center [997, 82] width 9 height 9
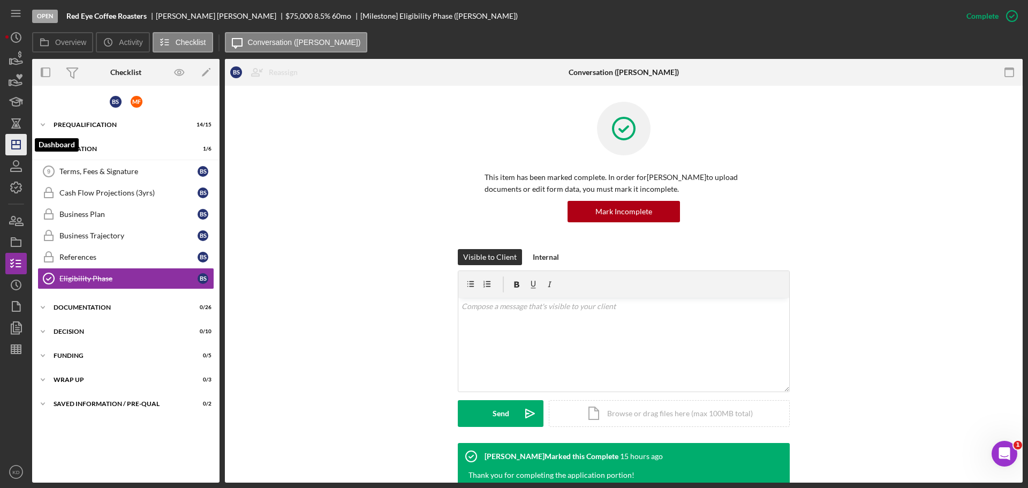
click at [13, 141] on icon "Icon/Dashboard" at bounding box center [16, 144] width 27 height 27
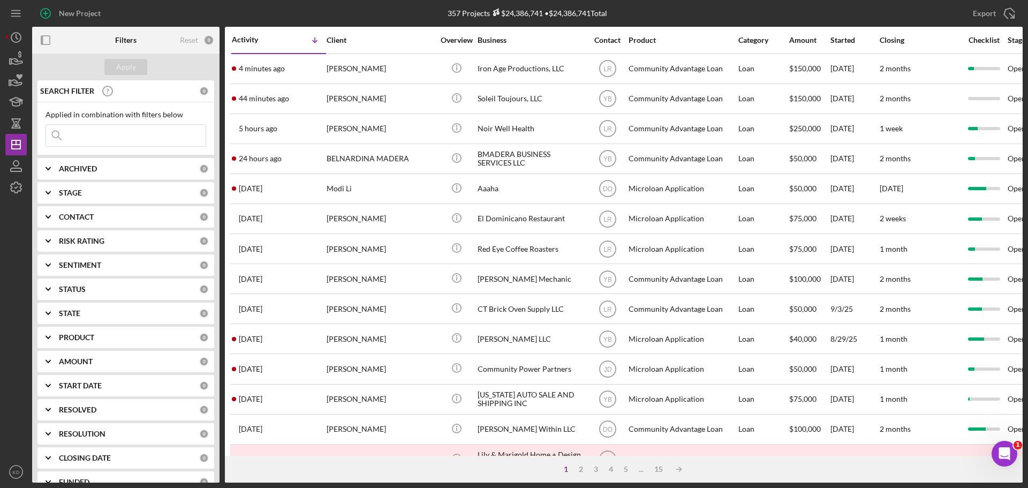
scroll to position [363, 0]
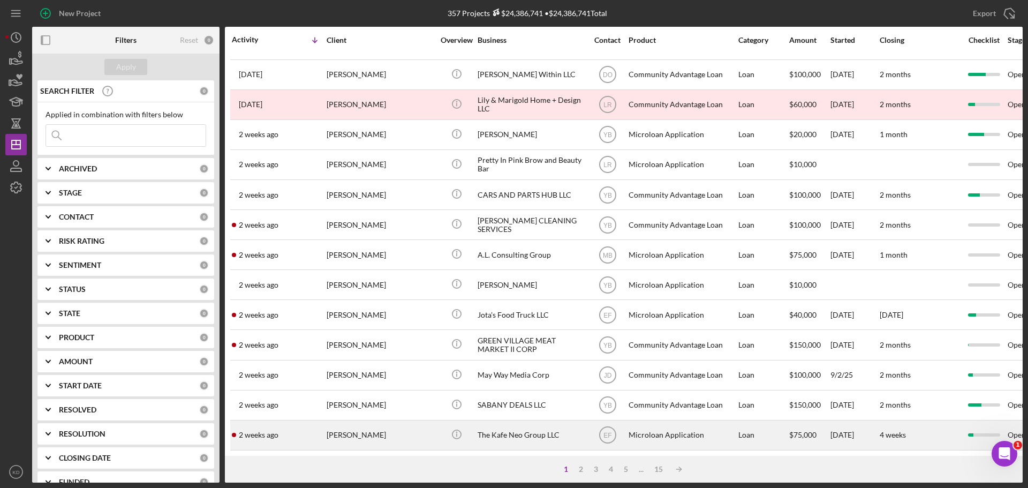
click at [373, 429] on div "[PERSON_NAME]" at bounding box center [380, 435] width 107 height 28
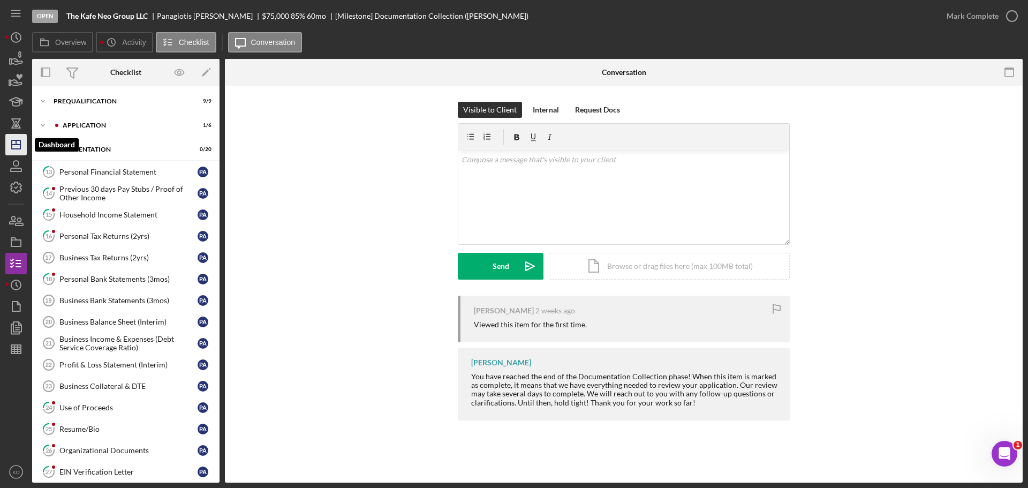
click at [23, 140] on icon "Icon/Dashboard" at bounding box center [16, 144] width 27 height 27
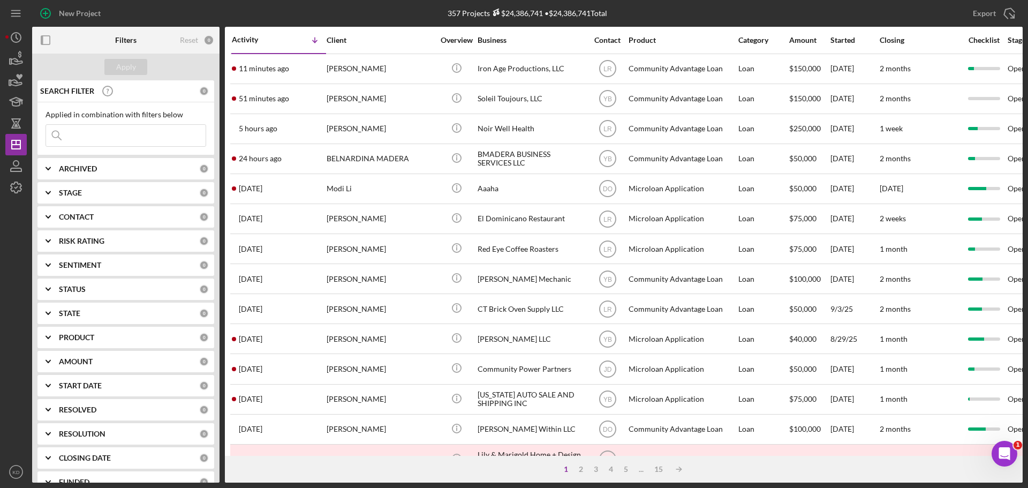
click at [16, 473] on text "KD" at bounding box center [15, 472] width 7 height 6
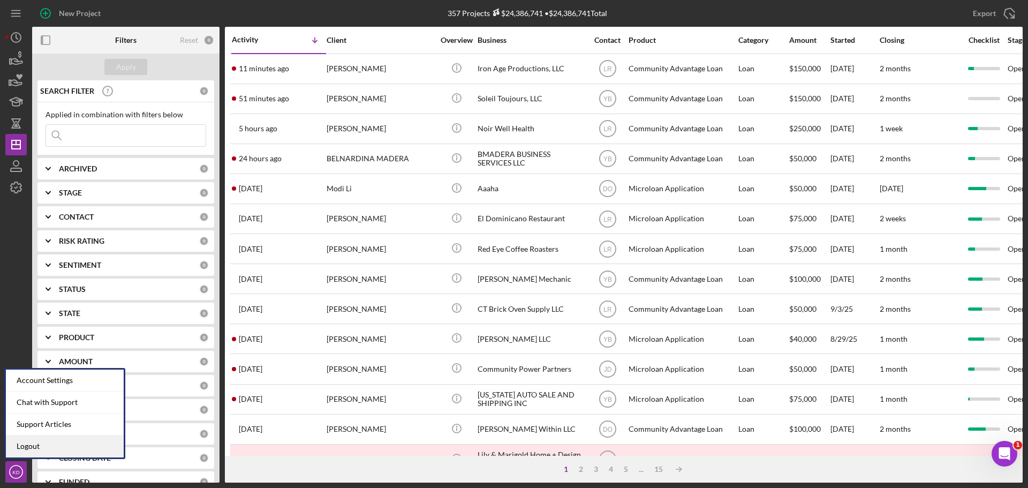
click at [32, 447] on link "Logout" at bounding box center [65, 446] width 118 height 22
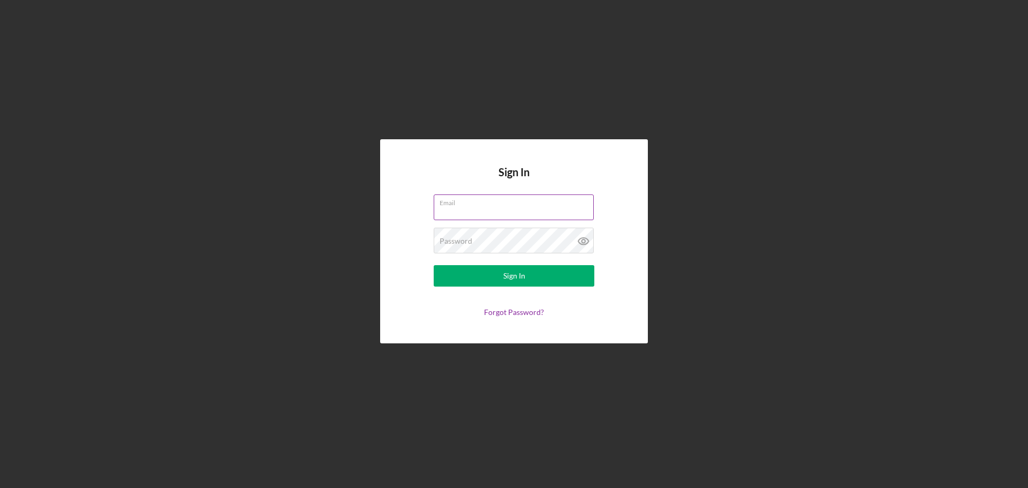
click at [475, 207] on input "Email" at bounding box center [514, 207] width 160 height 26
type input "[EMAIL_ADDRESS][DOMAIN_NAME]"
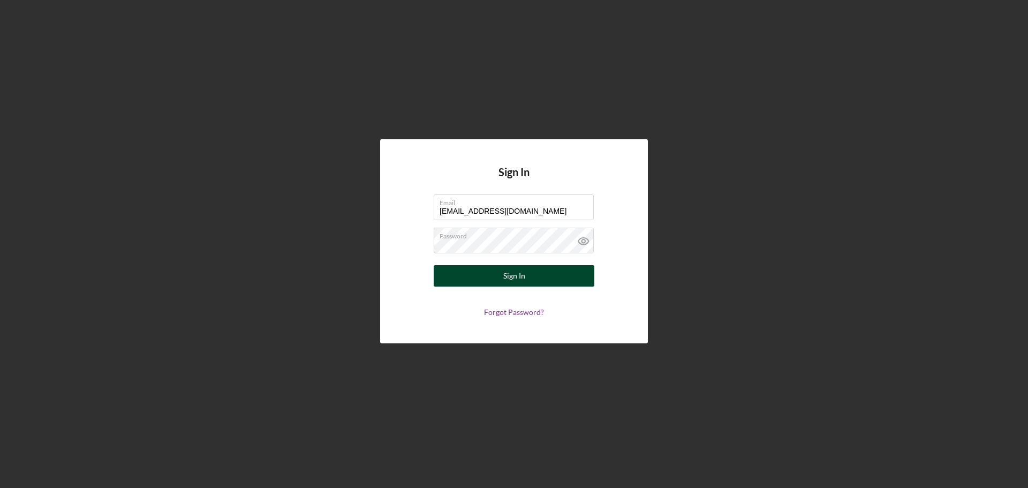
click at [518, 277] on div "Sign In" at bounding box center [514, 275] width 22 height 21
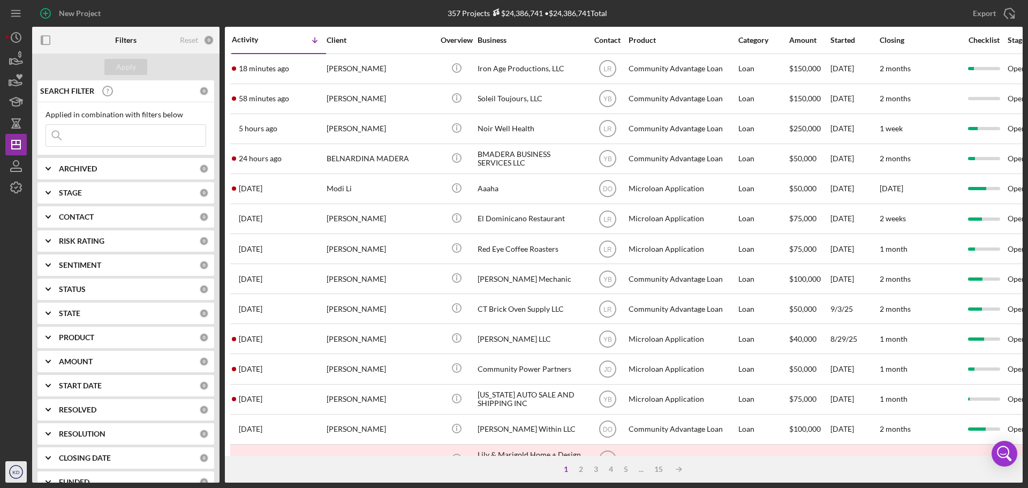
click at [14, 477] on icon "KD" at bounding box center [15, 471] width 21 height 27
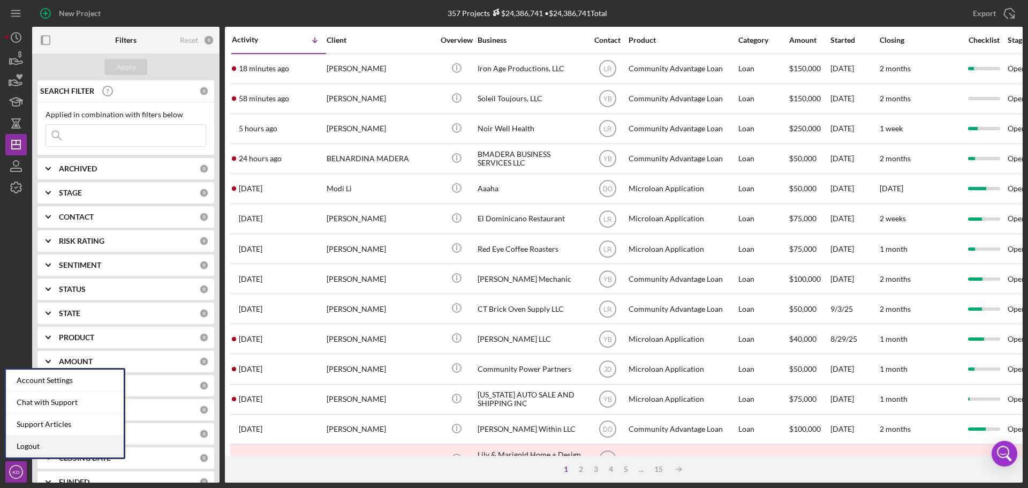
click at [18, 445] on link "Logout" at bounding box center [65, 446] width 118 height 22
